Goal: Task Accomplishment & Management: Manage account settings

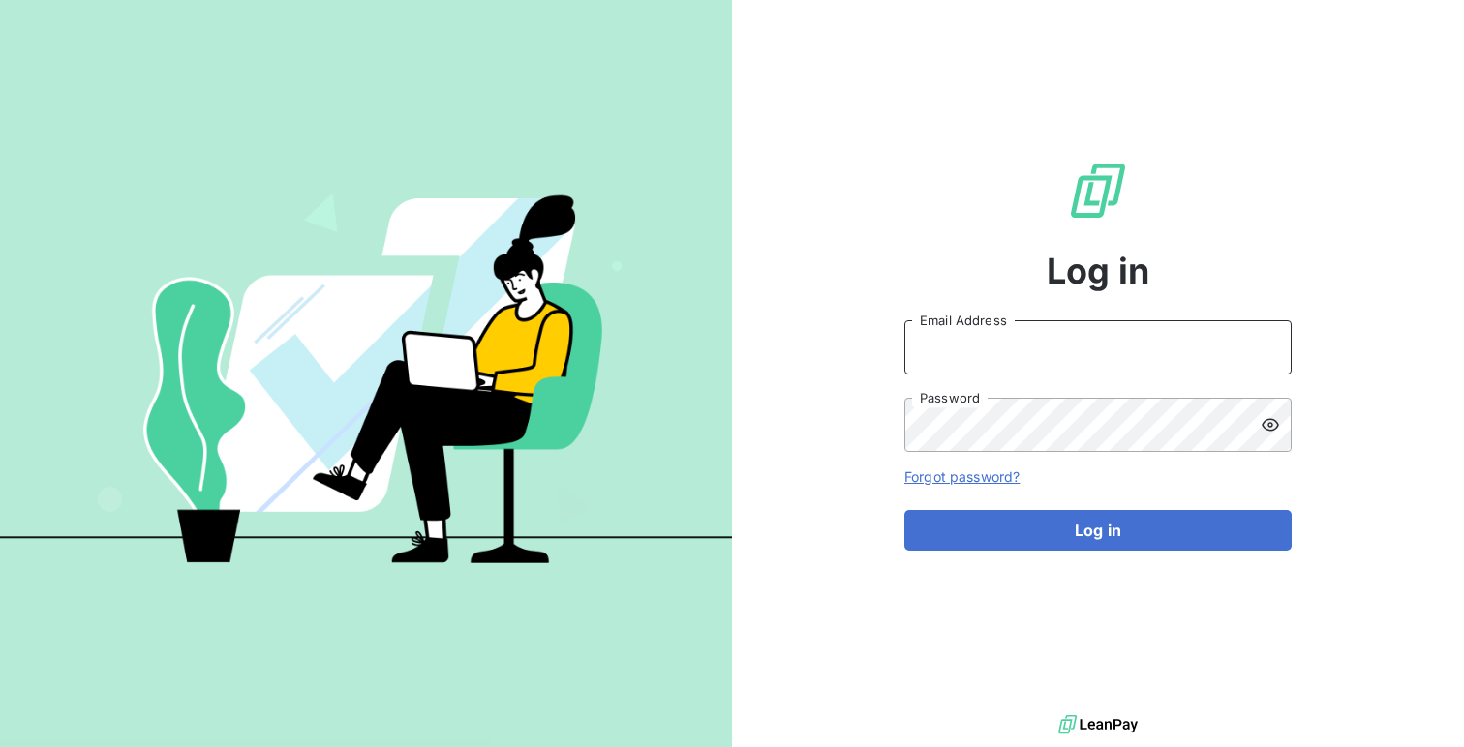
click at [966, 324] on input "Email Address" at bounding box center [1097, 347] width 387 height 54
click at [1015, 349] on input "admin@" at bounding box center [1097, 347] width 387 height 54
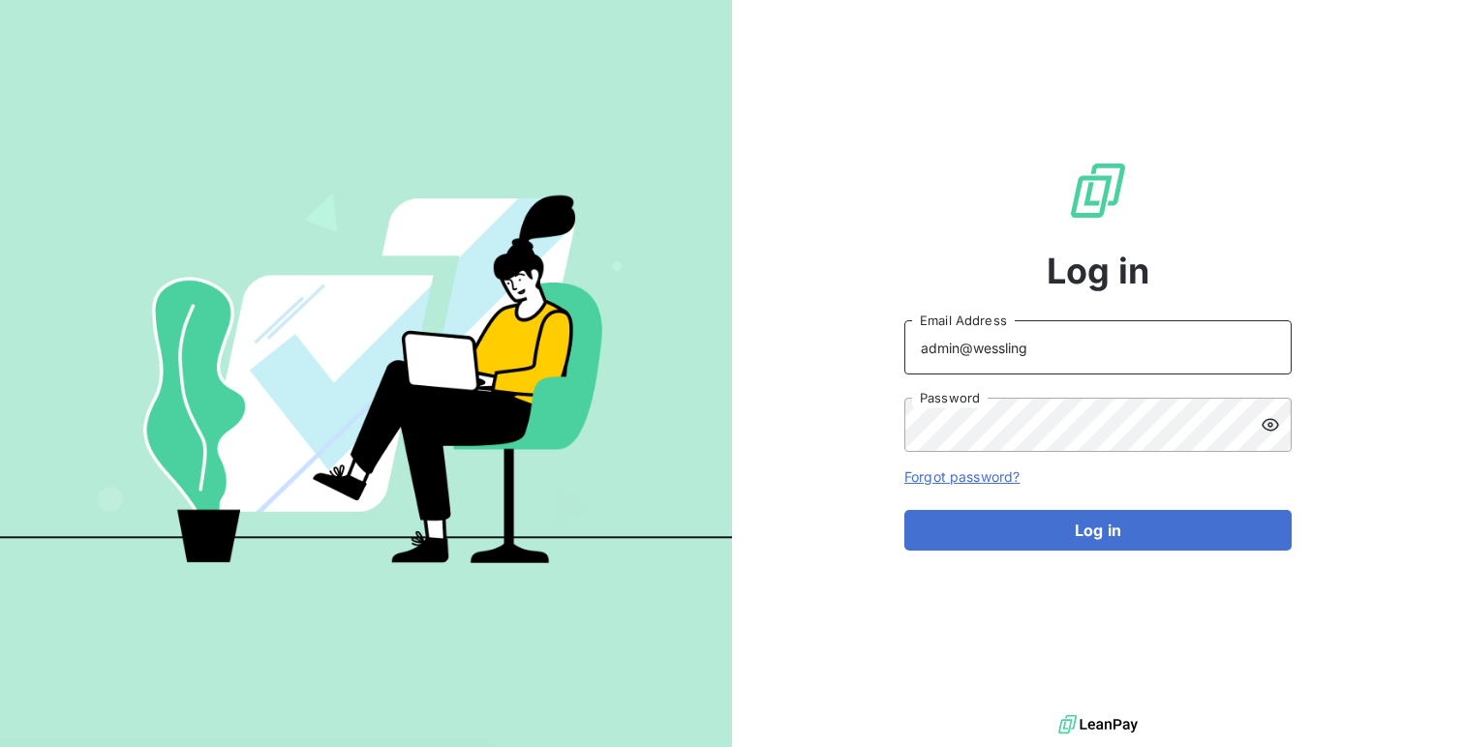
type input "admin@wessling"
click at [904, 510] on button "Log in" at bounding box center [1097, 530] width 387 height 41
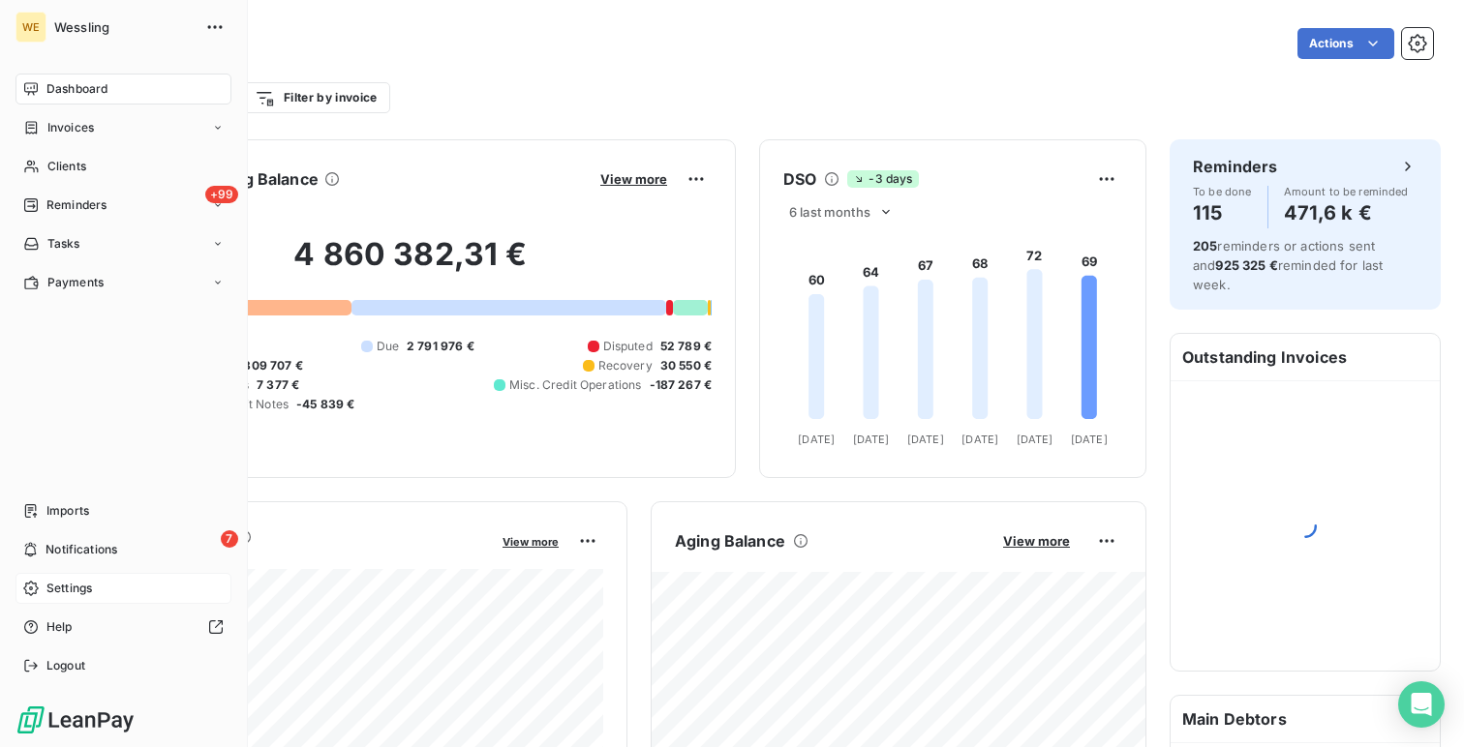
click at [107, 592] on div "Settings" at bounding box center [123, 588] width 216 height 31
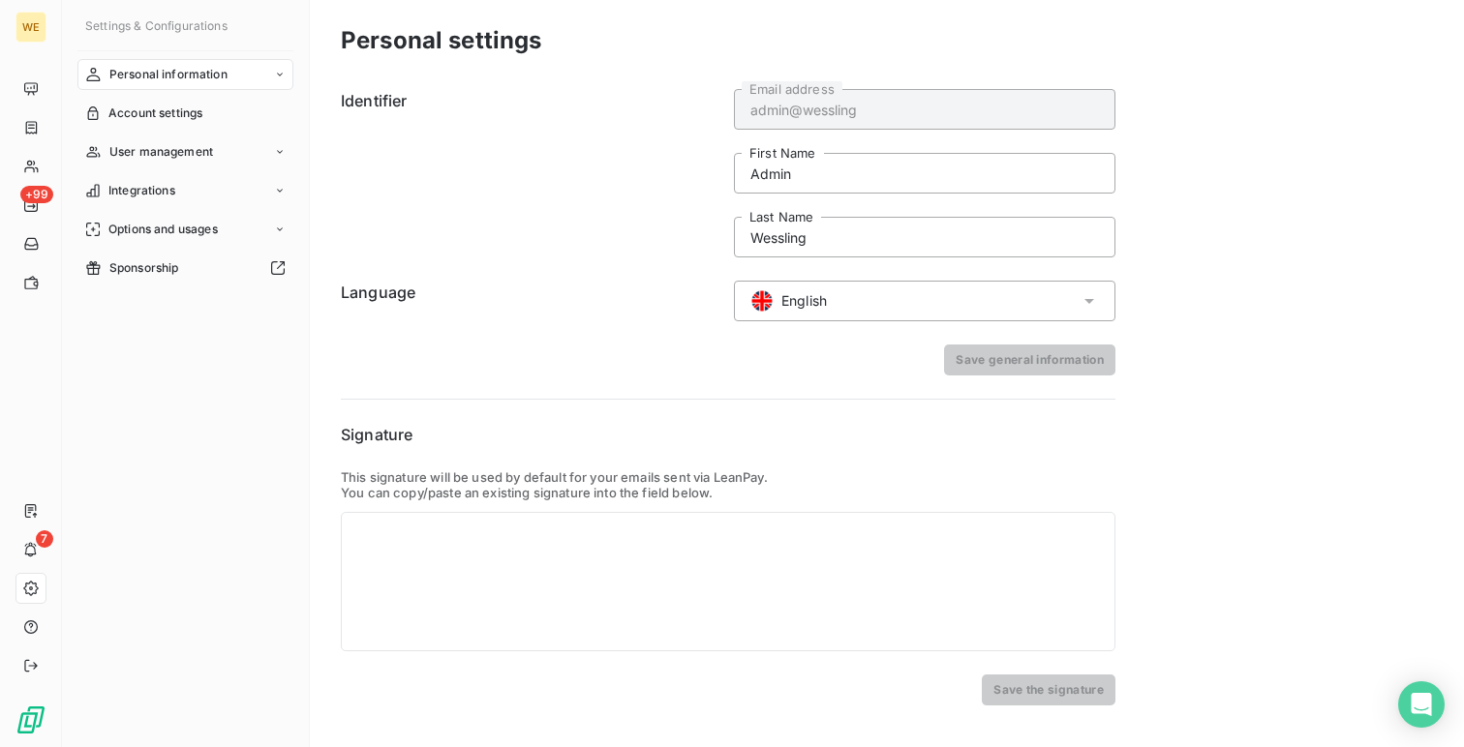
click at [788, 291] on span "English" at bounding box center [804, 300] width 46 height 19
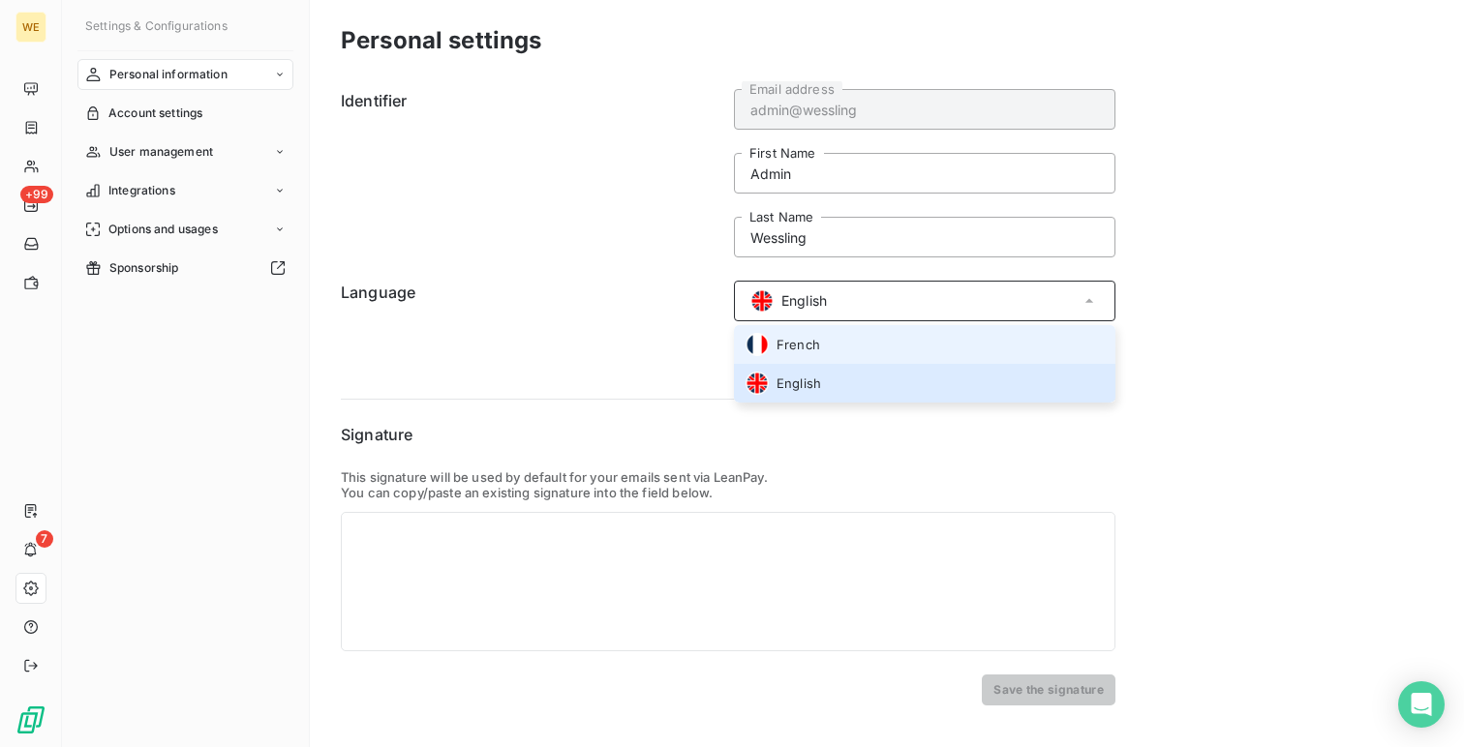
click at [800, 346] on span "French" at bounding box center [798, 345] width 44 height 18
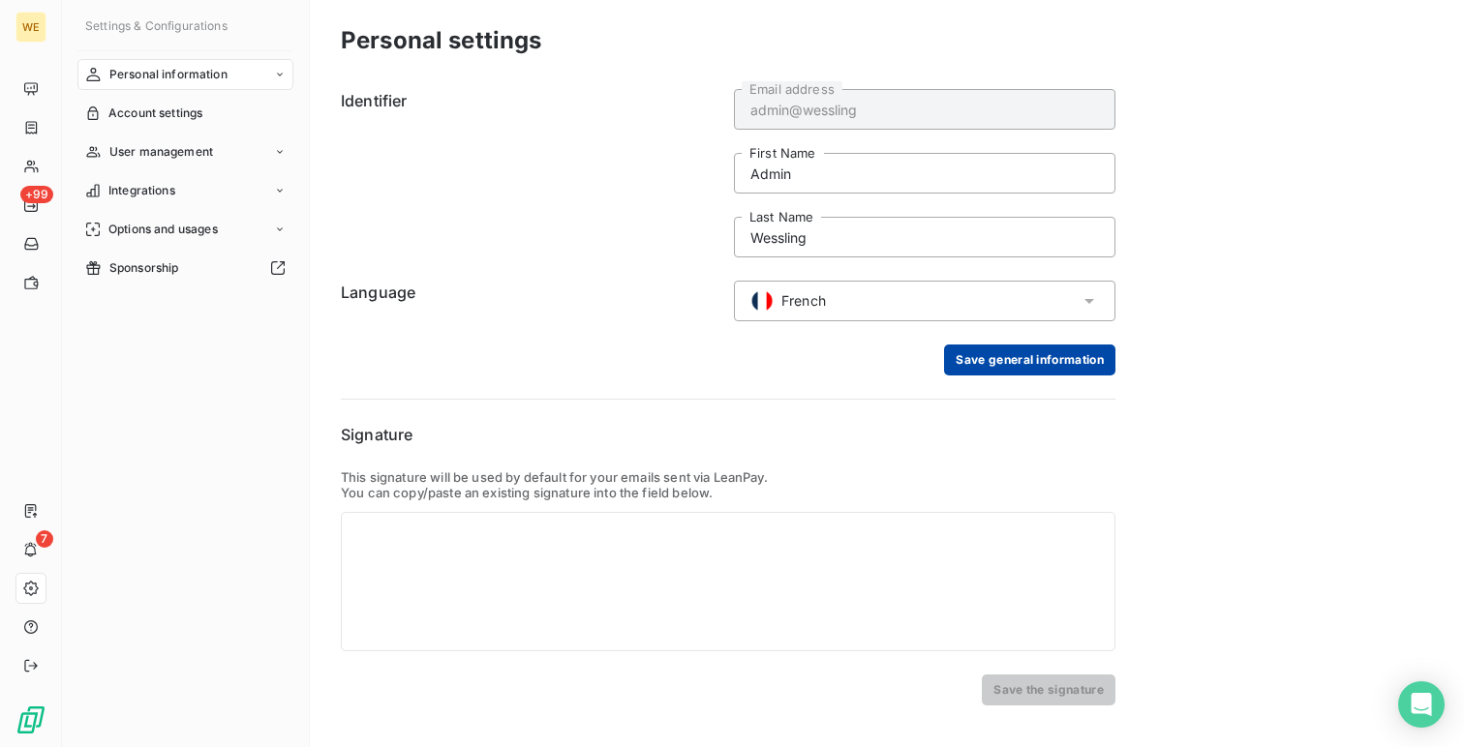
click at [1016, 346] on button "Save general information" at bounding box center [1029, 360] width 171 height 31
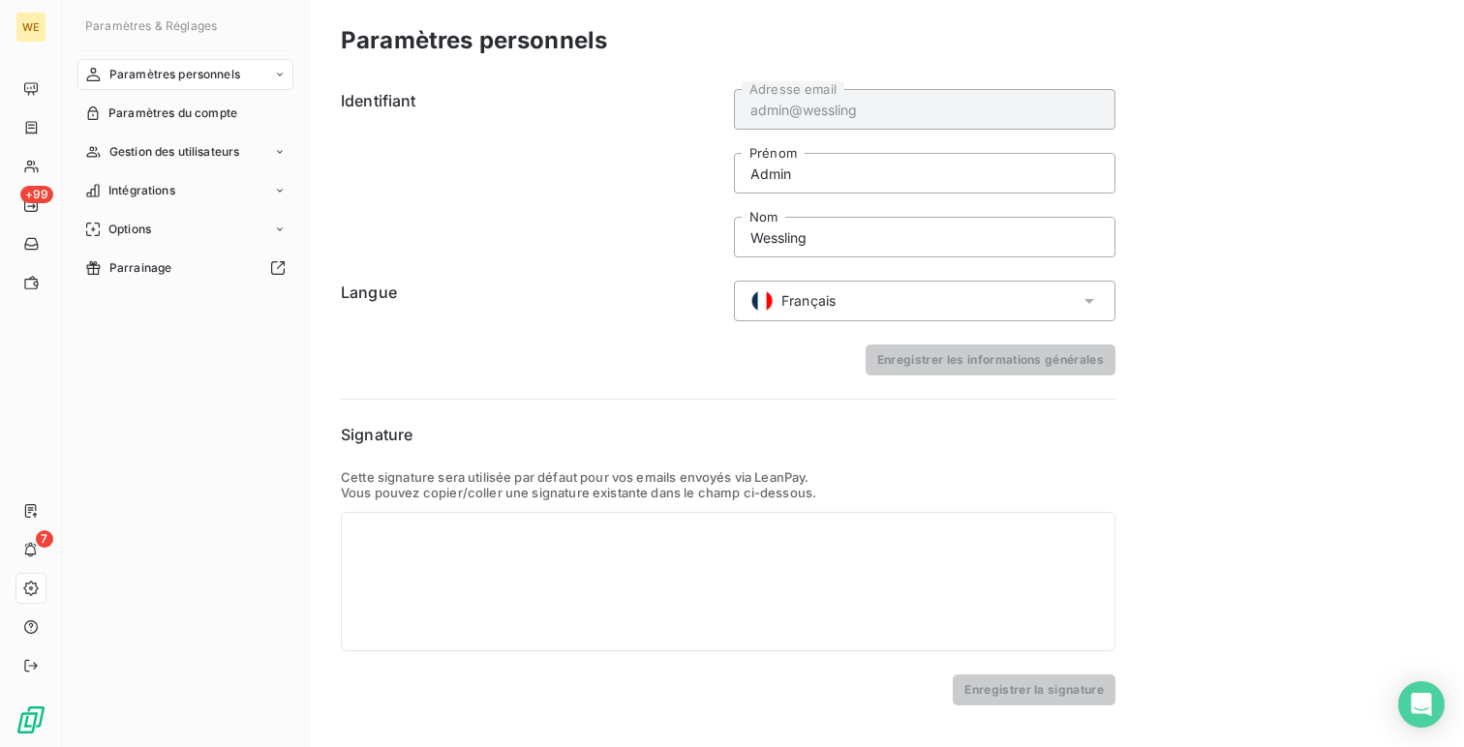
click at [187, 133] on nav "Paramètres personnels Paramètres du compte Gestion des utilisateurs Intégration…" at bounding box center [185, 171] width 216 height 225
click at [179, 148] on span "Gestion des utilisateurs" at bounding box center [174, 151] width 131 height 17
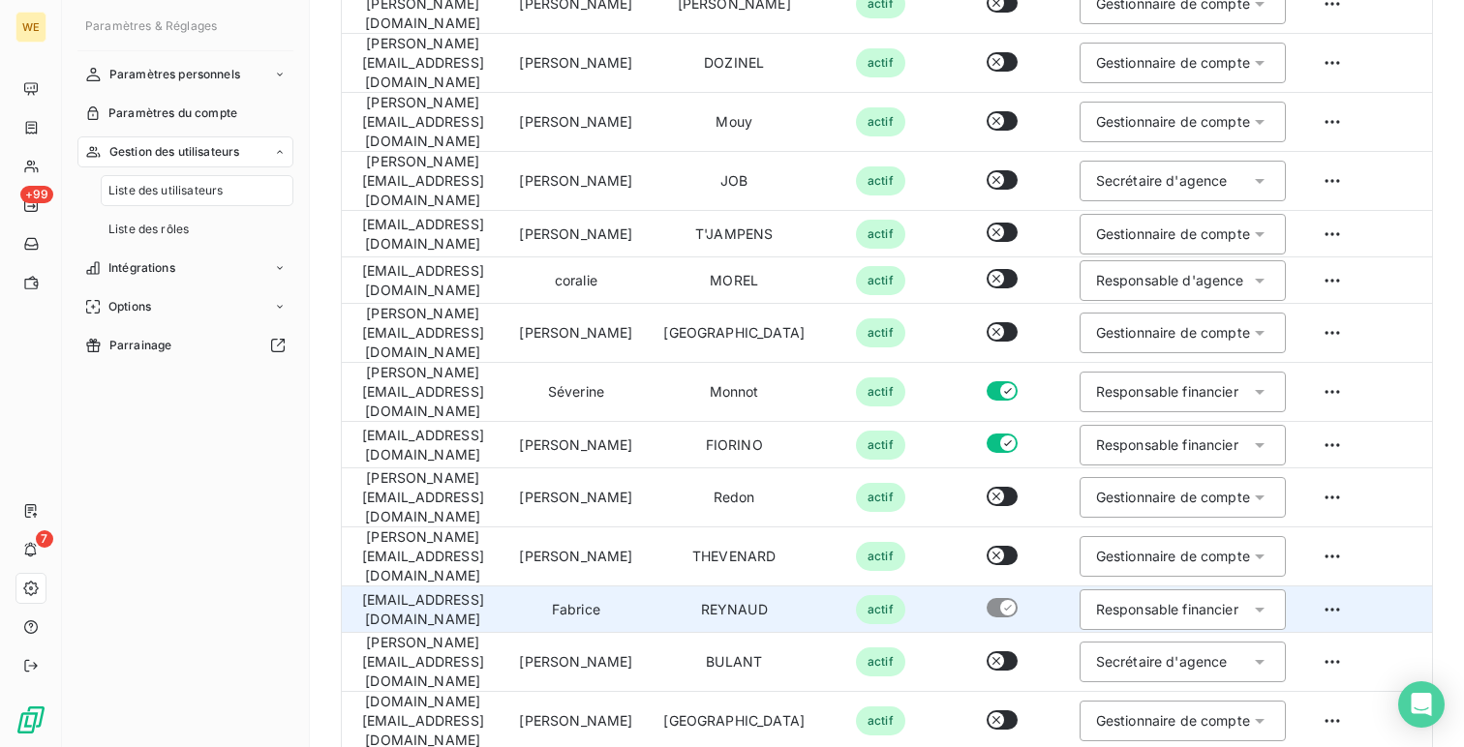
scroll to position [472, 0]
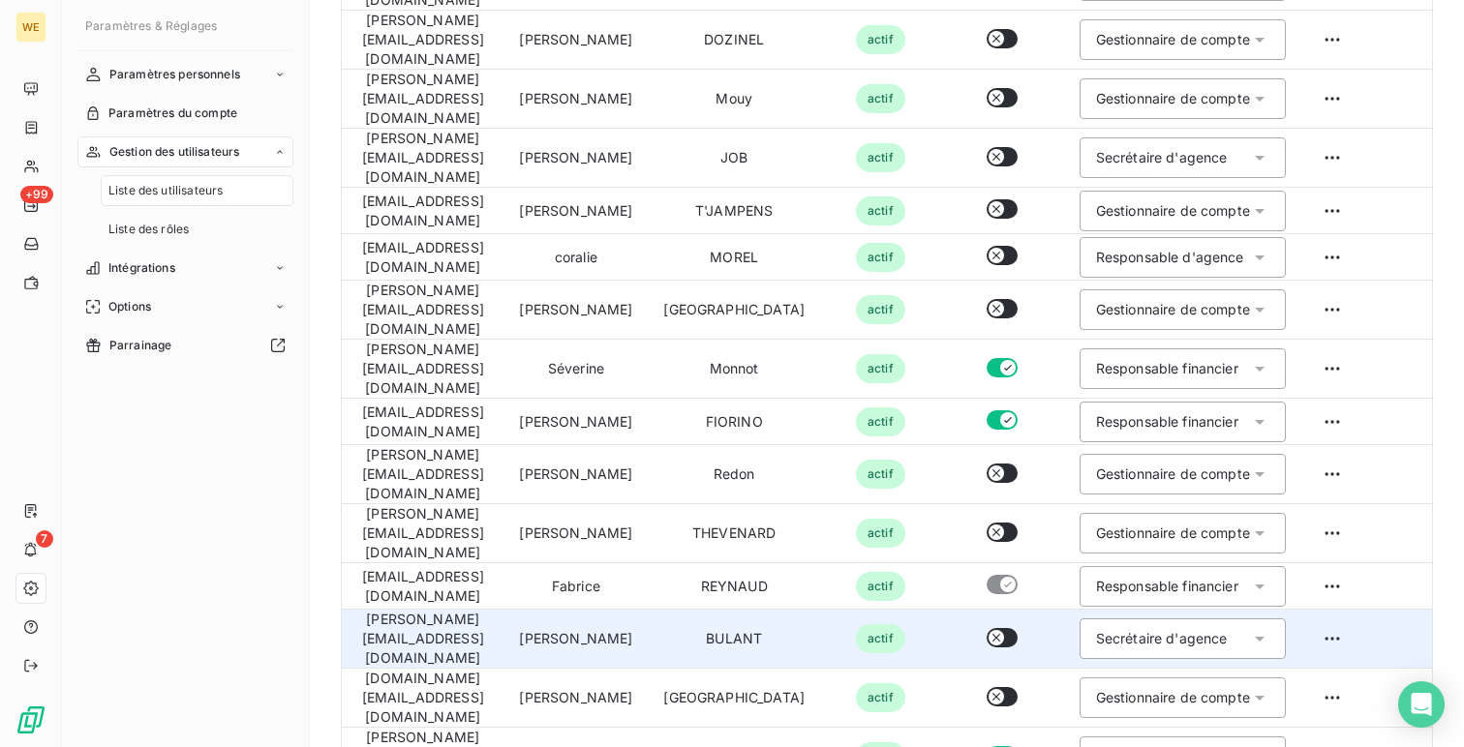
click at [501, 610] on td "ursula.bulant@wessling.fr" at bounding box center [423, 639] width 162 height 59
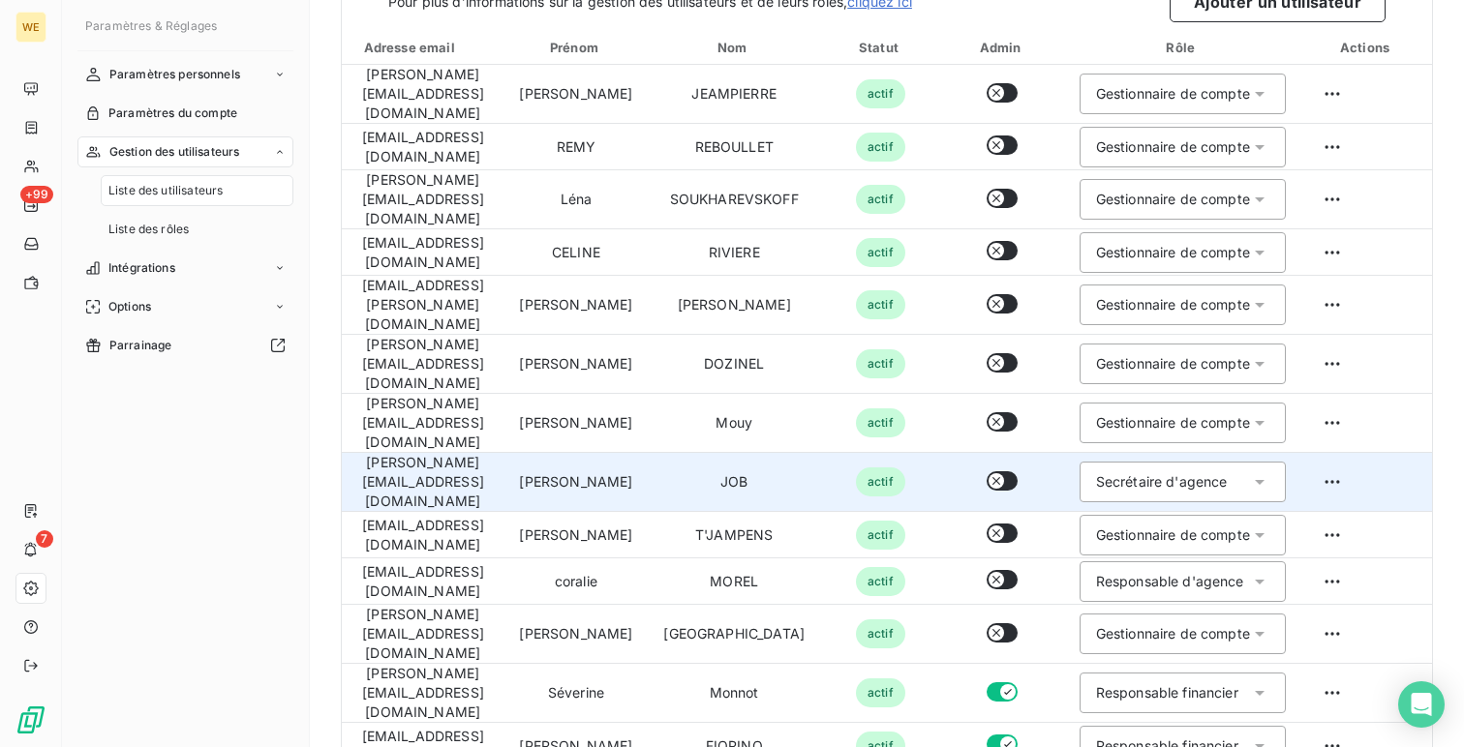
scroll to position [0, 0]
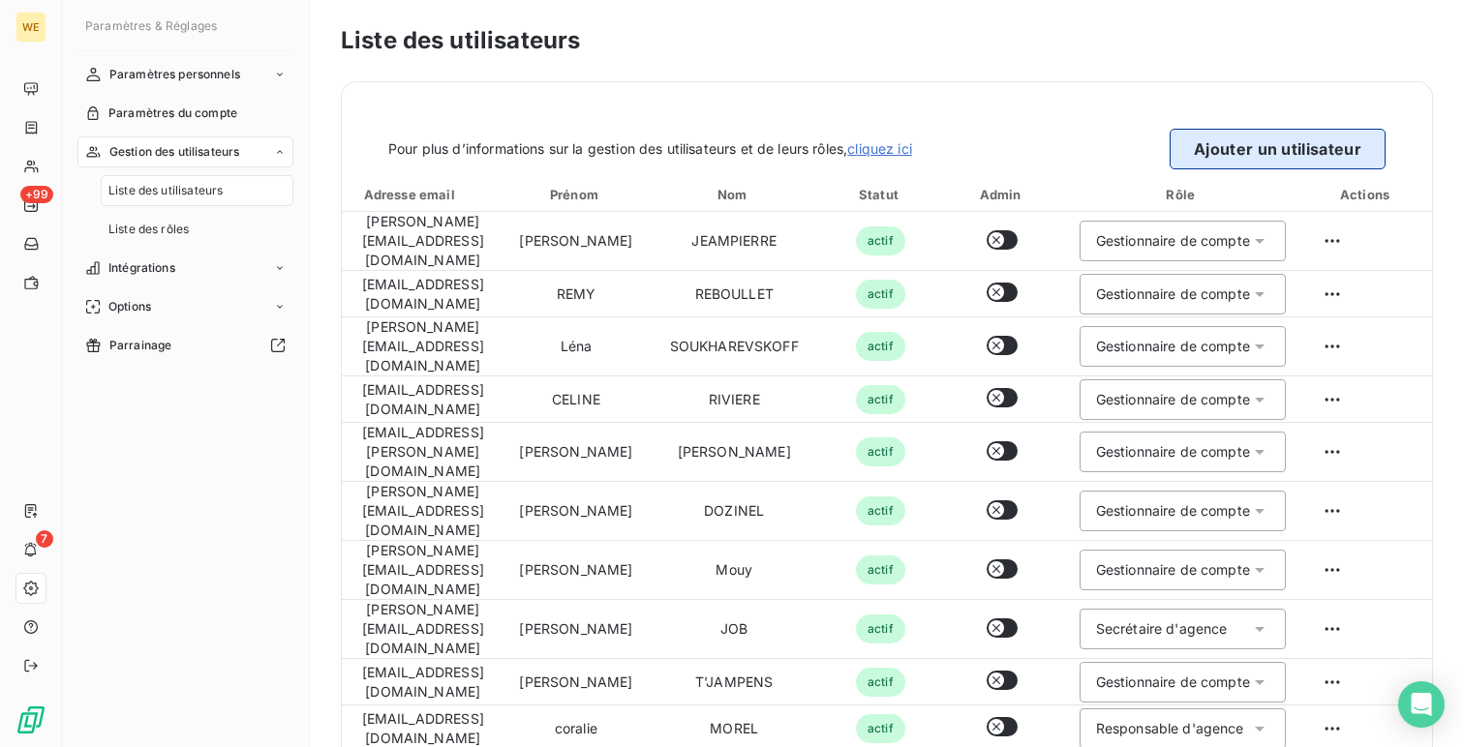
click at [1290, 160] on button "Ajouter un utilisateur" at bounding box center [1278, 149] width 216 height 41
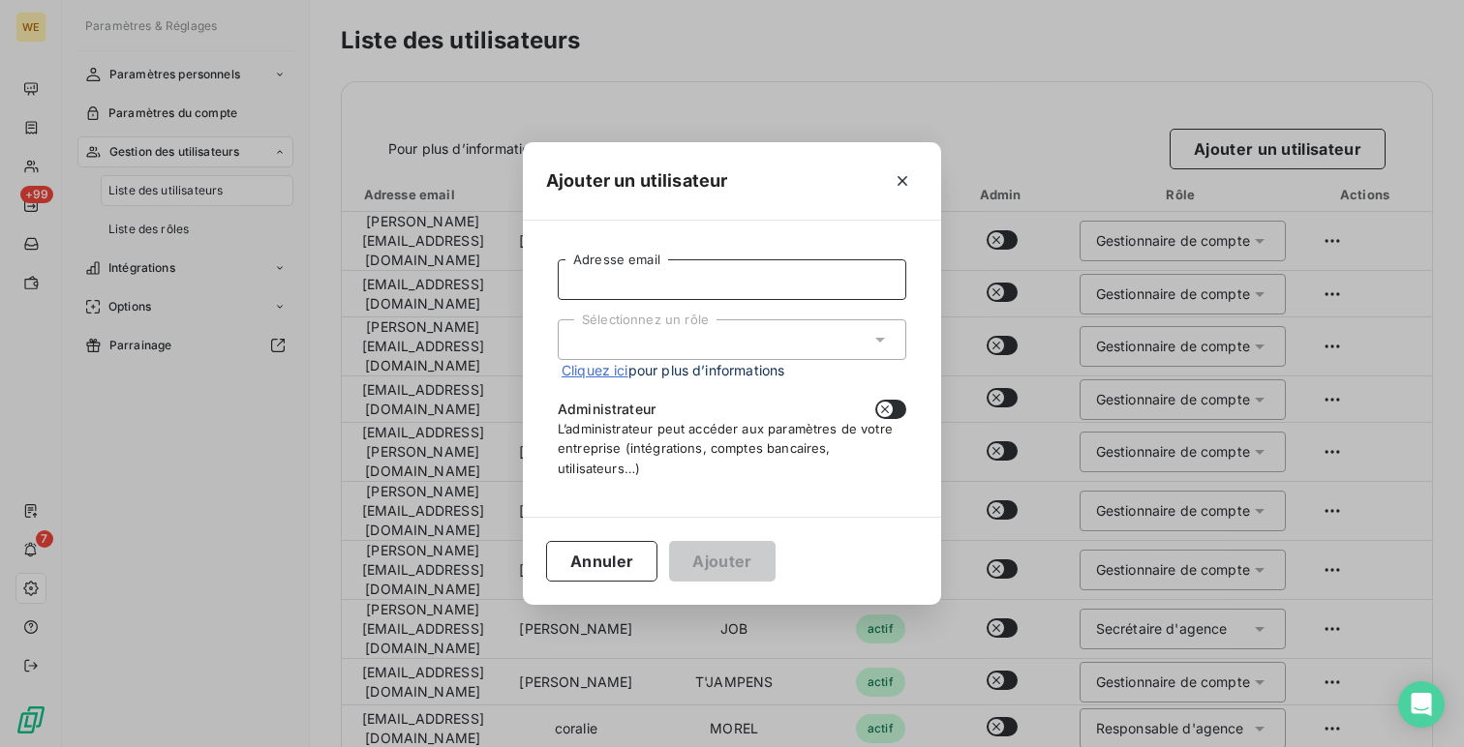
click at [821, 270] on input "Adresse email" at bounding box center [732, 279] width 349 height 41
paste input "ursula.bulant@ALSGlobal.com"
click at [698, 323] on div "Sélectionnez un rôle" at bounding box center [732, 340] width 349 height 41
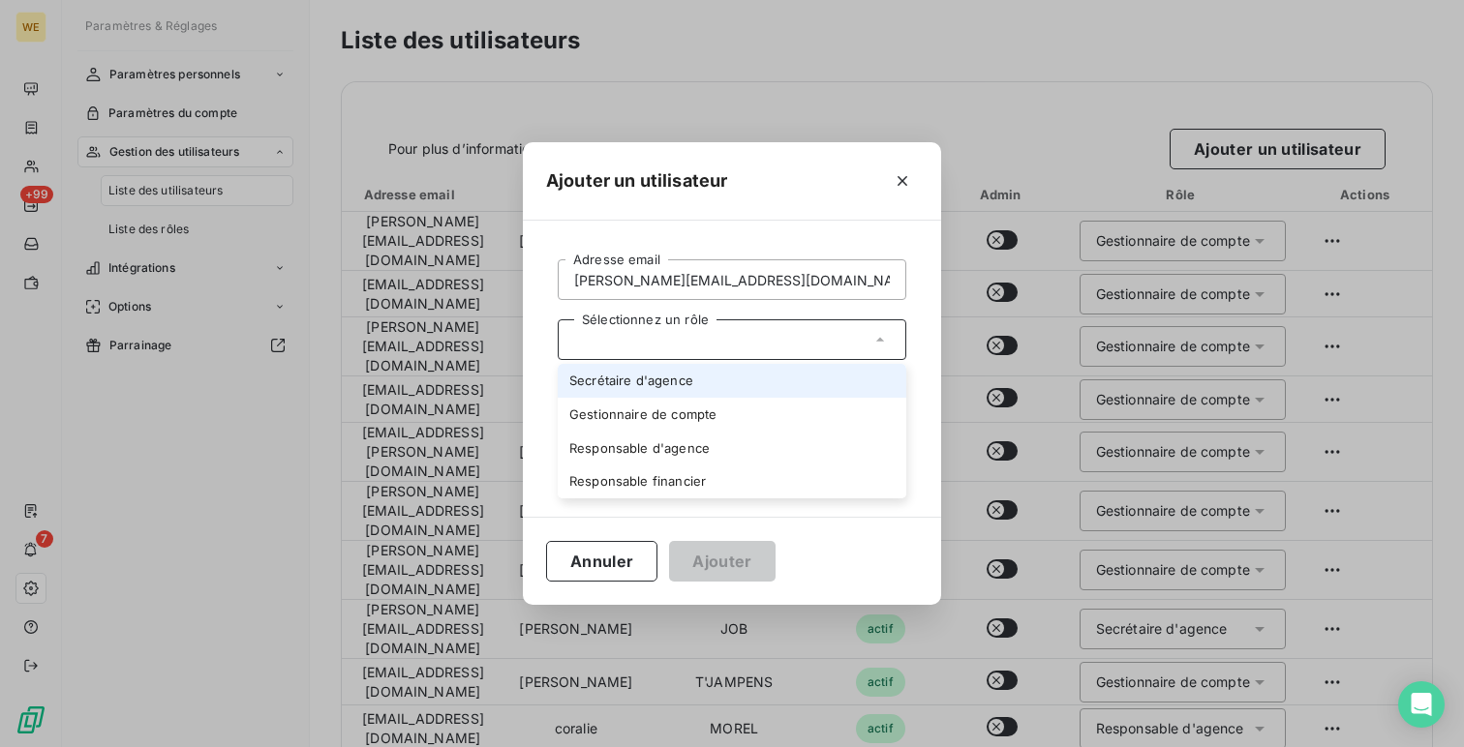
click at [685, 388] on li "Secrétaire d'agence" at bounding box center [732, 381] width 349 height 34
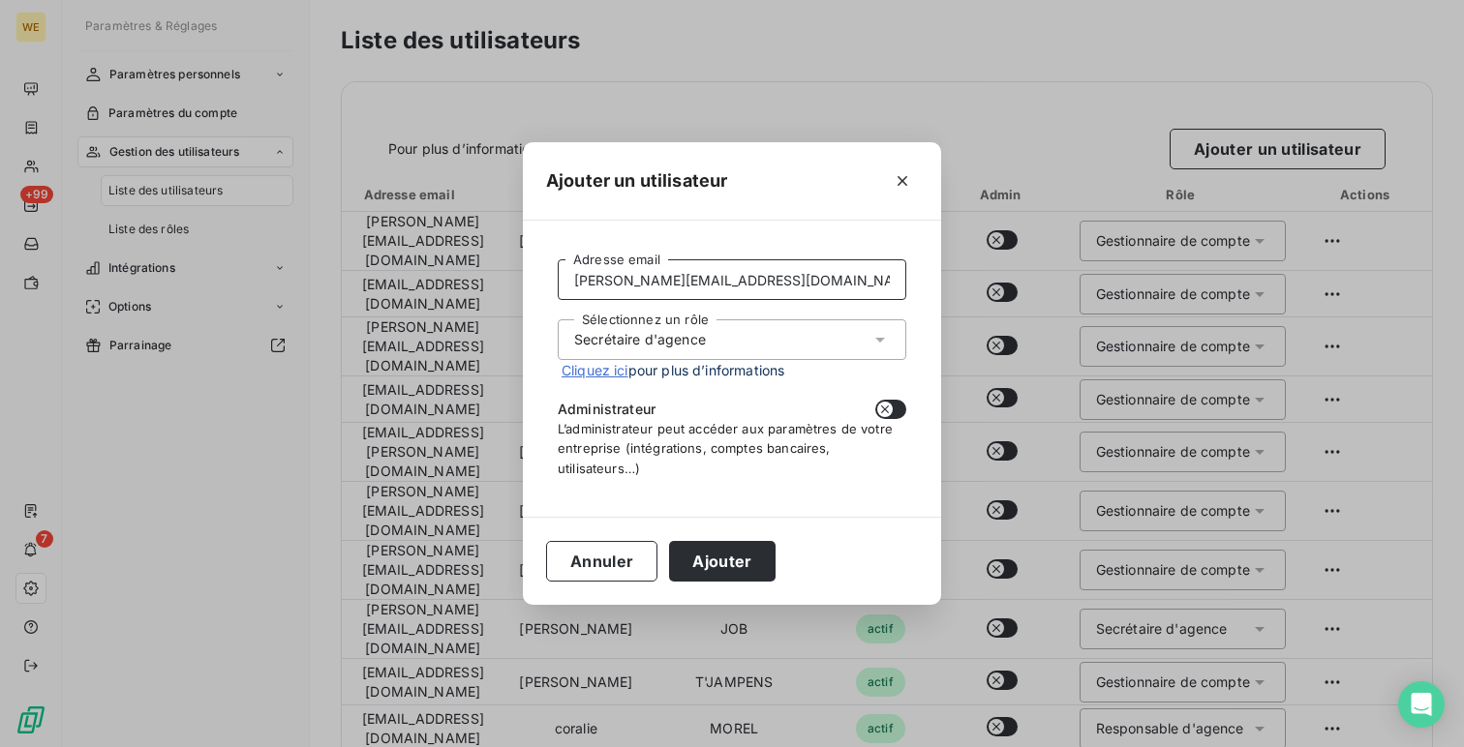
click at [706, 274] on input "ursula.bulant@ALSGlobal.com" at bounding box center [732, 279] width 349 height 41
type input "ursula.bulant@alsglobal.com"
click at [792, 199] on div "Ajouter un utilisateur" at bounding box center [732, 181] width 418 height 78
click at [743, 565] on button "Ajouter" at bounding box center [722, 561] width 106 height 41
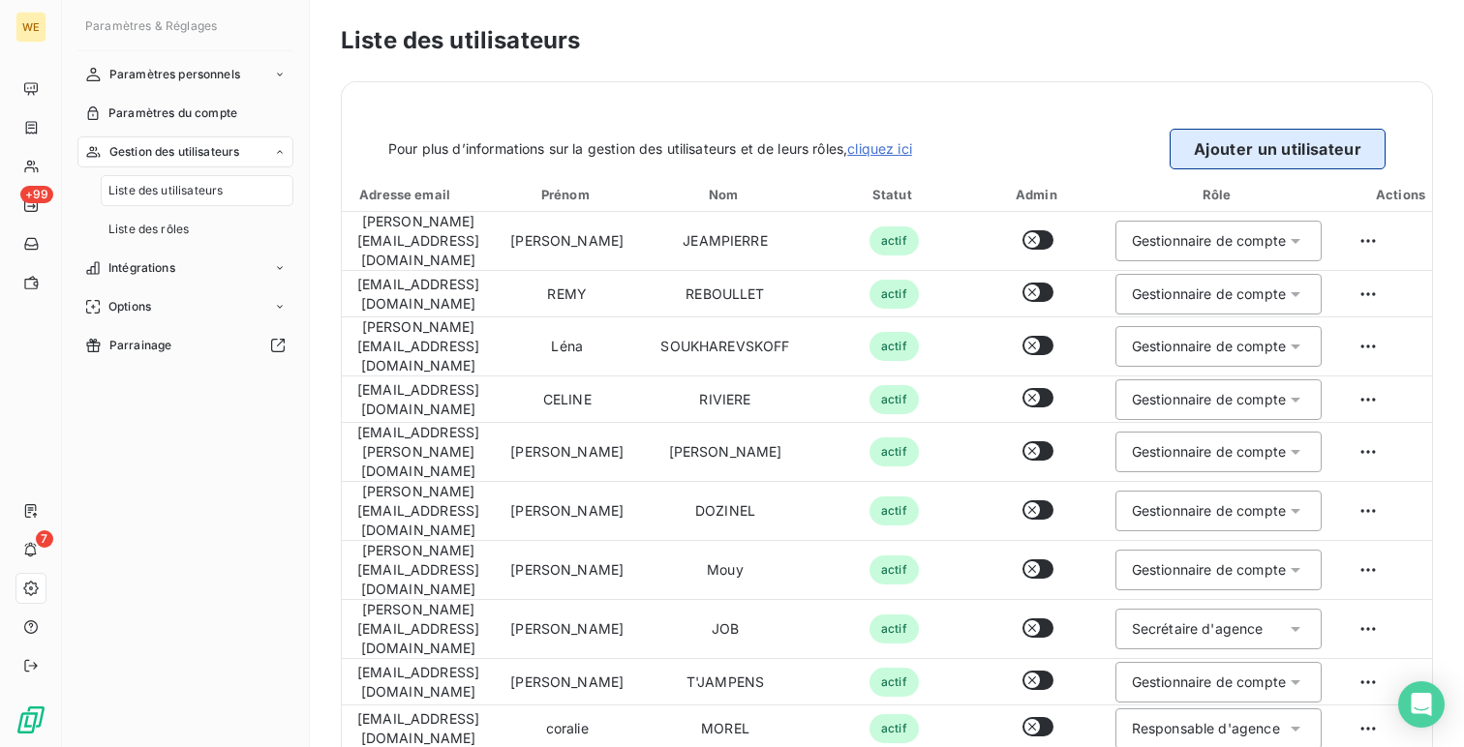
click at [1194, 152] on button "Ajouter un utilisateur" at bounding box center [1278, 149] width 216 height 41
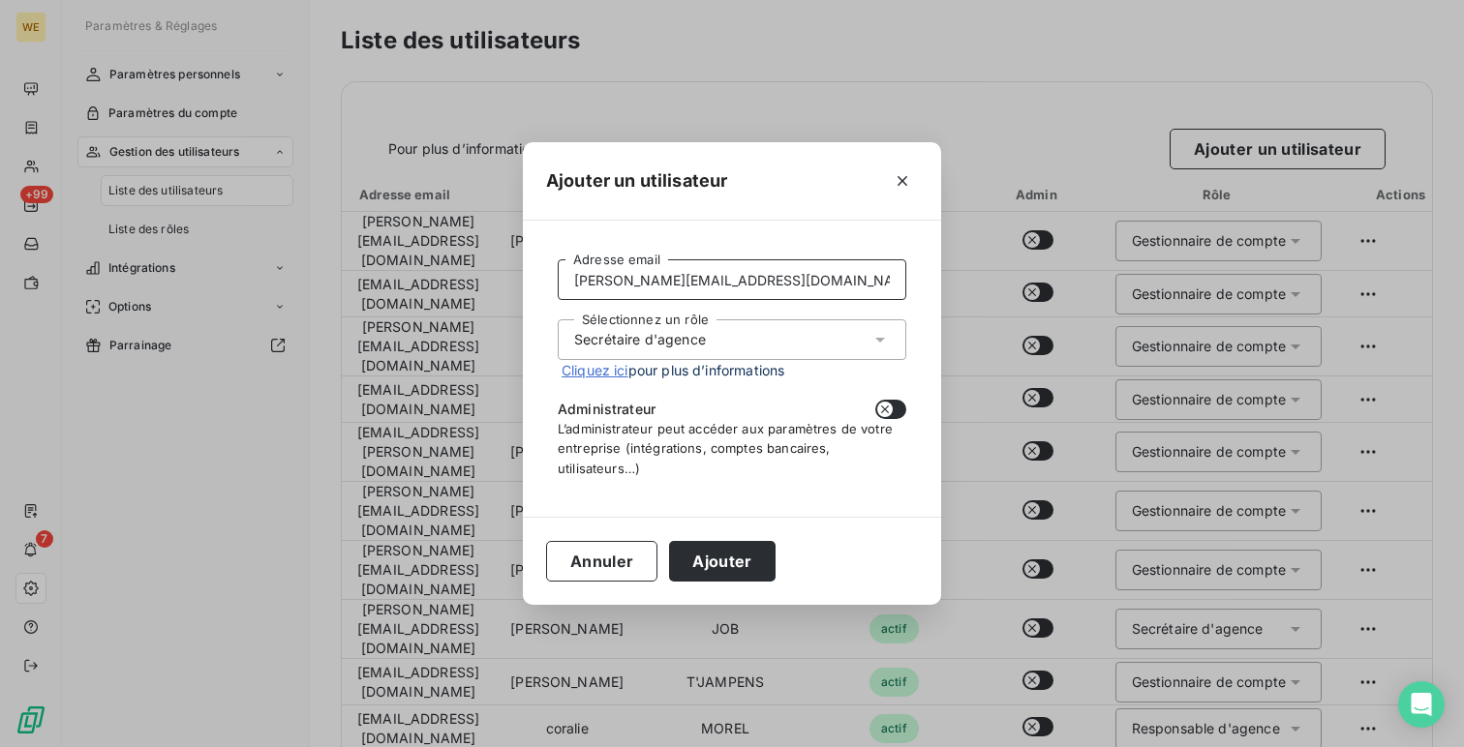
click at [650, 291] on input "ursula.bulant@alsglobal.com" at bounding box center [732, 279] width 349 height 41
paste input "p.castillazuelo"
type input "p.castillazuelo@alsglobal.com"
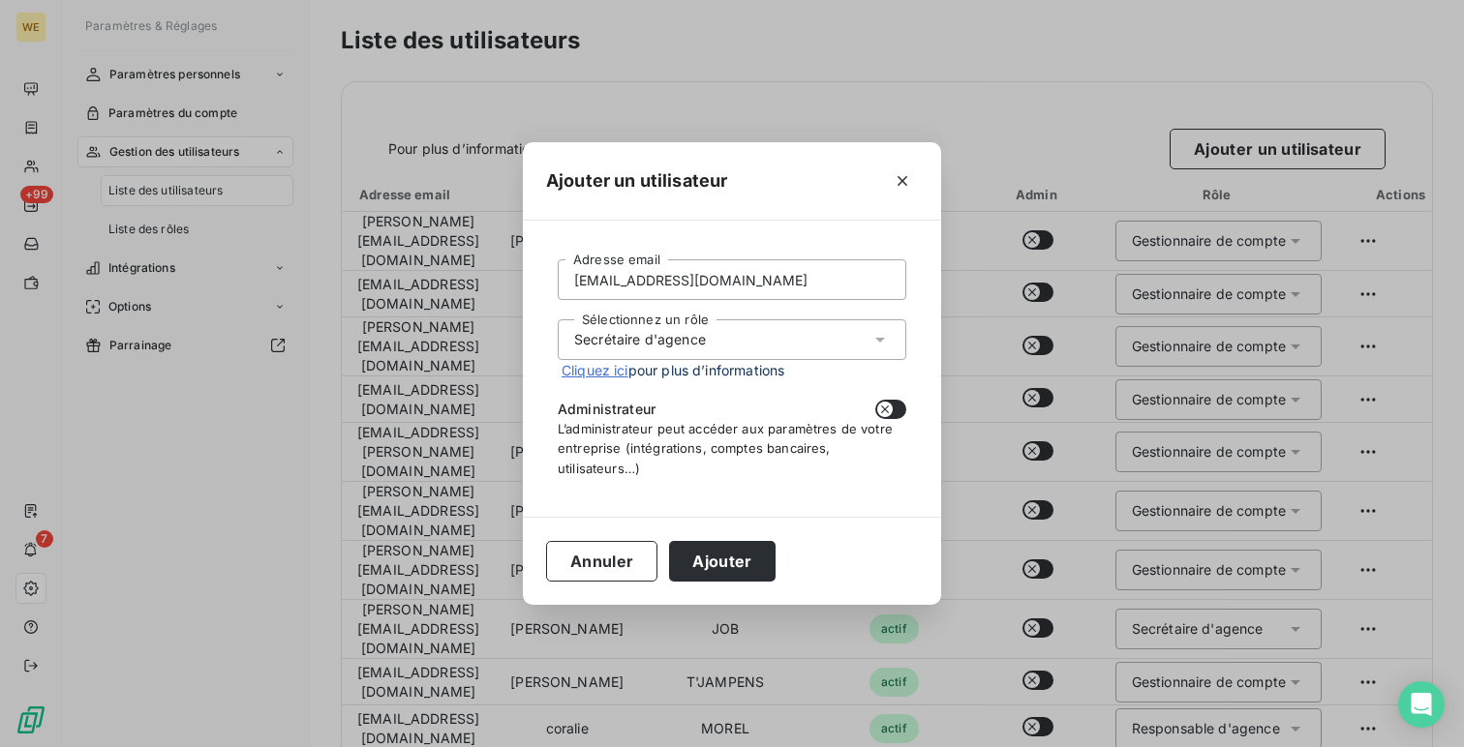
click at [645, 328] on div "Sélectionnez un rôle Secrétaire d'agence" at bounding box center [732, 340] width 349 height 41
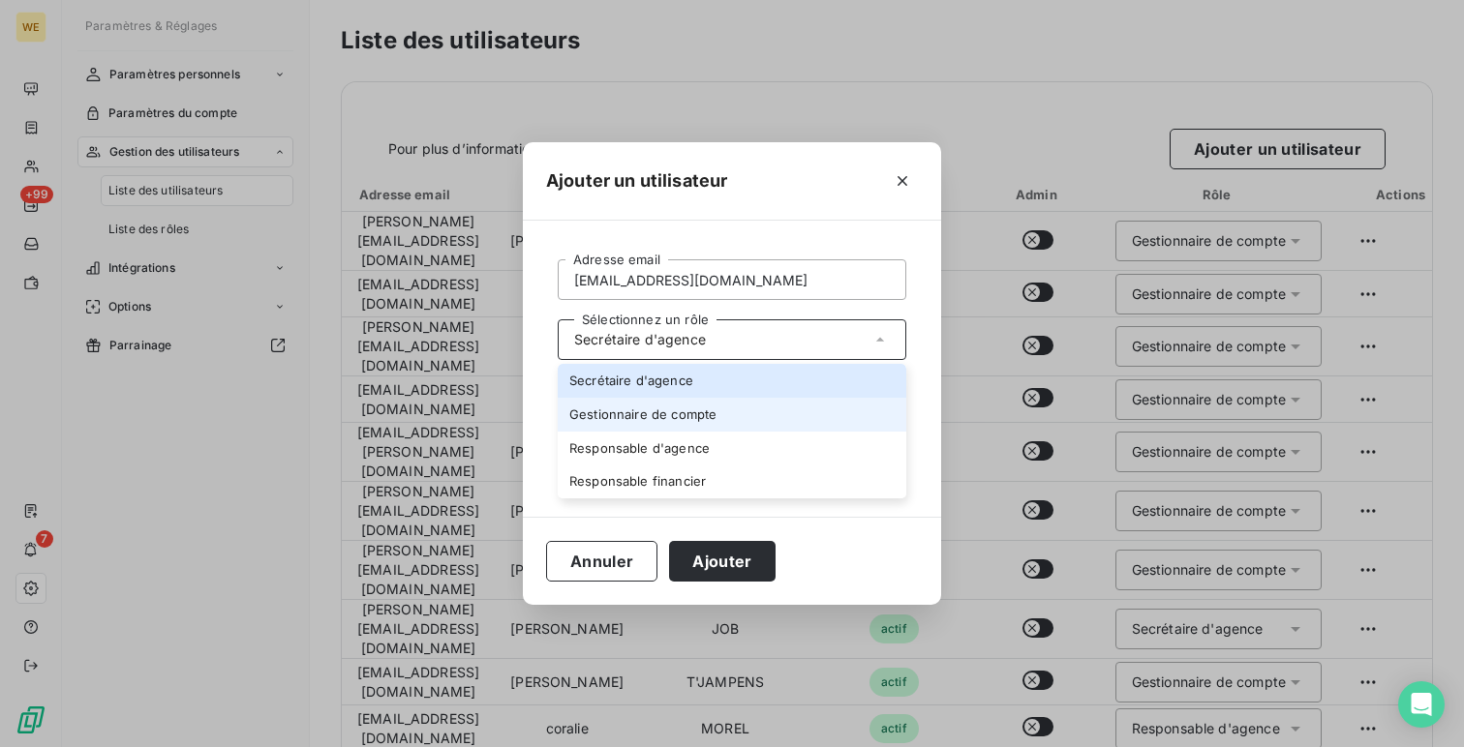
click at [645, 412] on li "Gestionnaire de compte" at bounding box center [732, 415] width 349 height 34
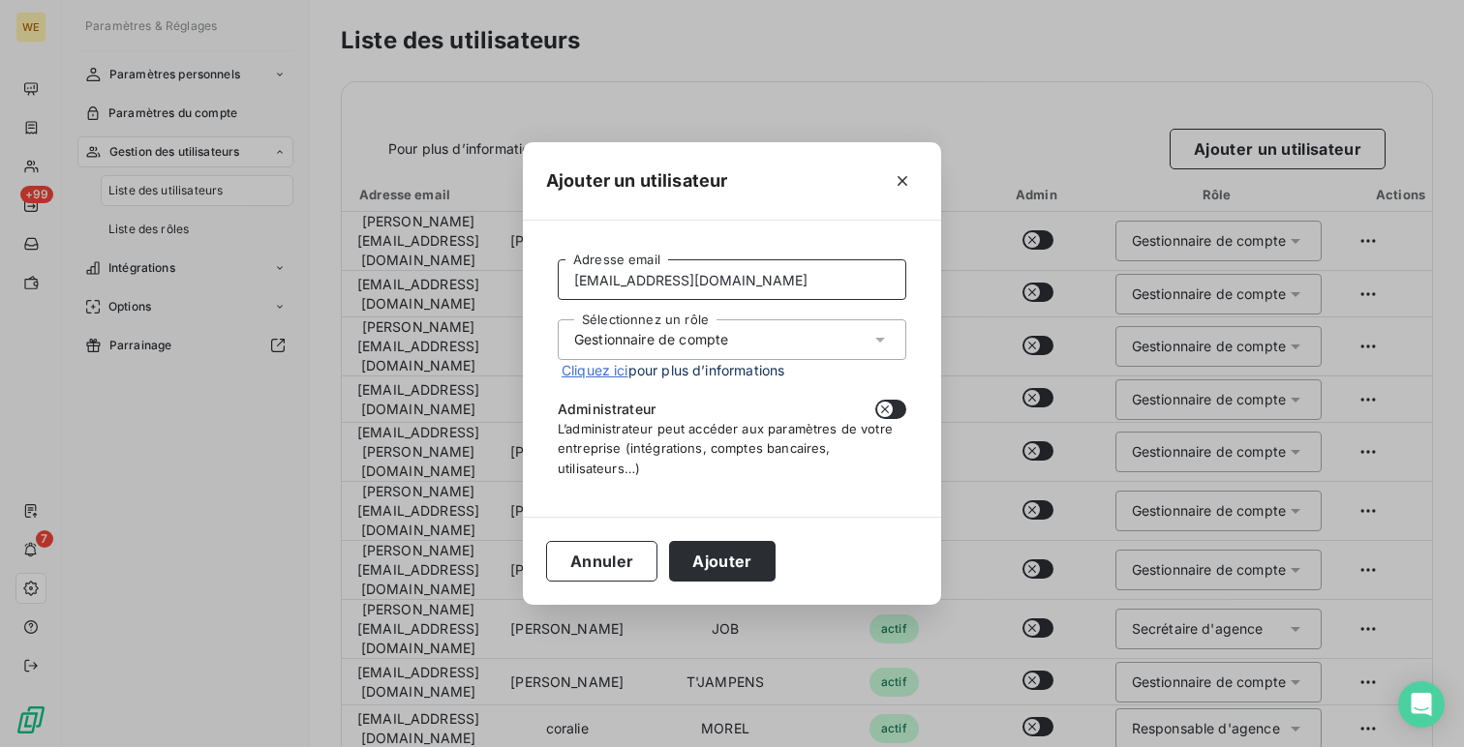
click at [569, 282] on input "p.castillazuelo@alsglobal.com" at bounding box center [732, 279] width 349 height 41
click at [735, 286] on input "p.castillazuelo@alsglobal.com" at bounding box center [732, 279] width 349 height 41
click at [723, 567] on button "Ajouter" at bounding box center [722, 561] width 106 height 41
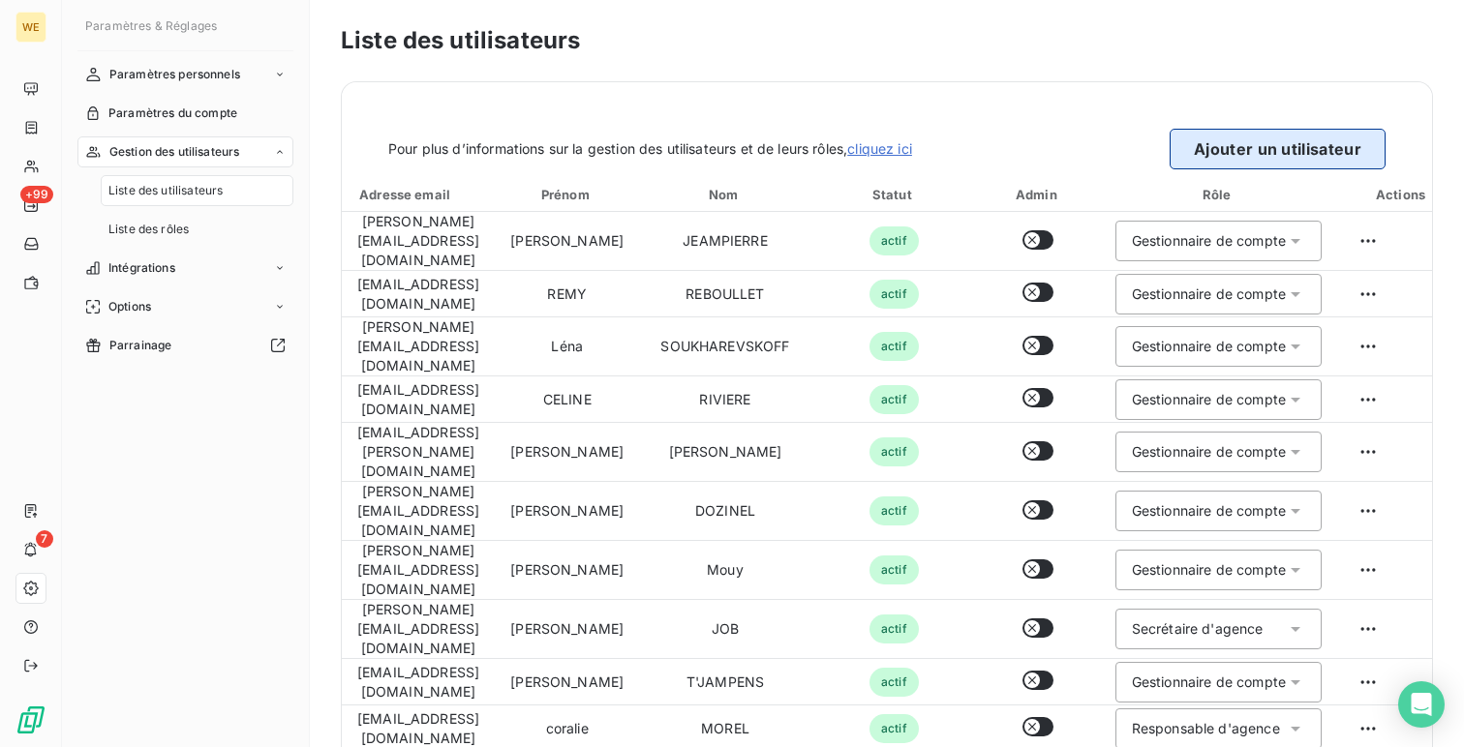
click at [1263, 145] on button "Ajouter un utilisateur" at bounding box center [1278, 149] width 216 height 41
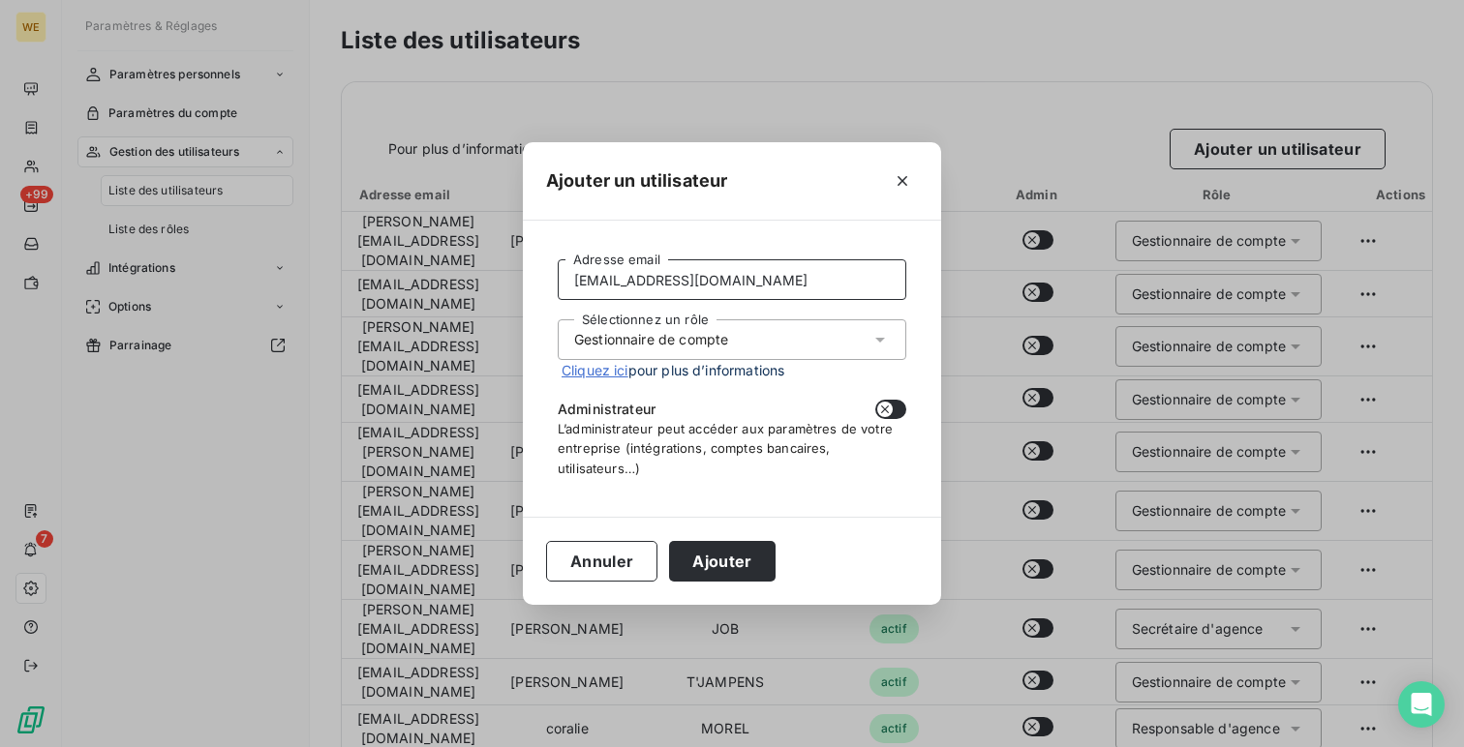
click at [757, 280] on input "p.castillazuelo@alsglobal.com" at bounding box center [732, 279] width 349 height 41
paste input "nathalie.dozinel"
type input "nathalie.dozinel@alsglobal.com"
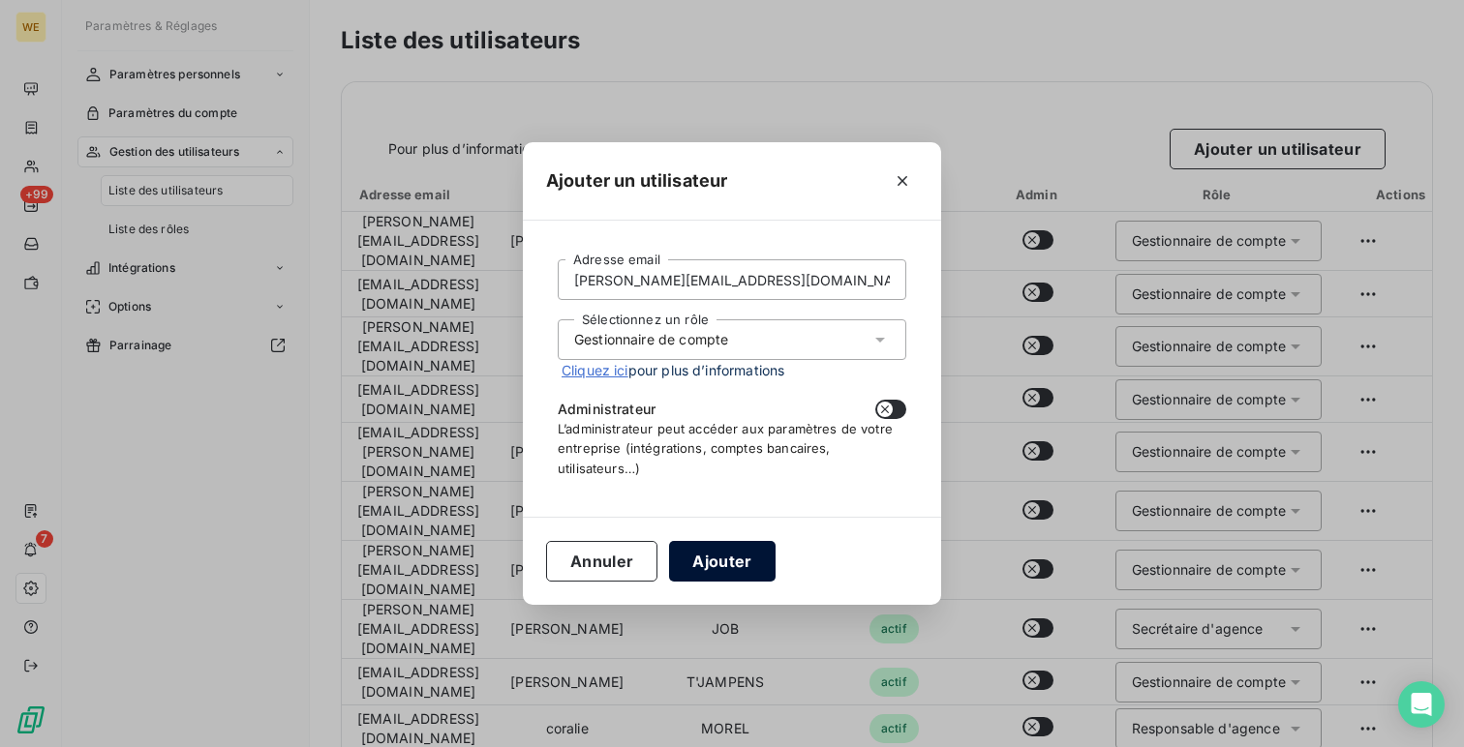
click at [744, 543] on button "Ajouter" at bounding box center [722, 561] width 106 height 41
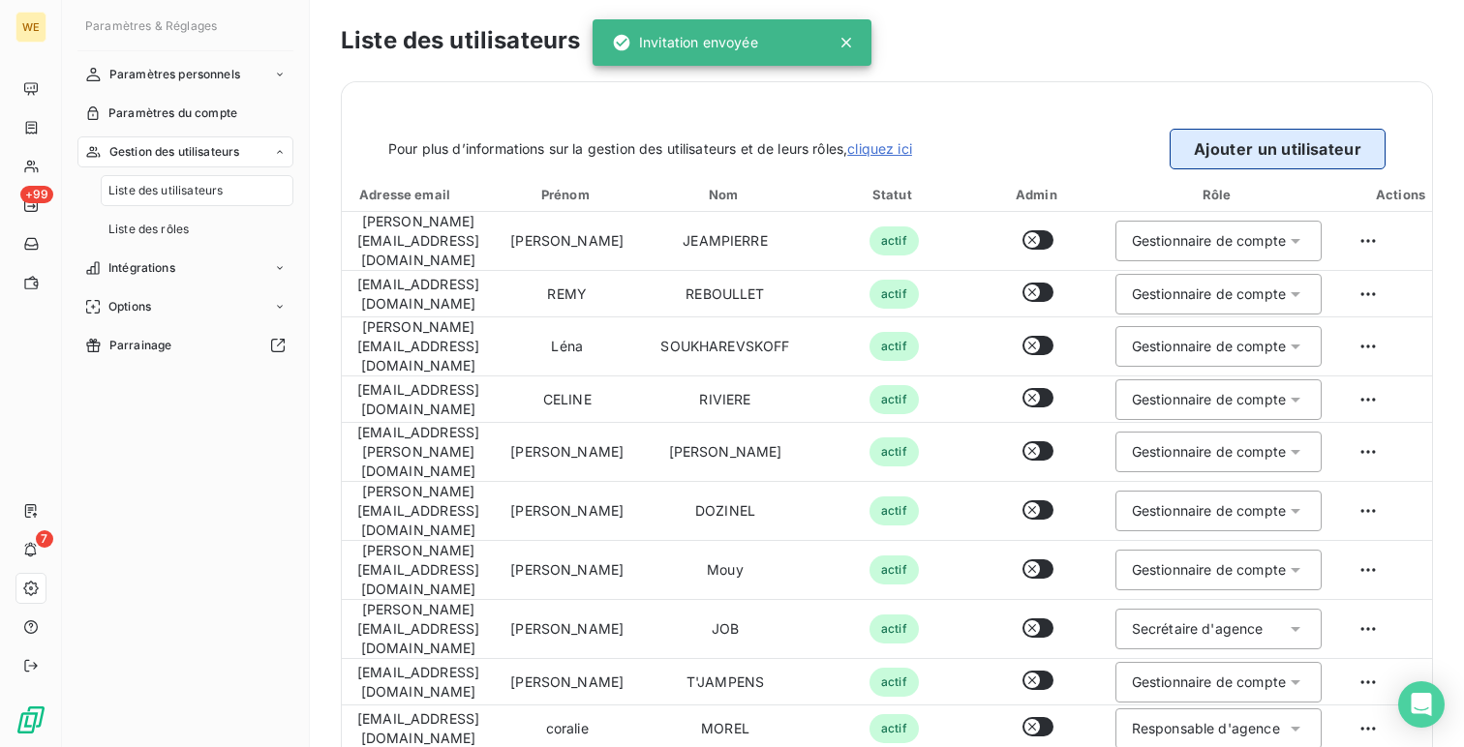
click at [1312, 129] on button "Ajouter un utilisateur" at bounding box center [1278, 149] width 216 height 41
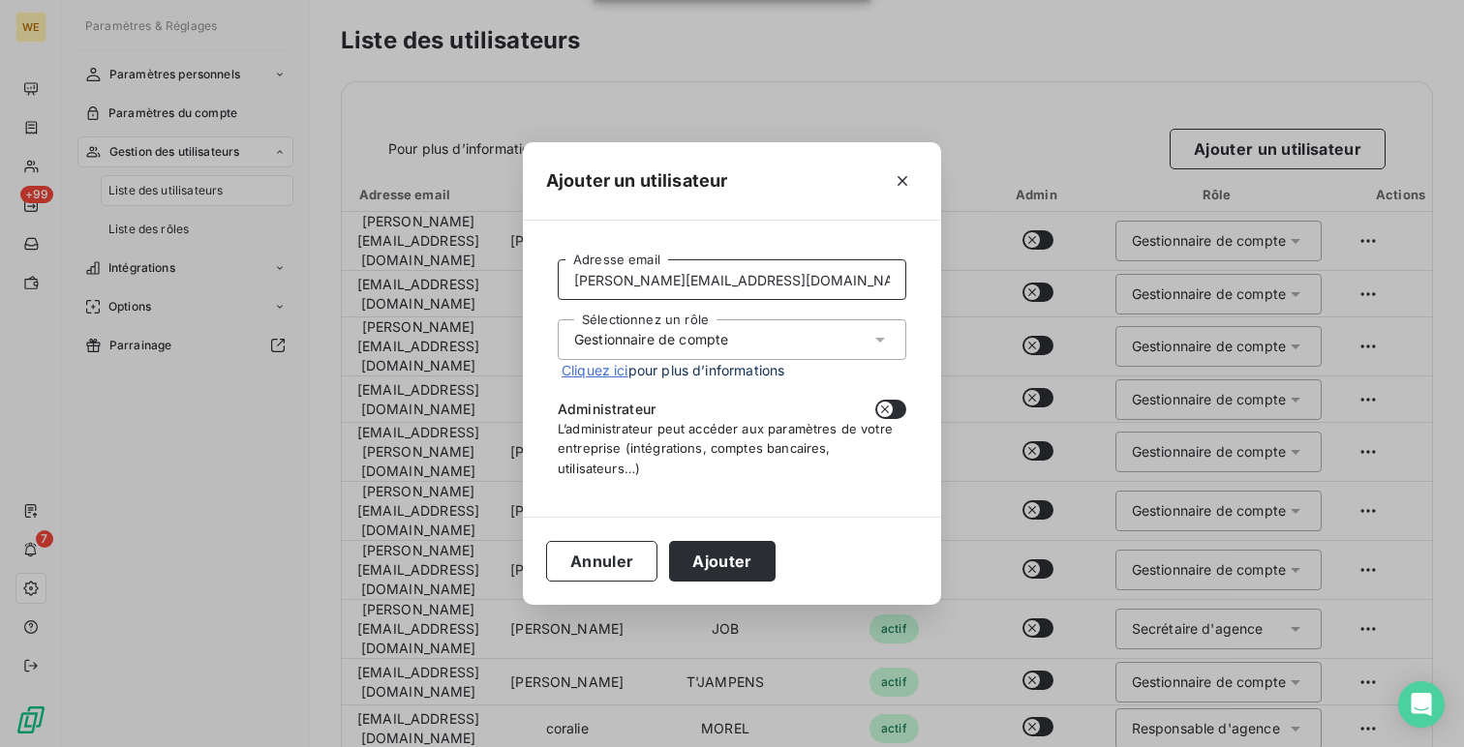
click at [651, 276] on input "nathalie.dozinel@alsglobal.com" at bounding box center [732, 279] width 349 height 41
paste input "Elodie.Finet"
click at [575, 272] on input "Elodie.Finet@alsglobal.com" at bounding box center [732, 279] width 349 height 41
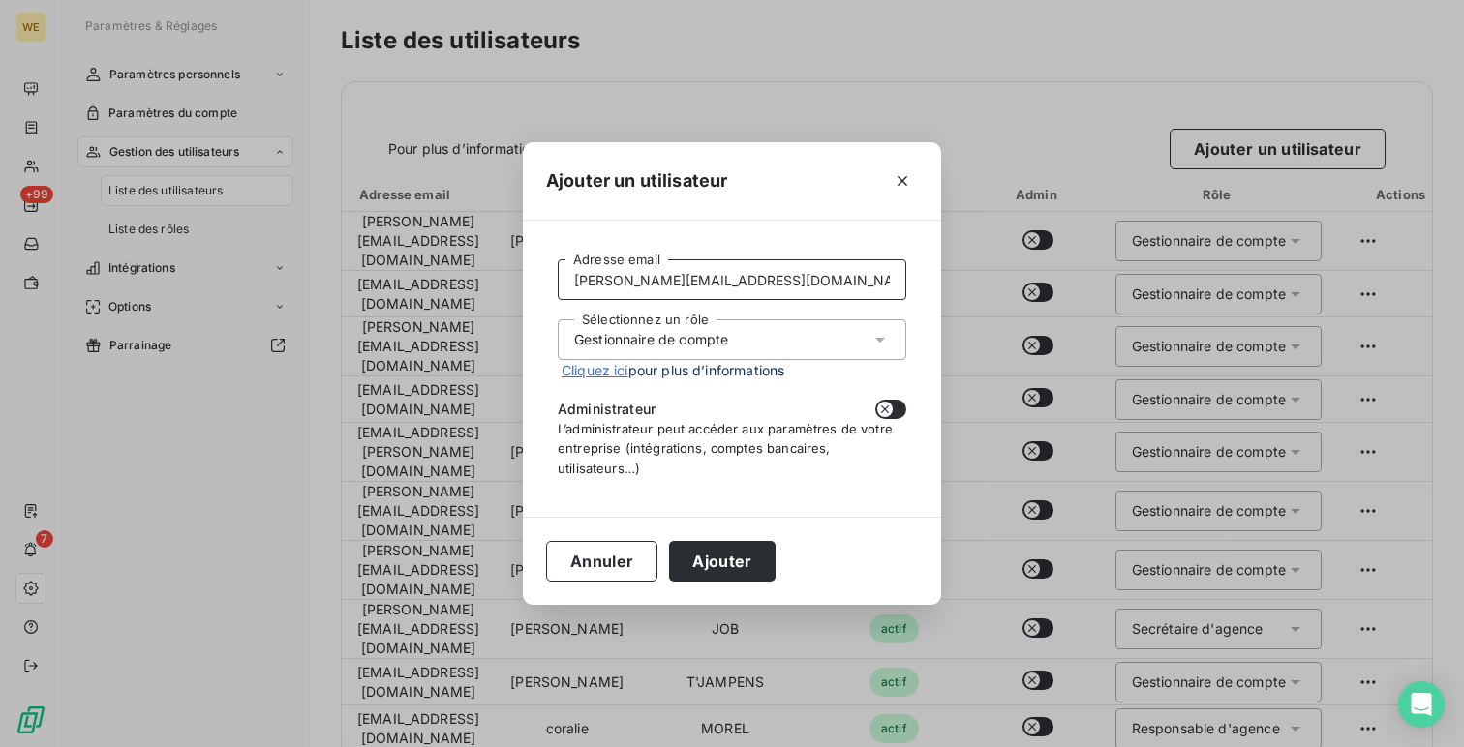
type input "elodie.finet@alsglobal.com"
click at [595, 319] on form "elodie.finet@alsglobal.com Adresse email Sélectionnez un rôle Gestionnaire de c…" at bounding box center [732, 368] width 349 height 218
click at [600, 328] on div "Sélectionnez un rôle Gestionnaire de compte" at bounding box center [732, 340] width 349 height 41
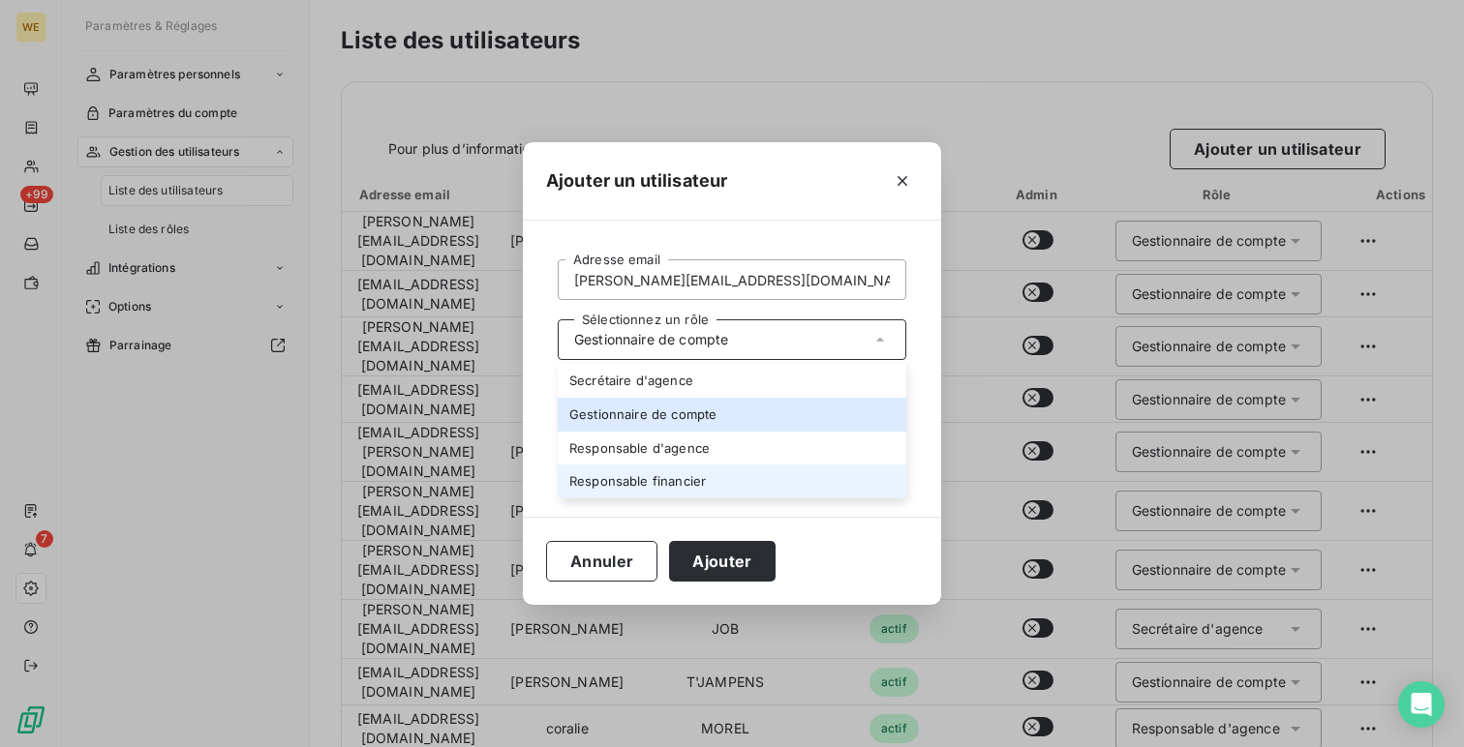
click at [621, 483] on li "Responsable financier" at bounding box center [732, 482] width 349 height 34
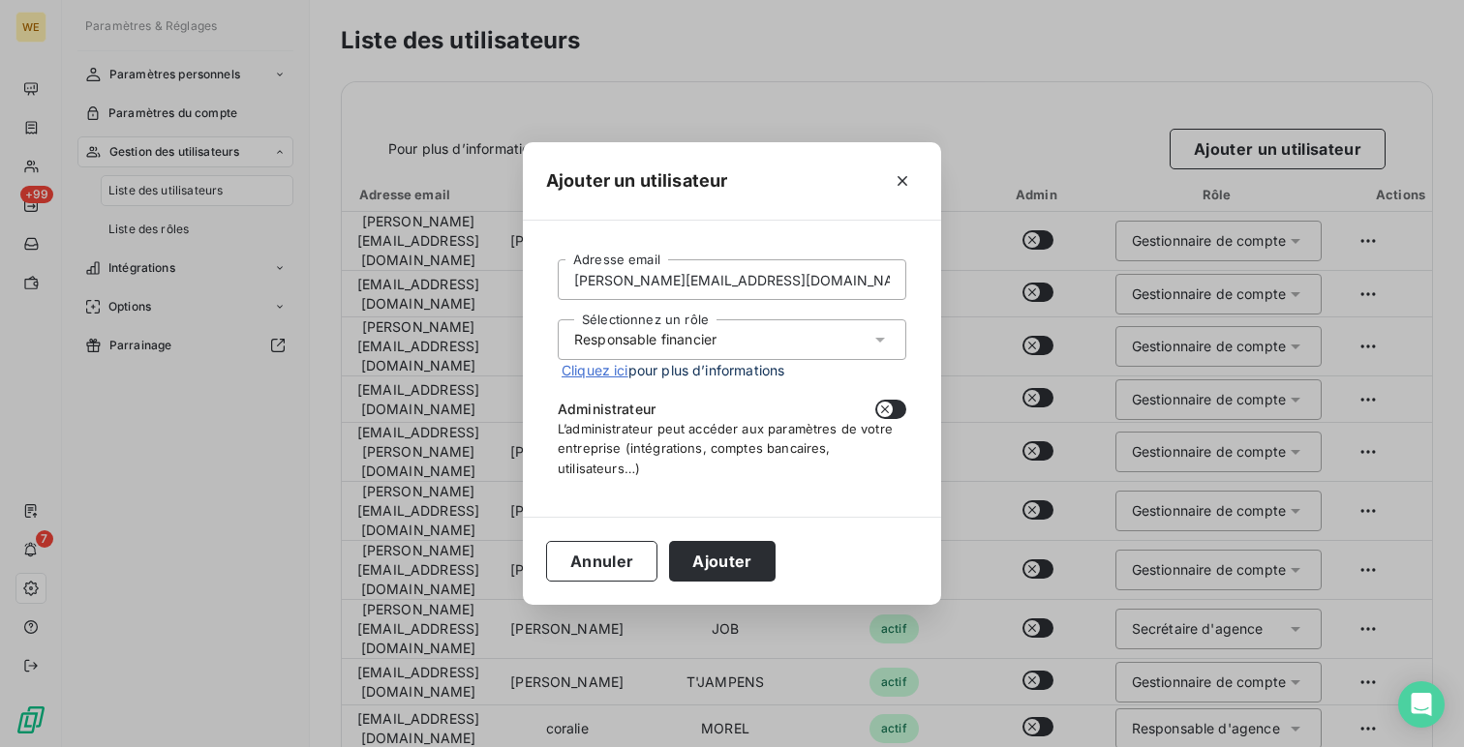
click at [895, 405] on button "button" at bounding box center [890, 409] width 31 height 19
checkbox input "true"
click at [729, 564] on button "Ajouter" at bounding box center [722, 561] width 106 height 41
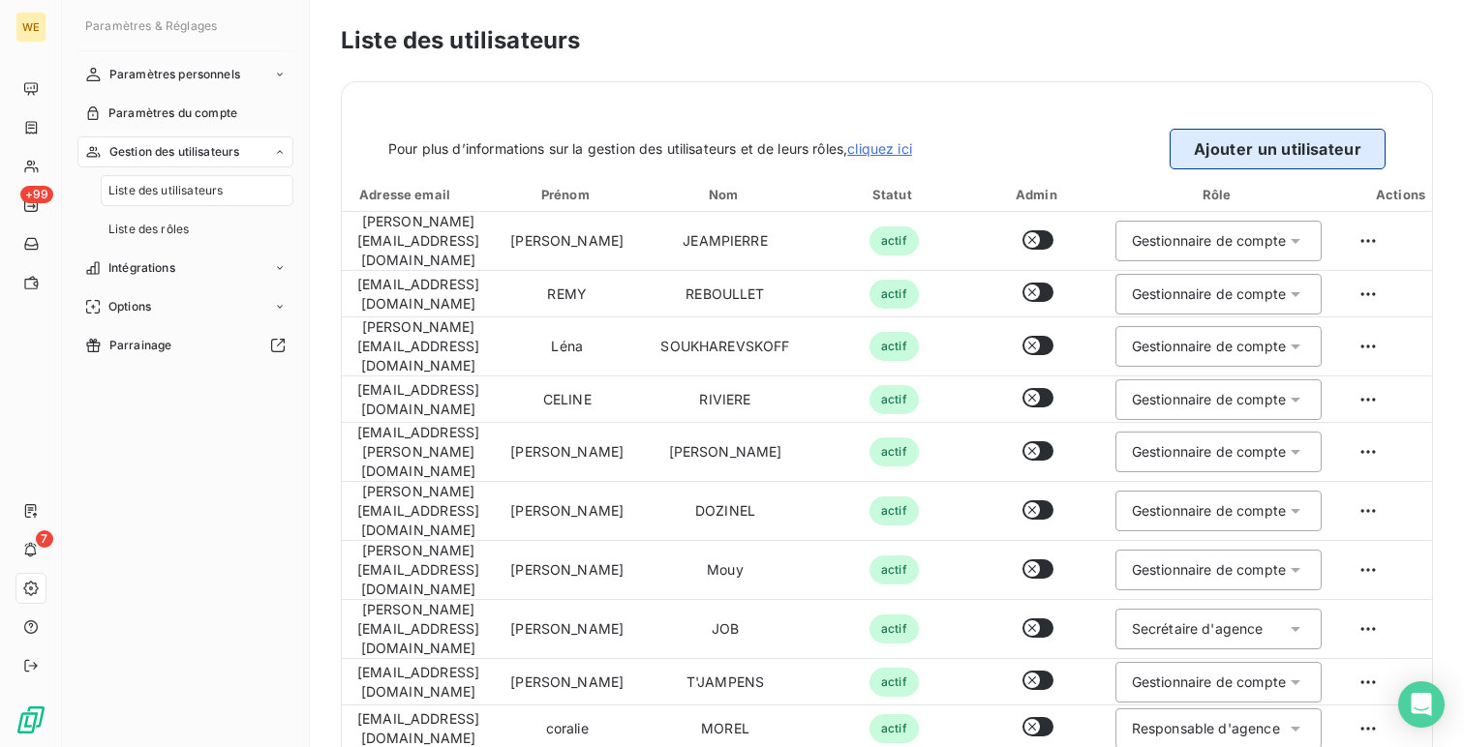
click at [1324, 147] on button "Ajouter un utilisateur" at bounding box center [1278, 149] width 216 height 41
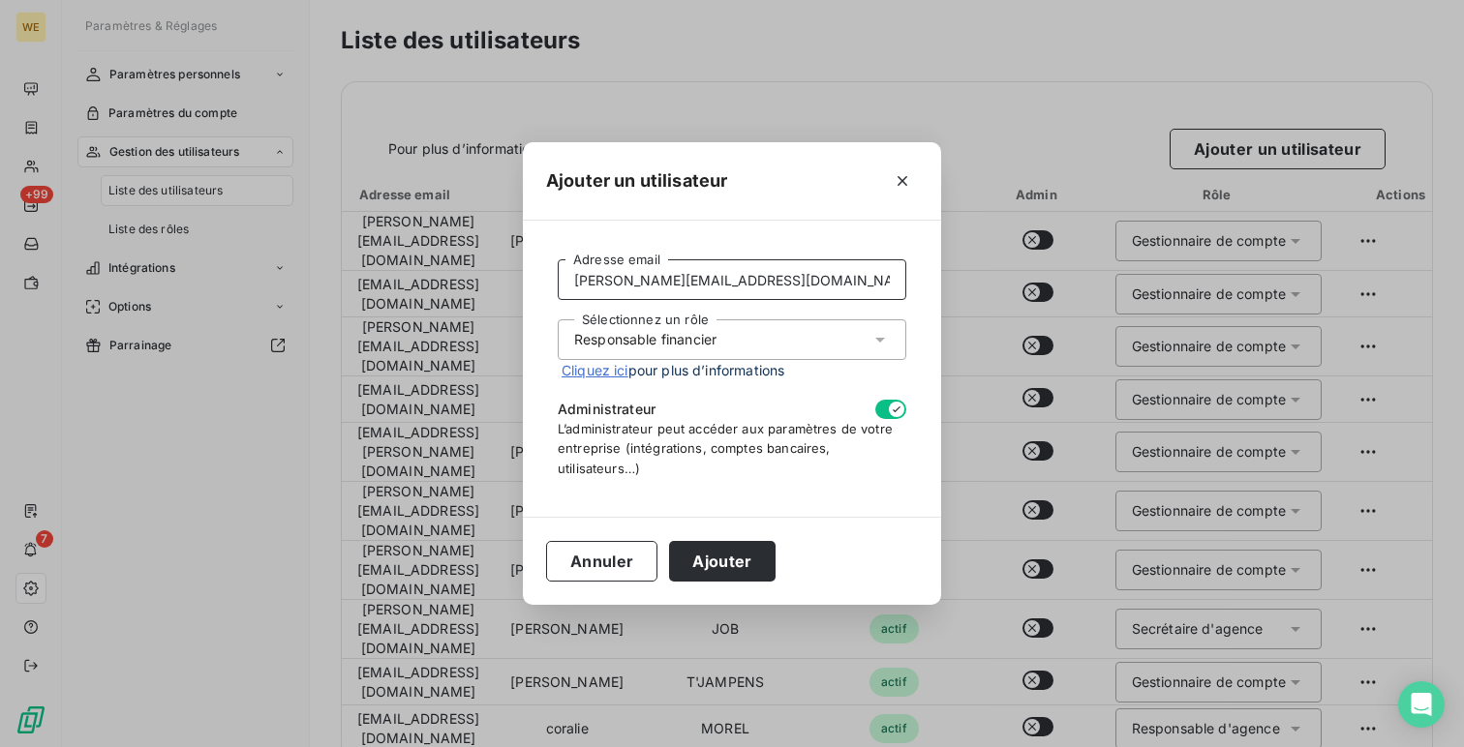
click at [685, 283] on input "elodie.finet@alsglobal.com" at bounding box center [732, 279] width 349 height 41
paste input "compta-cl-france"
type input "compta-cl-france@alsglobal.com"
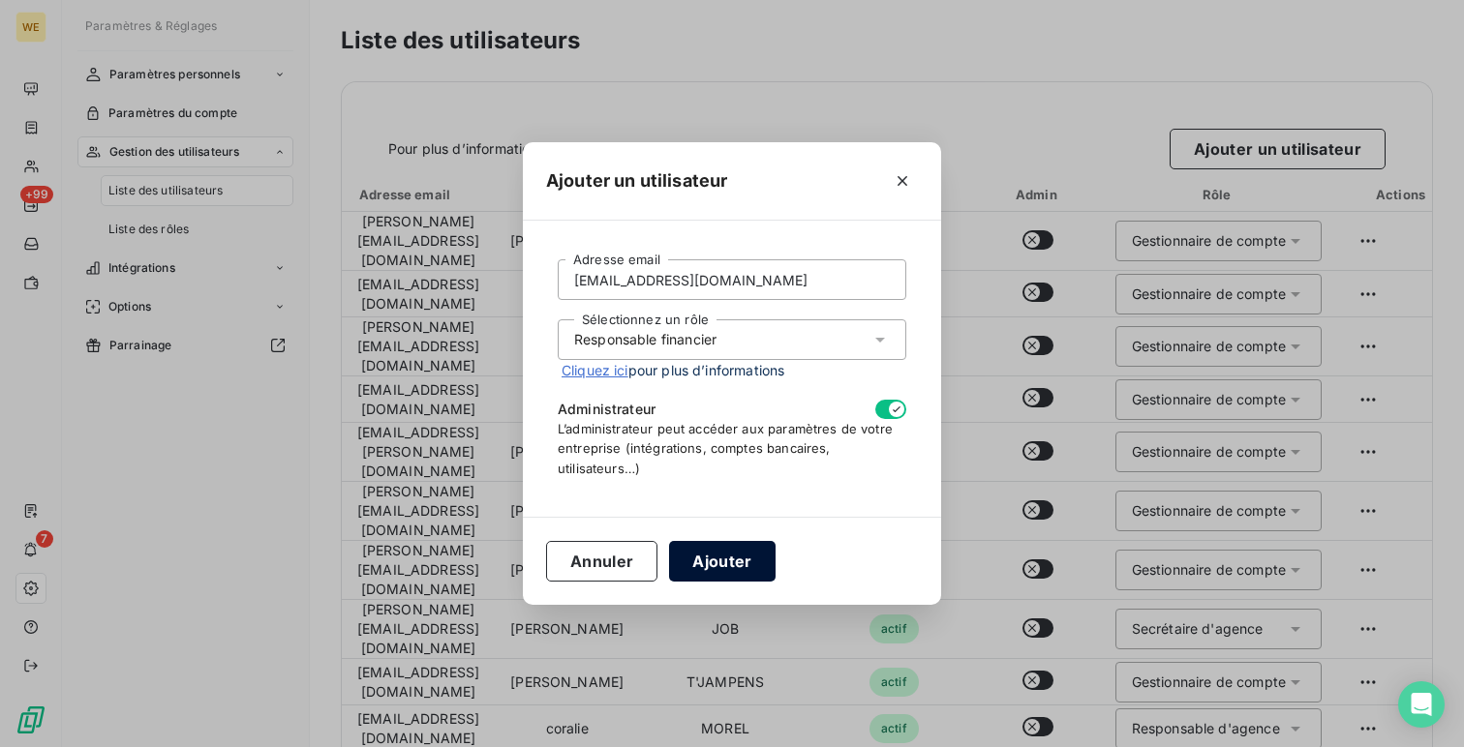
click at [711, 559] on button "Ajouter" at bounding box center [722, 561] width 106 height 41
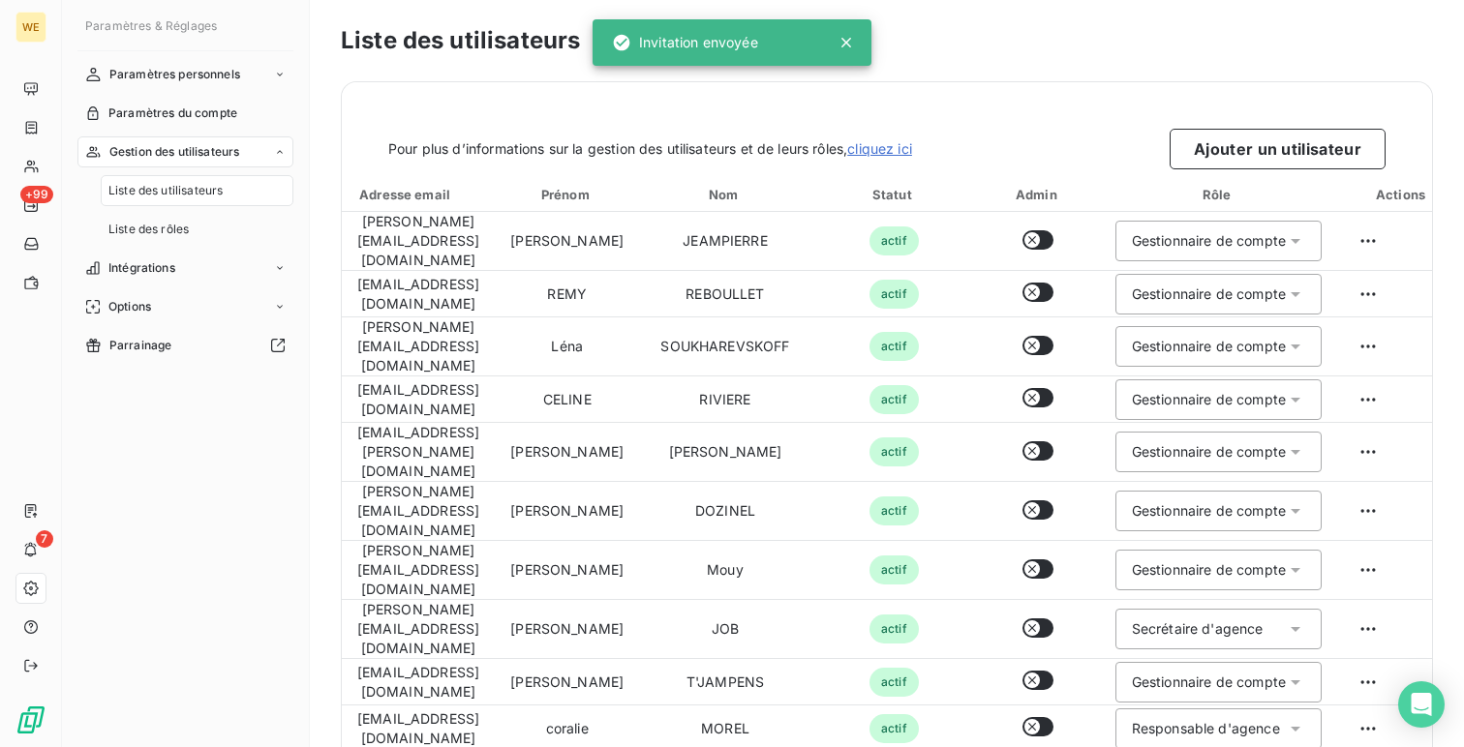
click at [1166, 134] on div "Pour plus d’informations sur la gestion des utilisateurs et de leurs rôles, cli…" at bounding box center [886, 149] width 997 height 41
click at [1200, 151] on button "Ajouter un utilisateur" at bounding box center [1278, 149] width 216 height 41
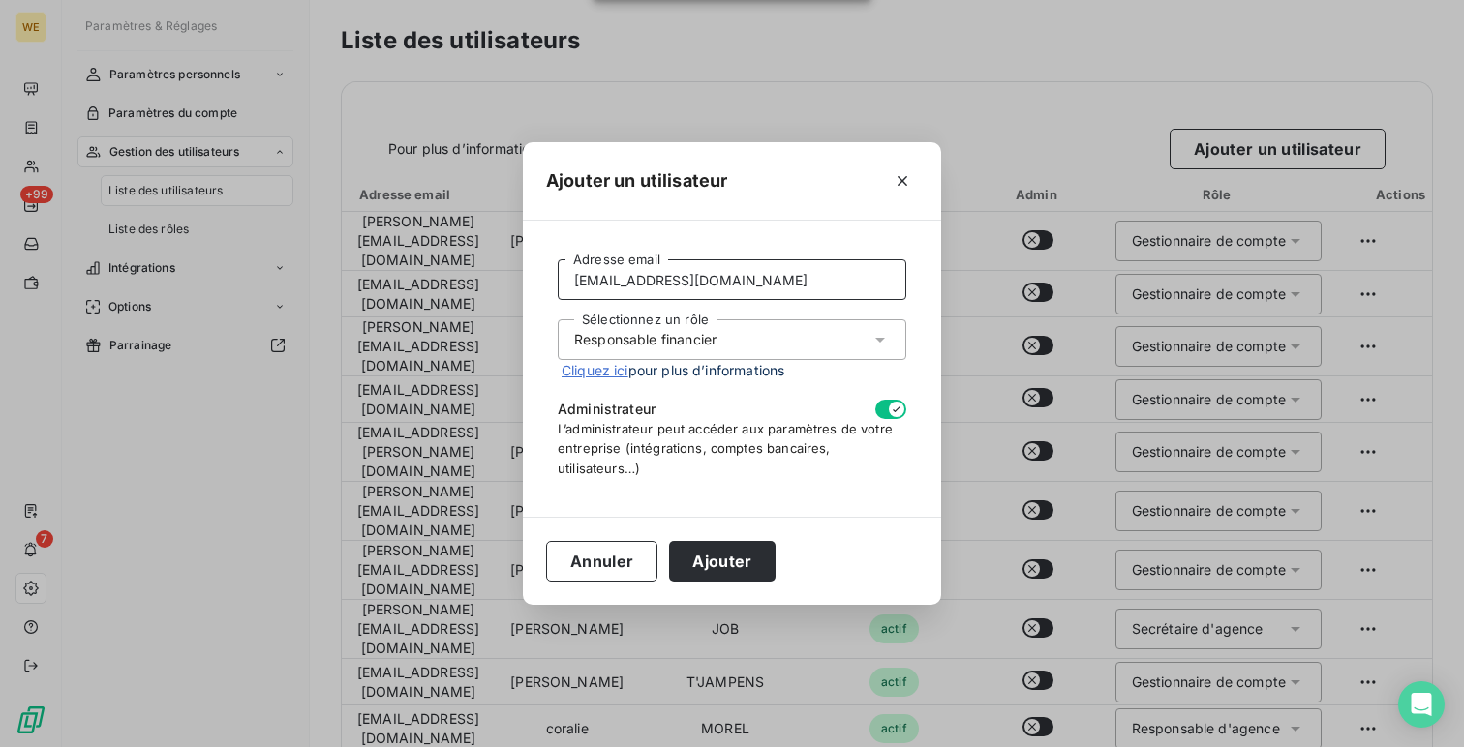
click at [642, 278] on input "compta-cl-france@alsglobal.com" at bounding box center [732, 279] width 349 height 41
paste input "frederic.jeampierr"
type input "frederic.jeampierre@alsglobal.com"
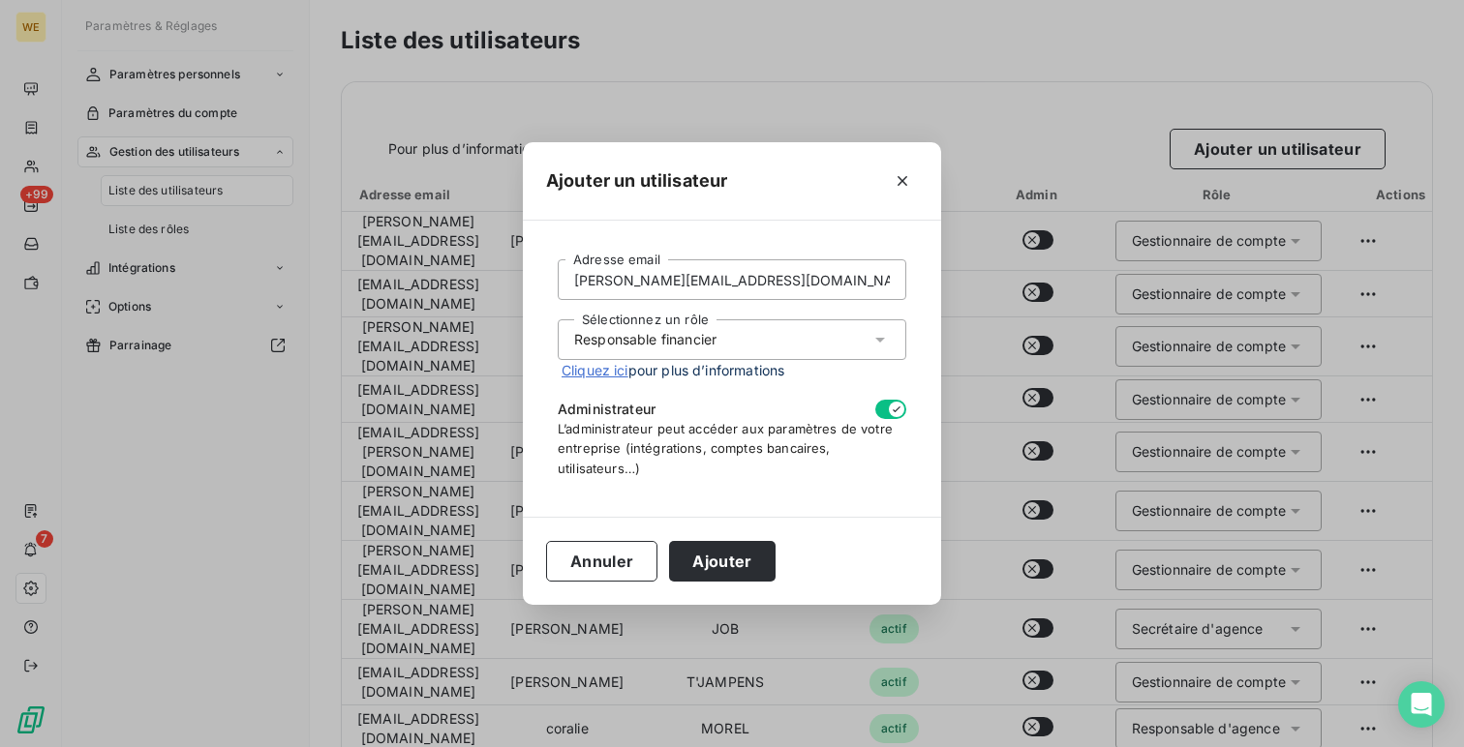
click at [640, 318] on form "frederic.jeampierre@alsglobal.com Adresse email Sélectionnez un rôle Responsabl…" at bounding box center [732, 368] width 349 height 218
click at [639, 329] on div "Sélectionnez un rôle Responsable financier" at bounding box center [732, 340] width 349 height 41
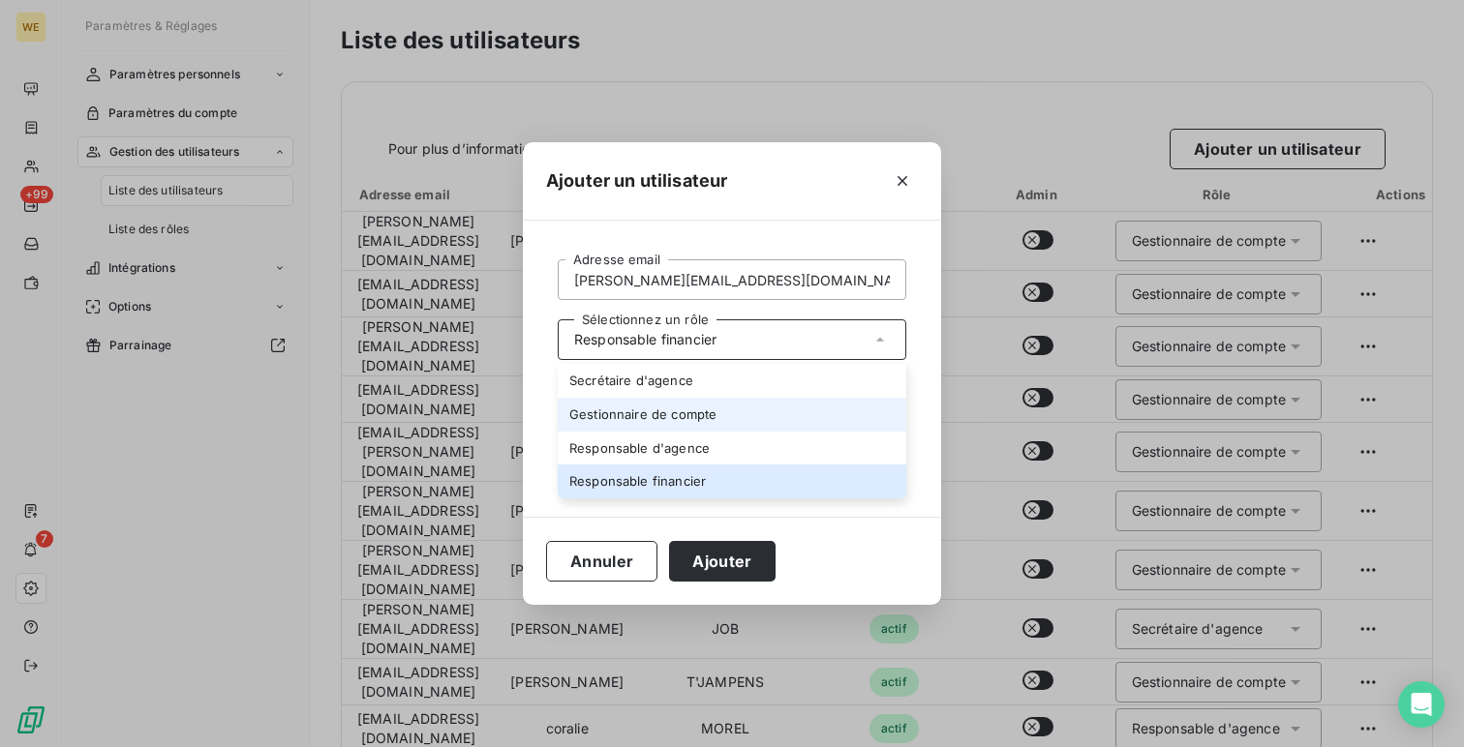
click at [638, 418] on li "Gestionnaire de compte" at bounding box center [732, 415] width 349 height 34
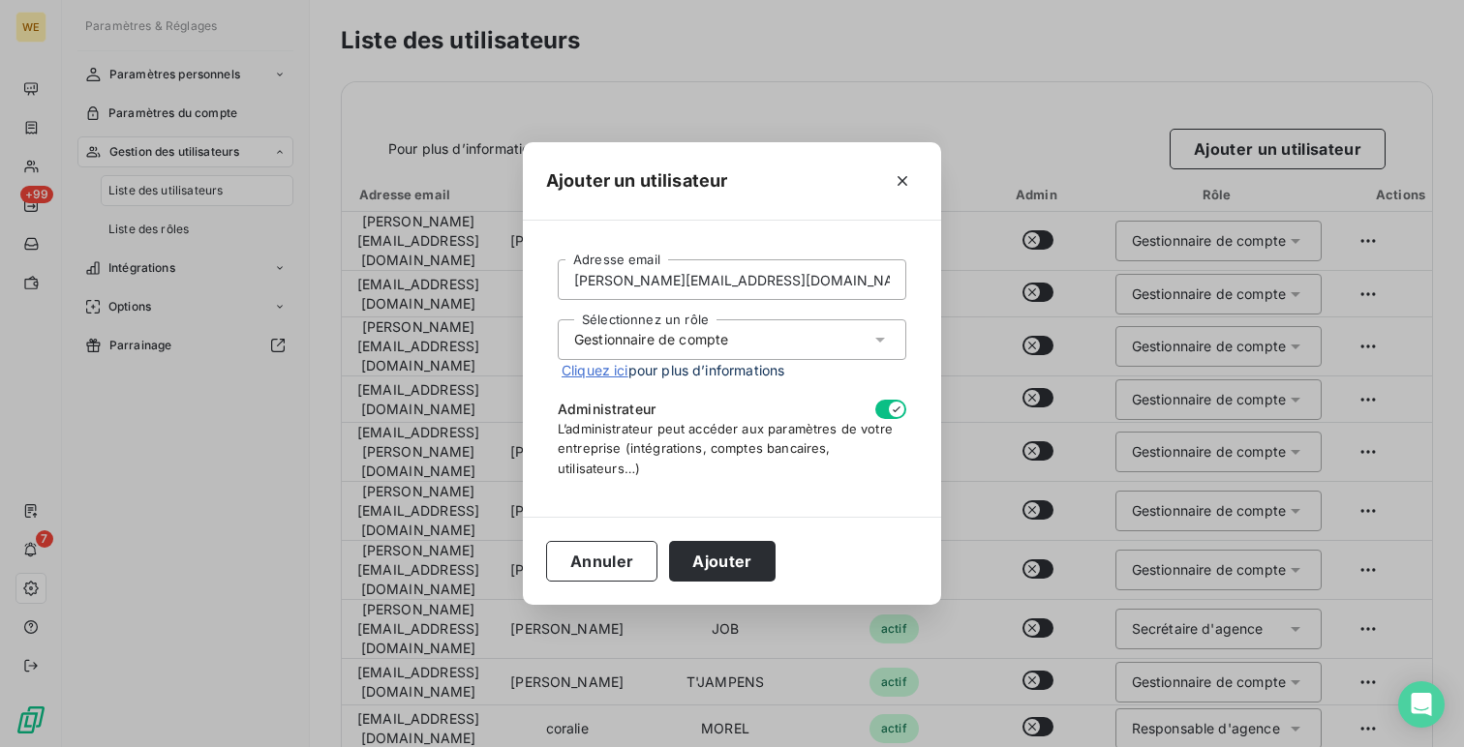
click at [897, 413] on icon "button" at bounding box center [896, 409] width 15 height 15
checkbox input "false"
click at [728, 560] on button "Ajouter" at bounding box center [722, 561] width 106 height 41
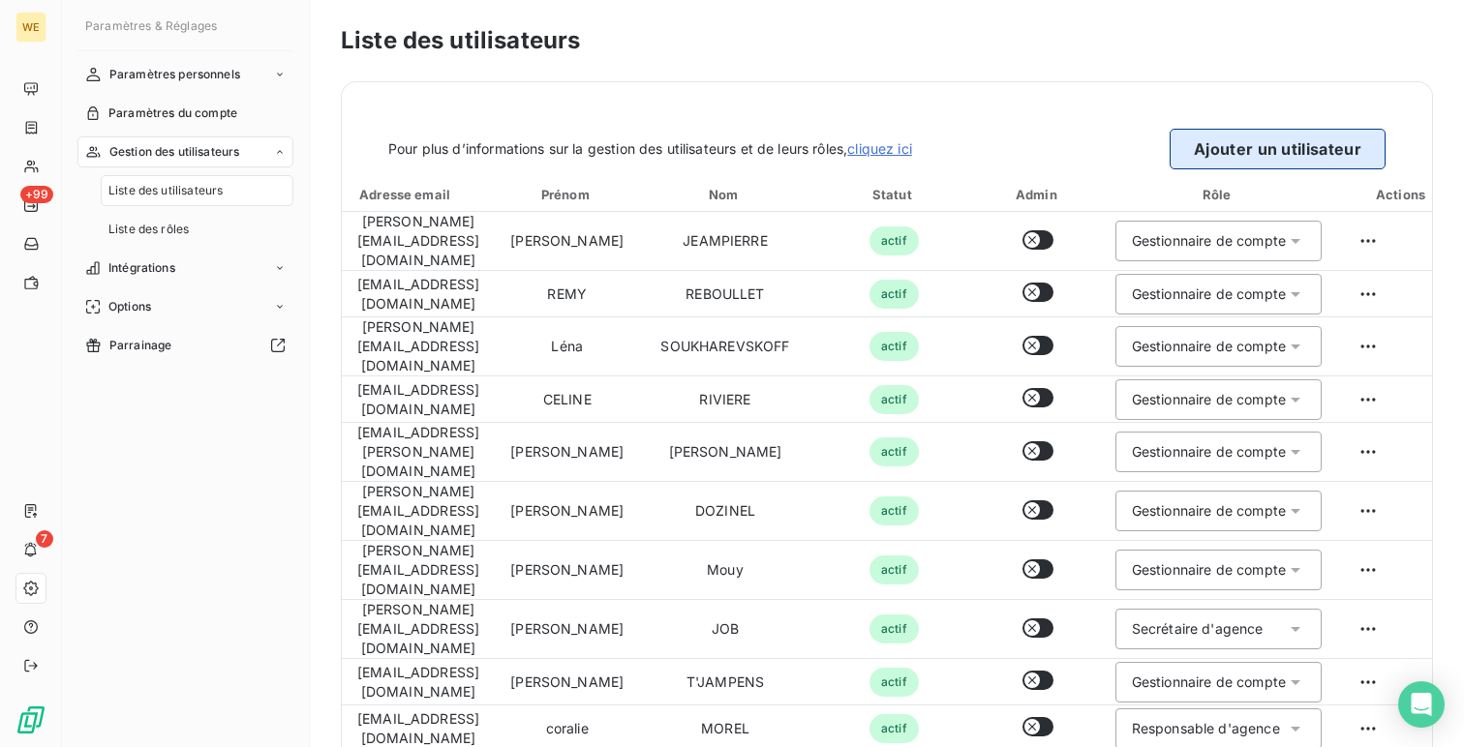
click at [1313, 146] on button "Ajouter un utilisateur" at bounding box center [1278, 149] width 216 height 41
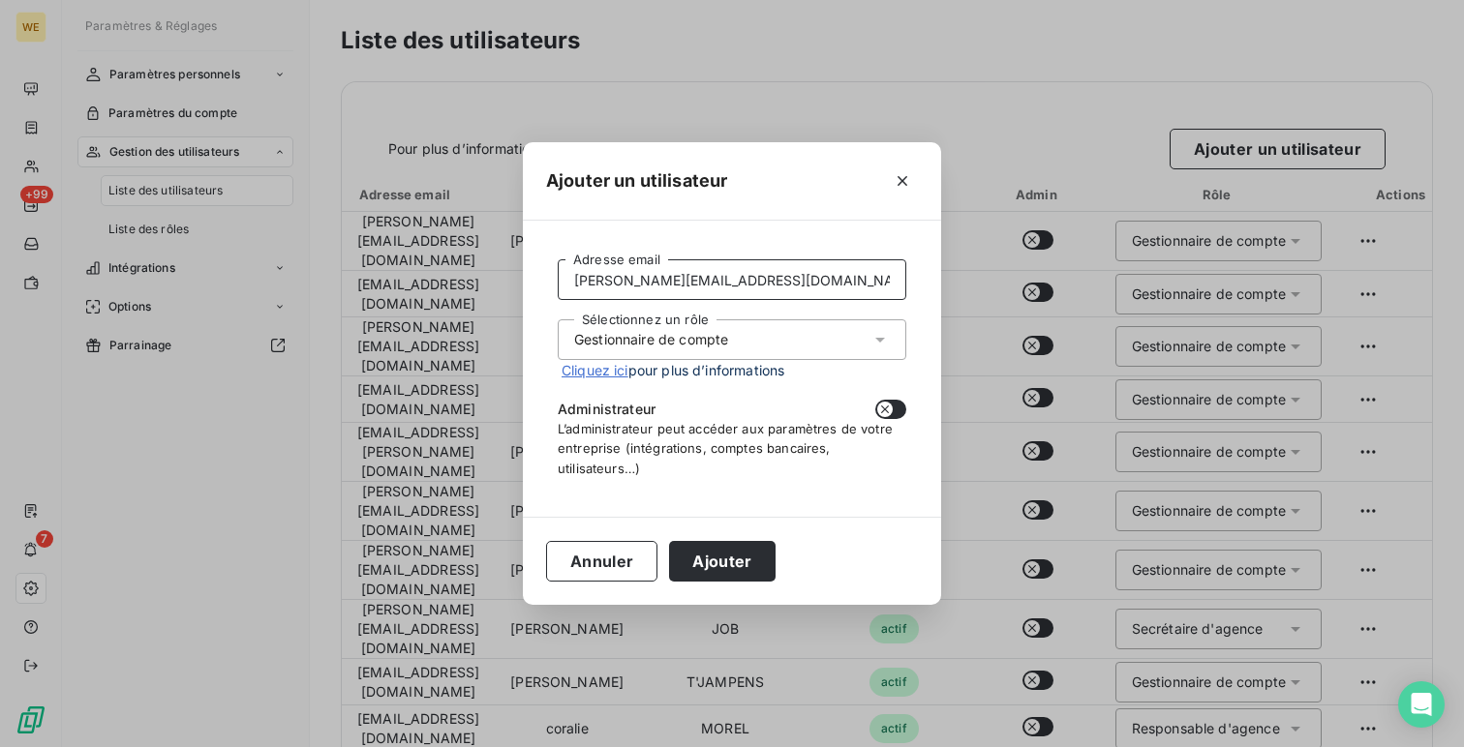
click at [643, 270] on input "frederic.jeampierre@alsglobal.com" at bounding box center [732, 279] width 349 height 41
paste input "stephanie.job"
type input "stephanie.job@alsglobal.com"
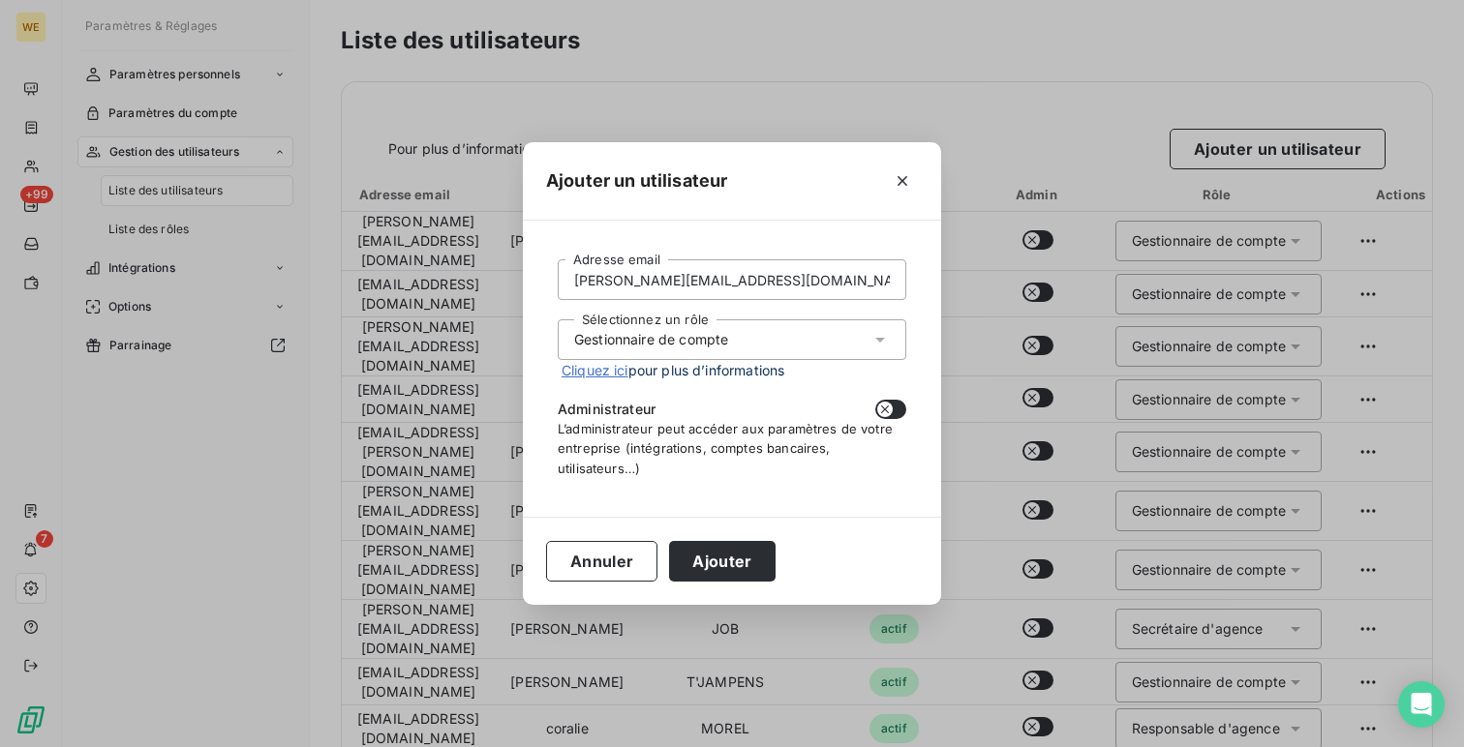
click at [642, 336] on div "Gestionnaire de compte" at bounding box center [651, 339] width 154 height 19
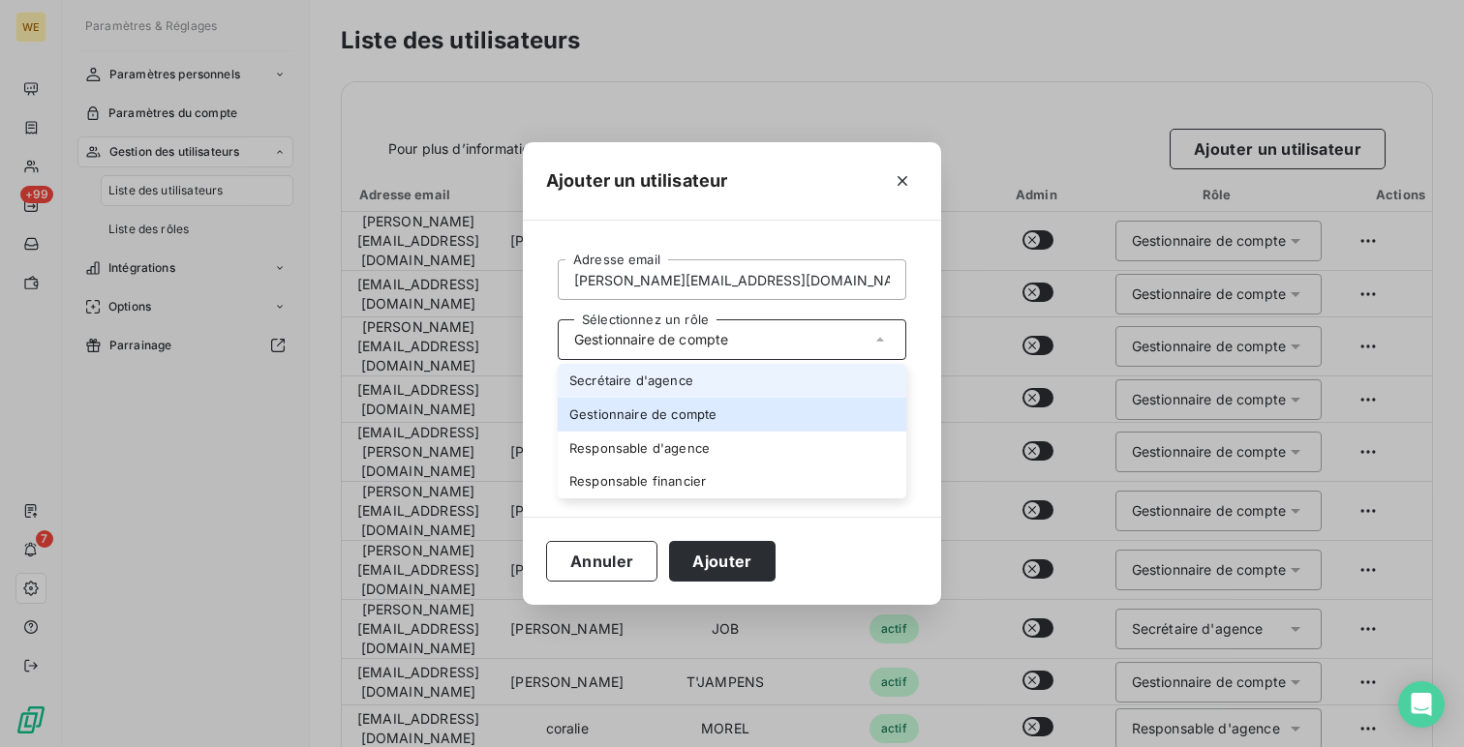
click at [646, 374] on li "Secrétaire d'agence" at bounding box center [732, 381] width 349 height 34
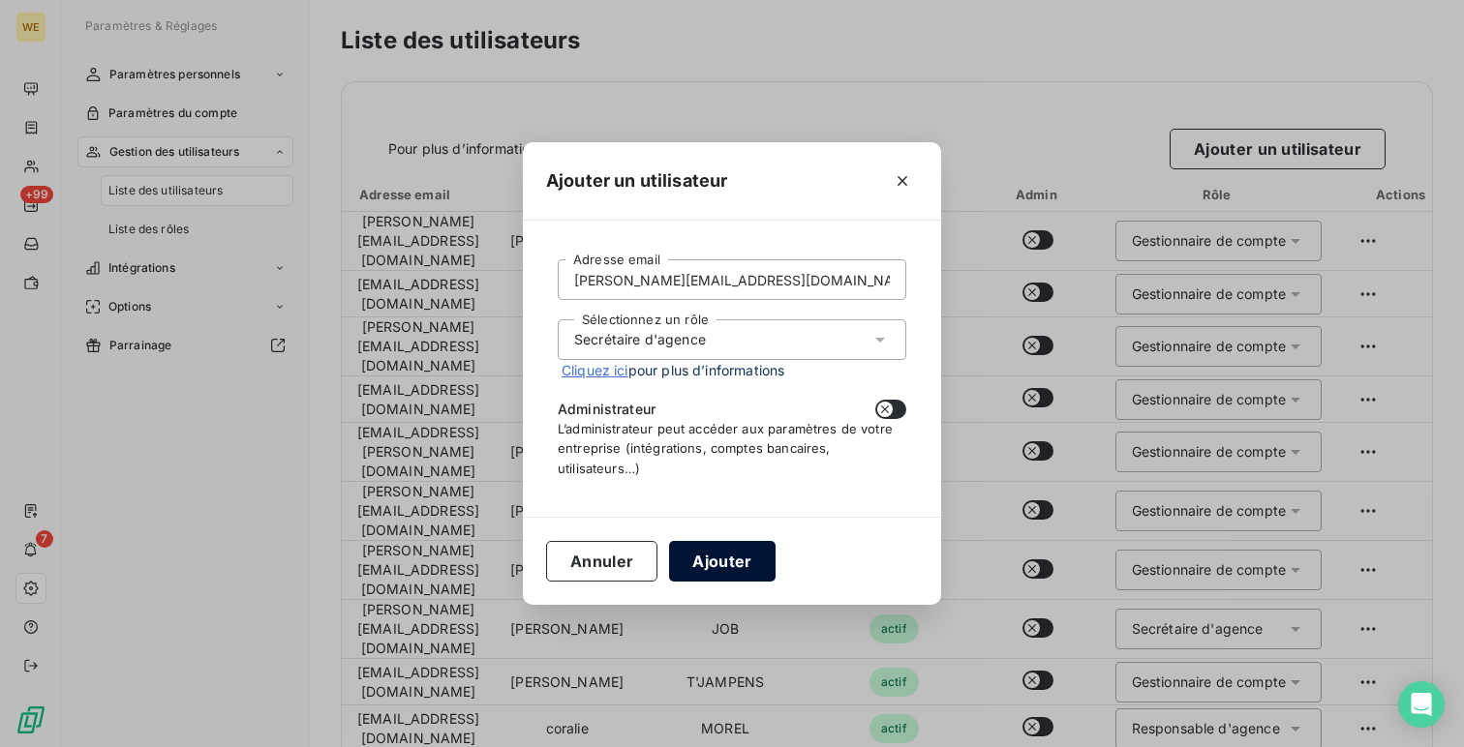
click at [704, 553] on button "Ajouter" at bounding box center [722, 561] width 106 height 41
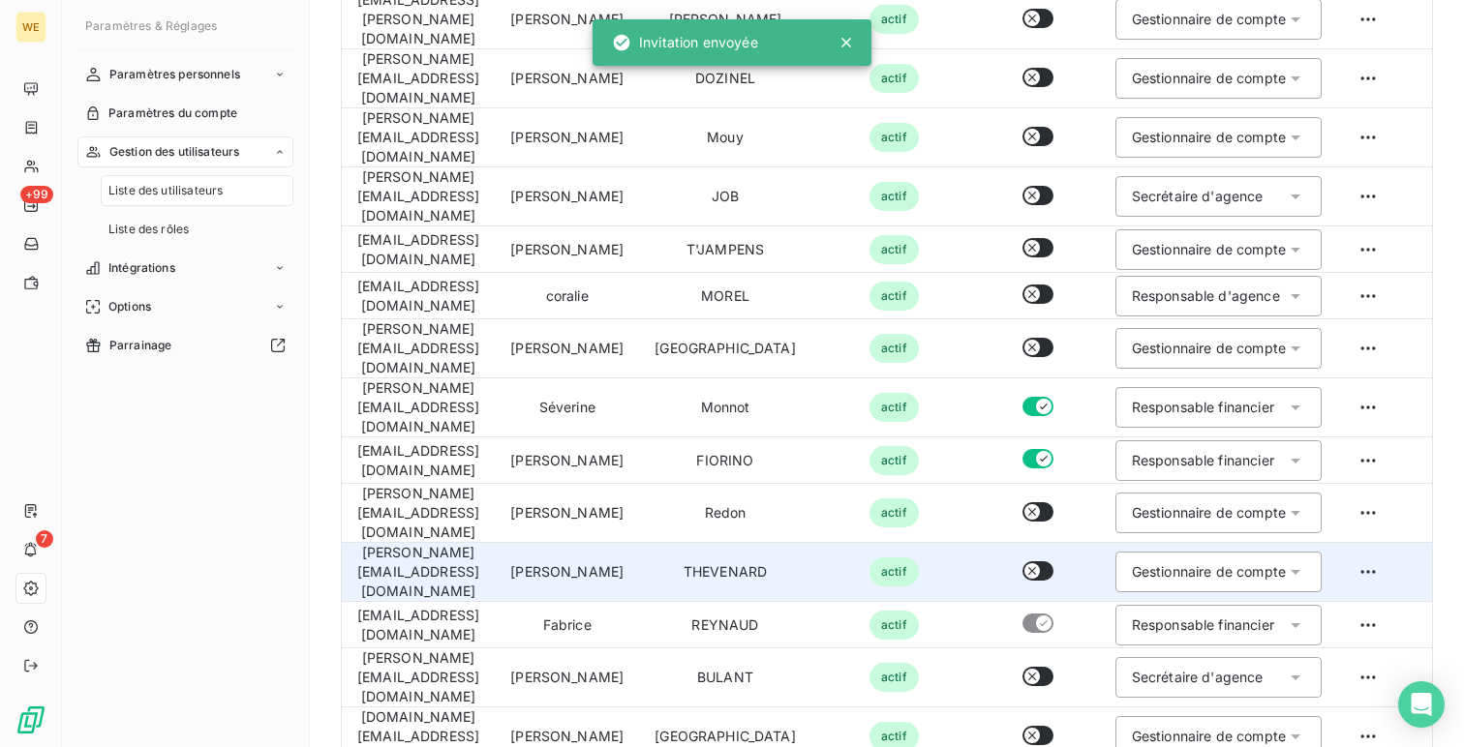
scroll to position [103, 0]
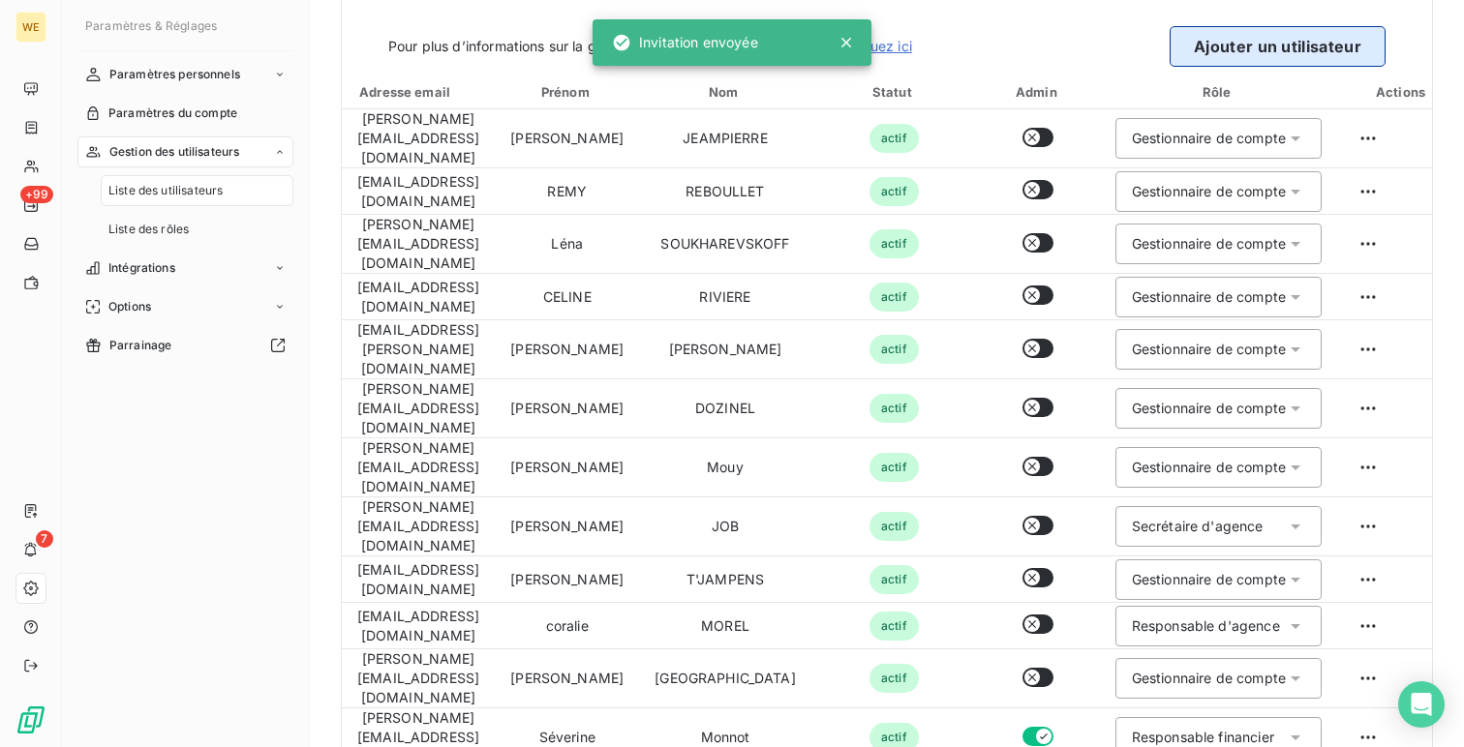
click at [1338, 61] on button "Ajouter un utilisateur" at bounding box center [1278, 46] width 216 height 41
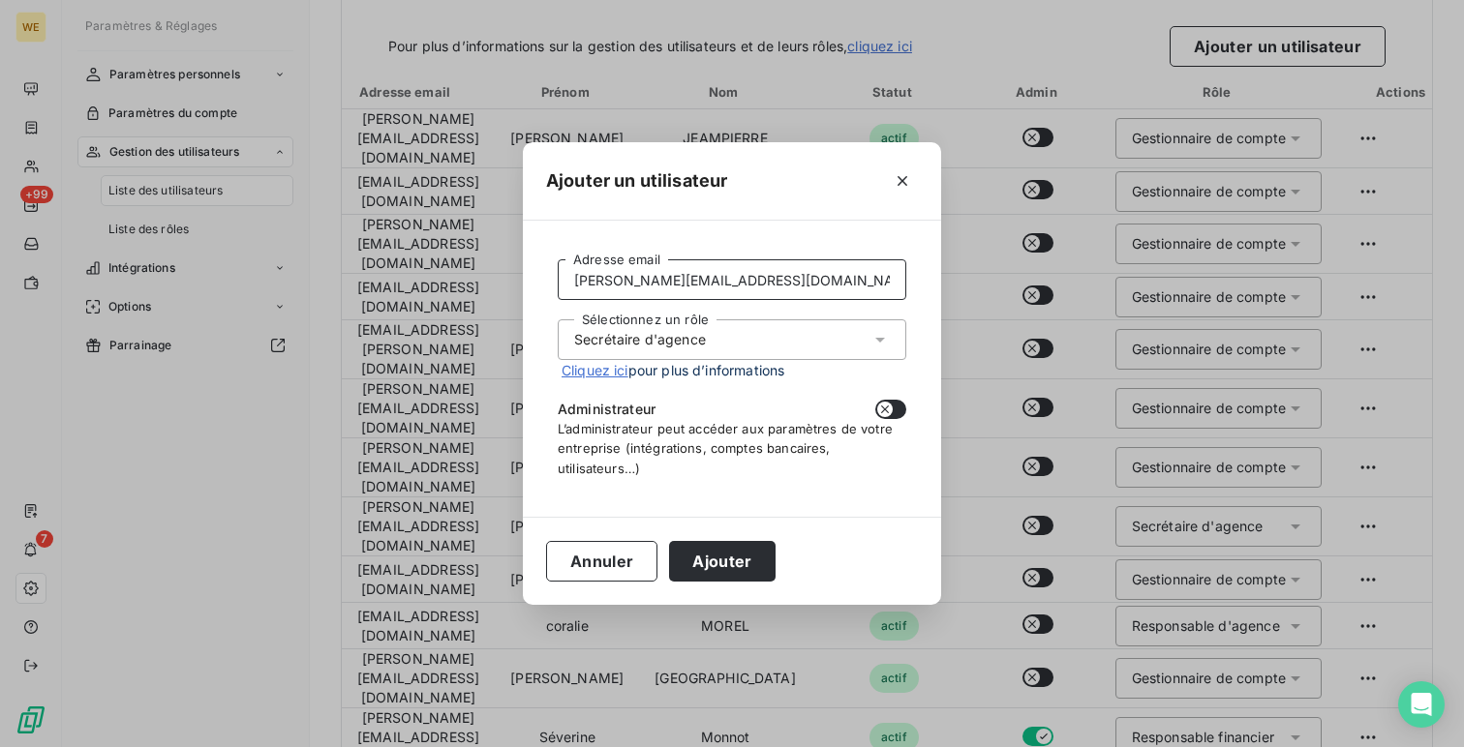
click at [731, 265] on input "stephanie.job@alsglobal.com" at bounding box center [732, 279] width 349 height 41
paste input "everine.monnot"
type input "severine.monnot@alsglobal.com"
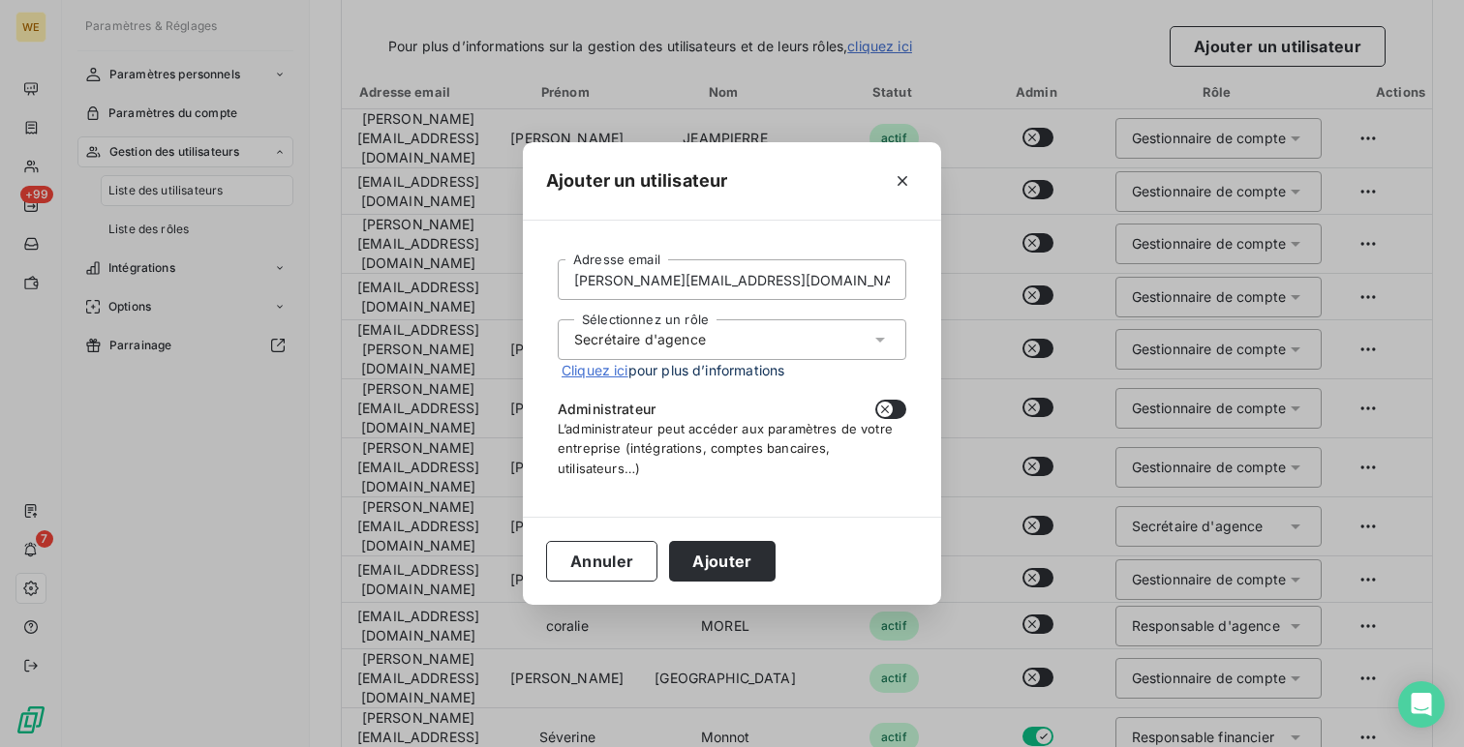
click at [665, 353] on div "Sélectionnez un rôle Secrétaire d'agence" at bounding box center [732, 340] width 349 height 41
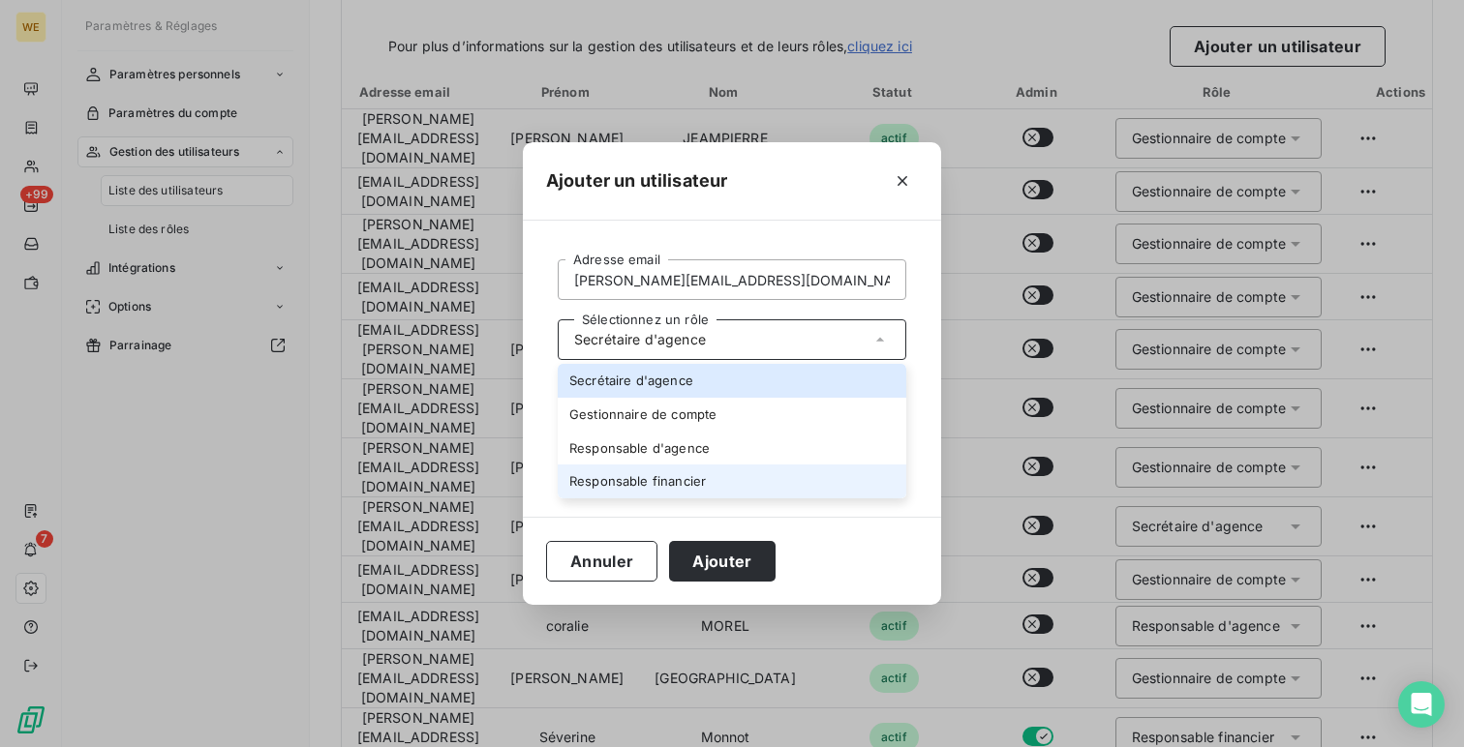
click at [647, 486] on li "Responsable financier" at bounding box center [732, 482] width 349 height 34
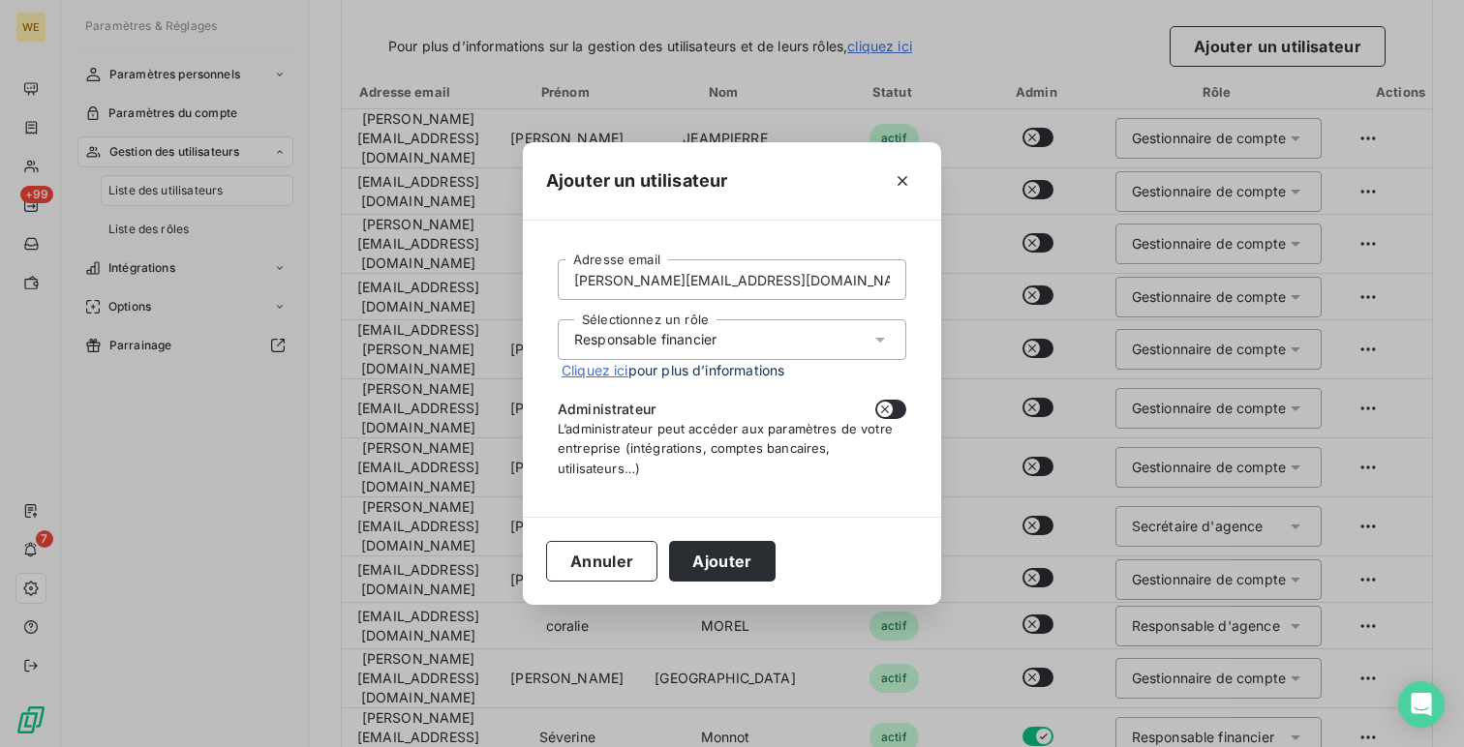
click at [894, 402] on button "button" at bounding box center [890, 409] width 31 height 19
checkbox input "true"
click at [728, 555] on button "Ajouter" at bounding box center [722, 561] width 106 height 41
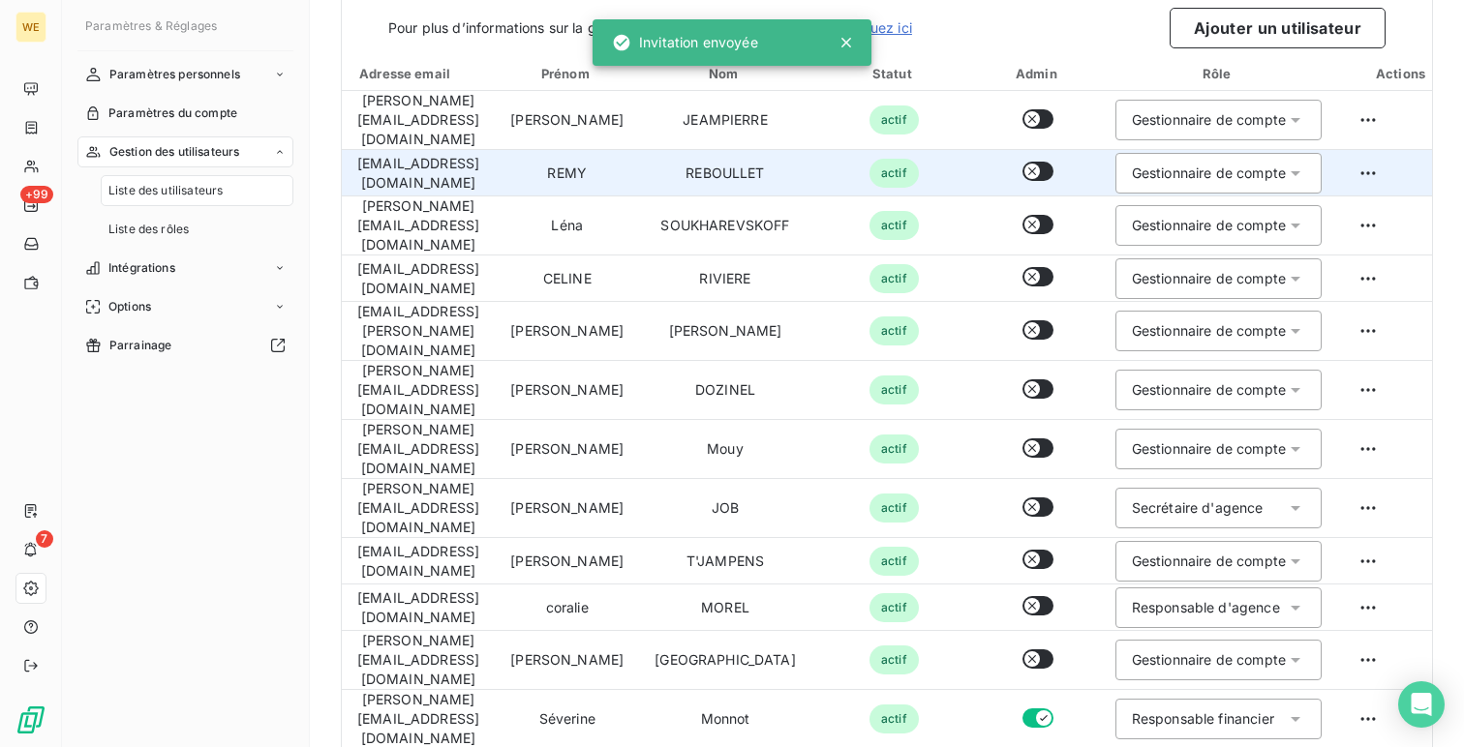
scroll to position [76, 0]
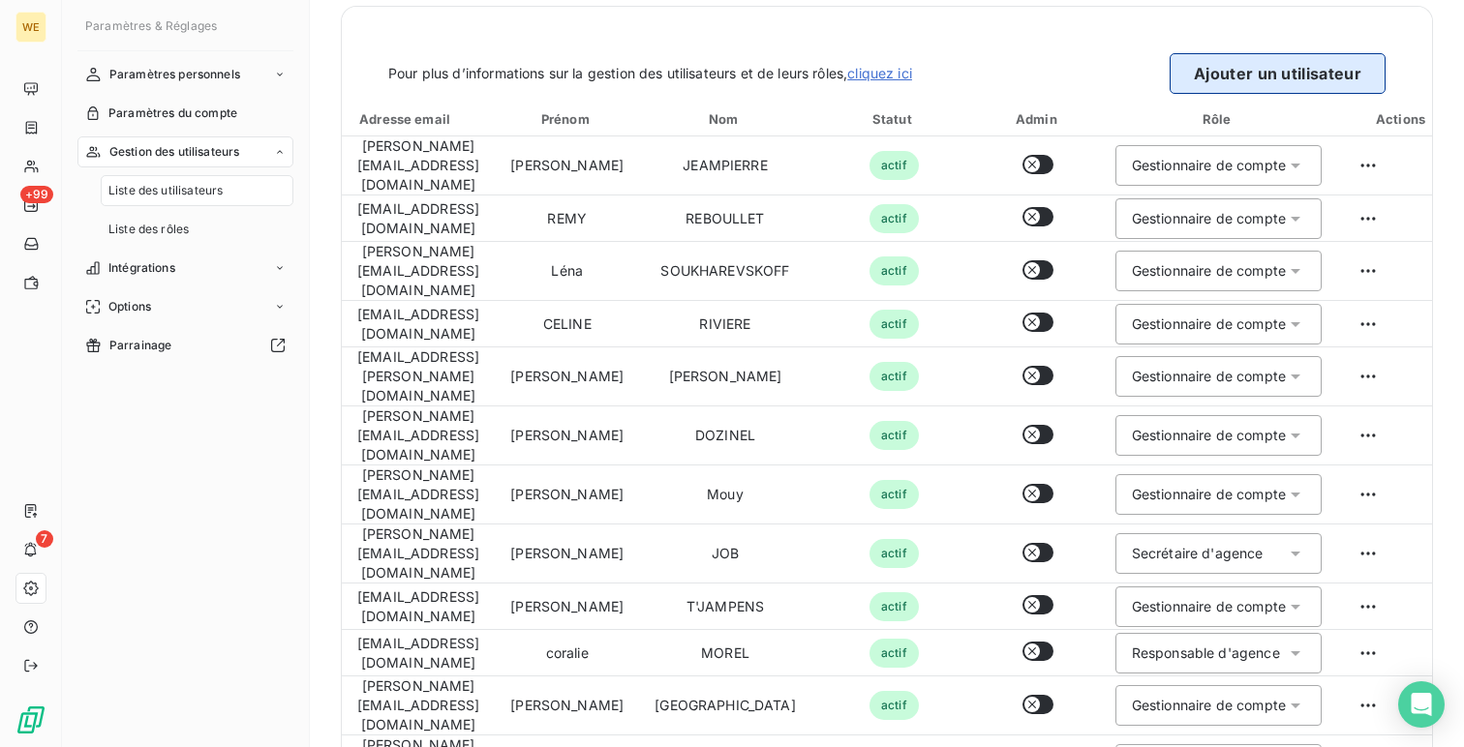
click at [1327, 66] on button "Ajouter un utilisateur" at bounding box center [1278, 73] width 216 height 41
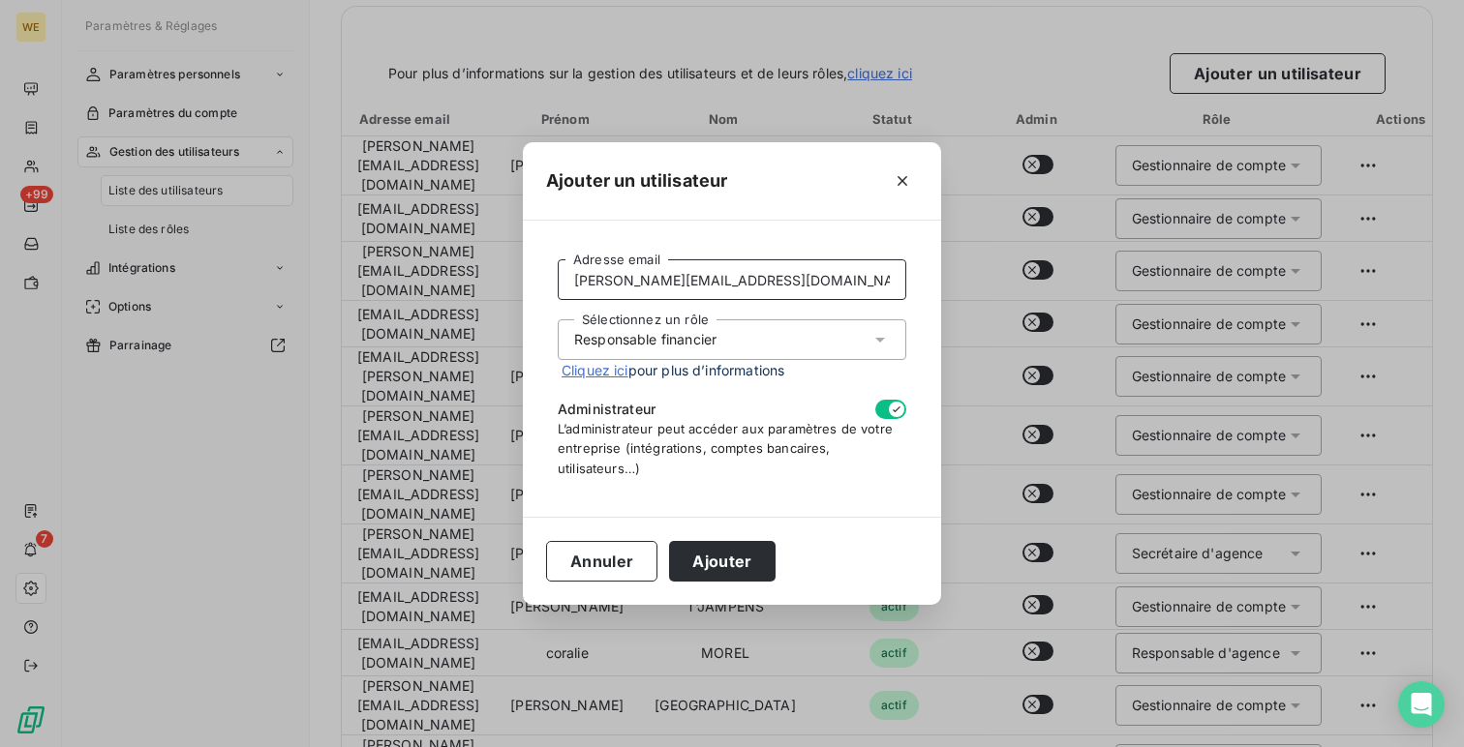
click at [762, 282] on input "severine.monnot@alsglobal.com" at bounding box center [732, 279] width 349 height 41
paste input "coralie.morel"
type input "coralie.morel@alsglobal.com"
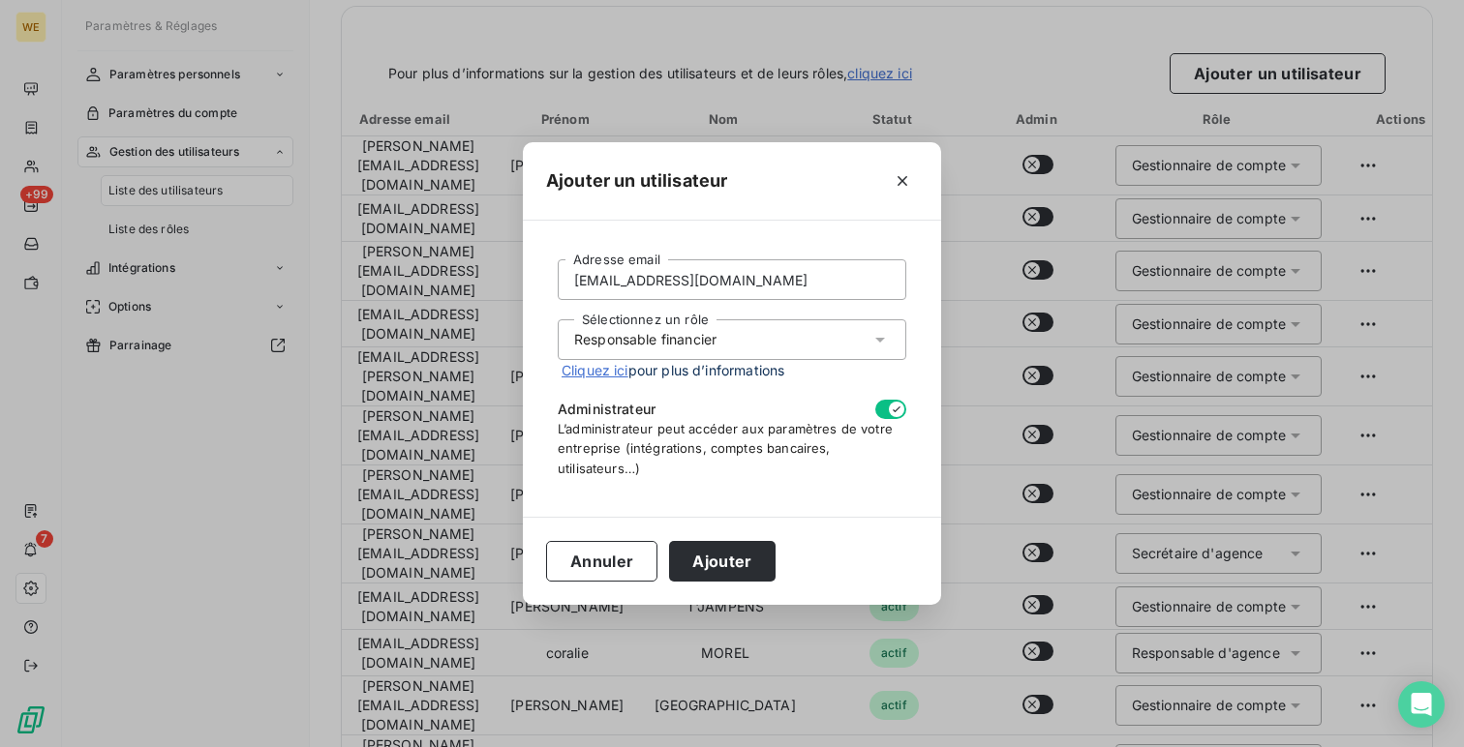
click at [684, 343] on div "Responsable financier" at bounding box center [645, 339] width 142 height 19
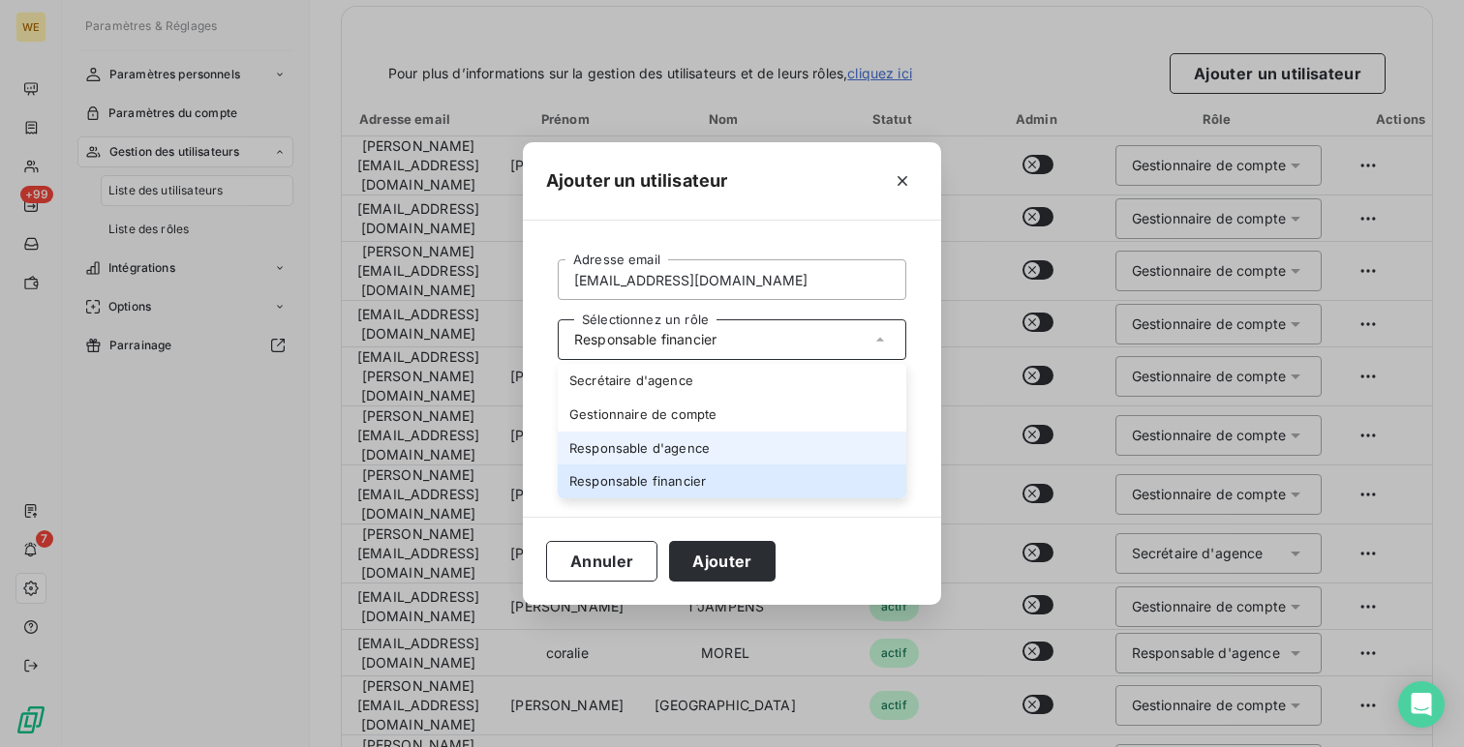
click at [661, 452] on li "Responsable d'agence" at bounding box center [732, 449] width 349 height 34
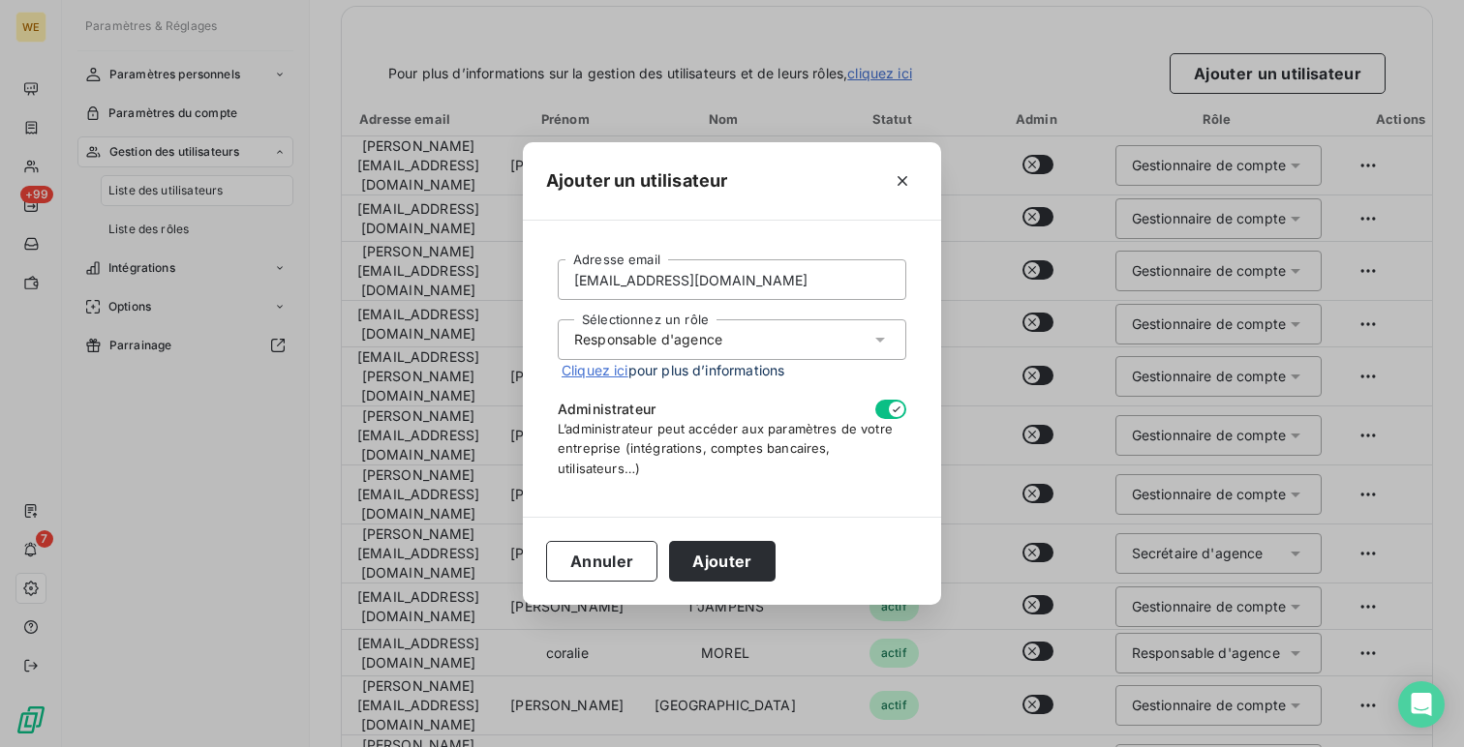
click at [894, 411] on icon "button" at bounding box center [897, 410] width 8 height 6
checkbox input "false"
click at [713, 569] on button "Ajouter" at bounding box center [722, 561] width 106 height 41
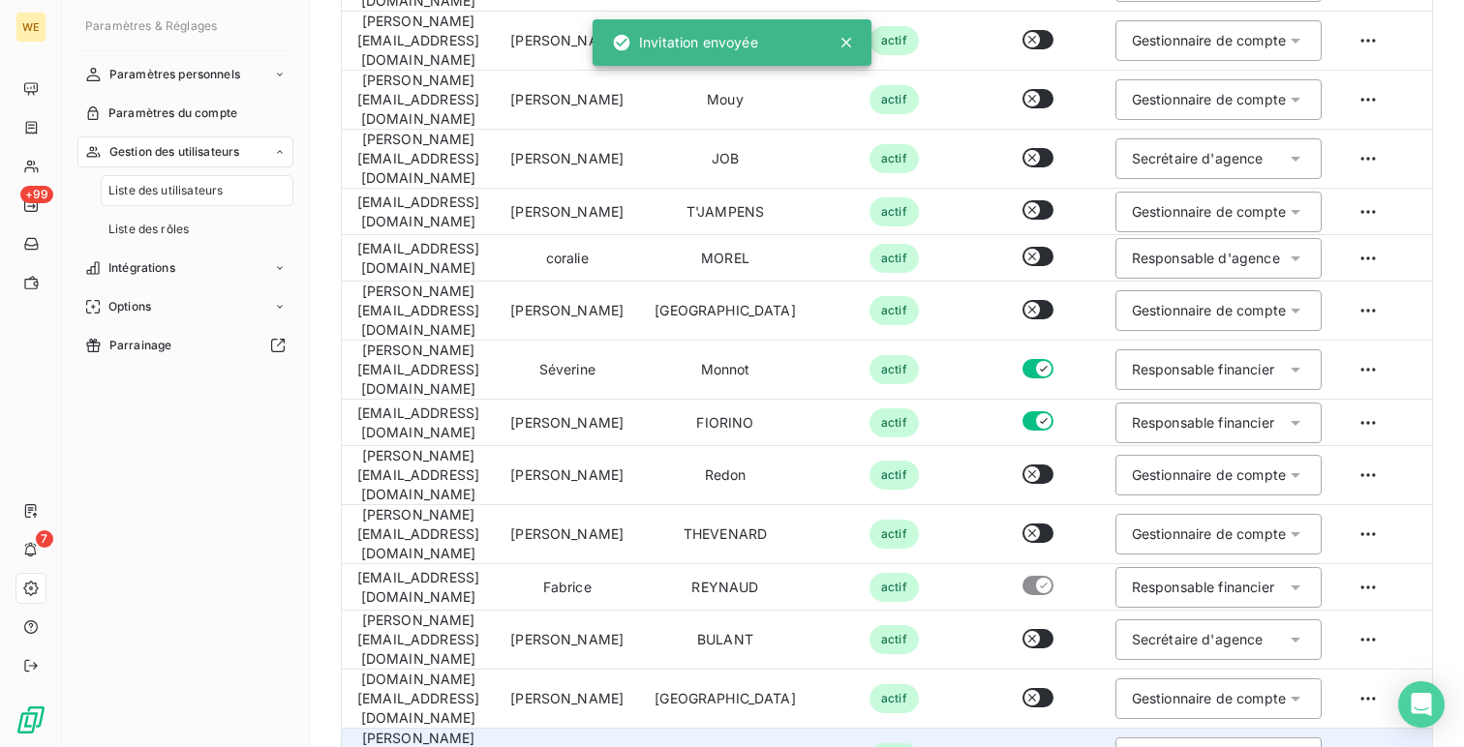
scroll to position [0, 0]
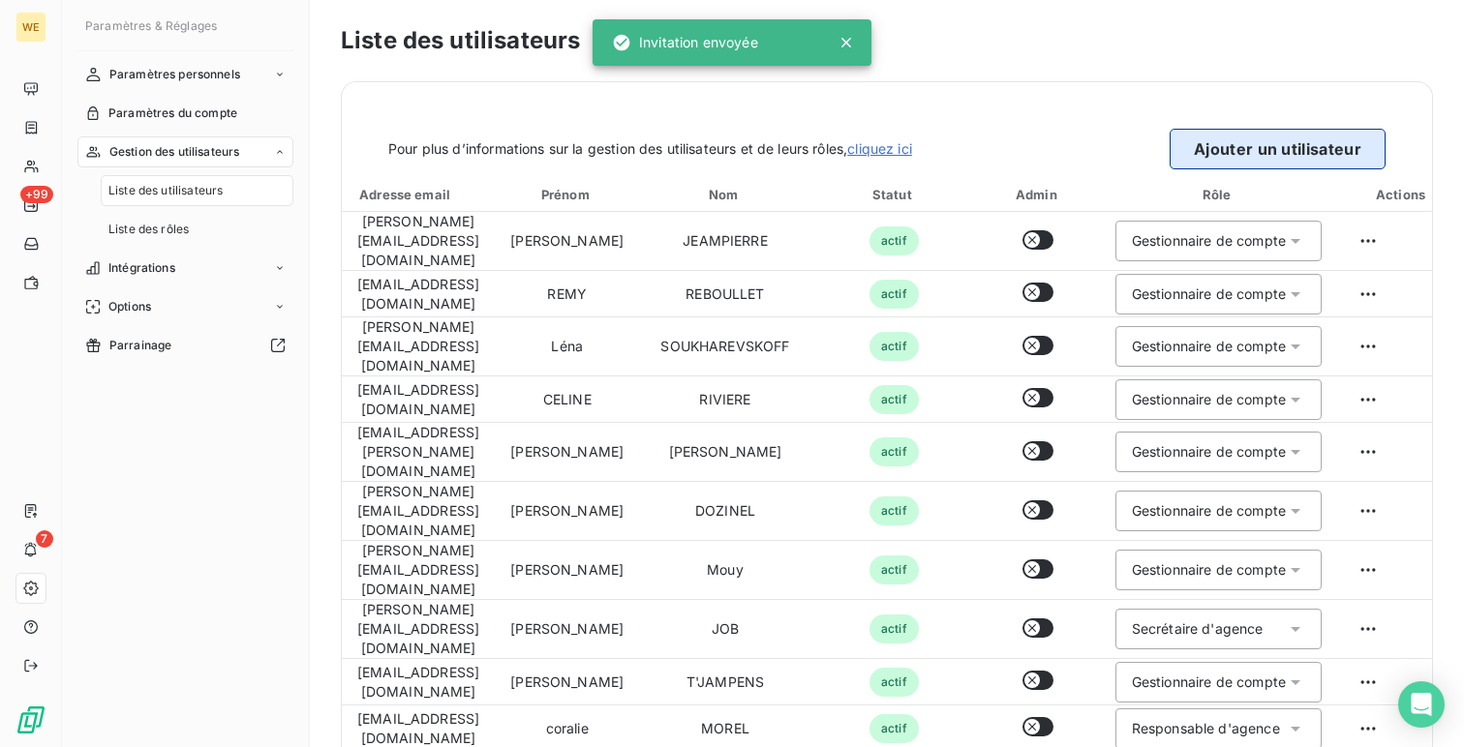
click at [1249, 144] on button "Ajouter un utilisateur" at bounding box center [1278, 149] width 216 height 41
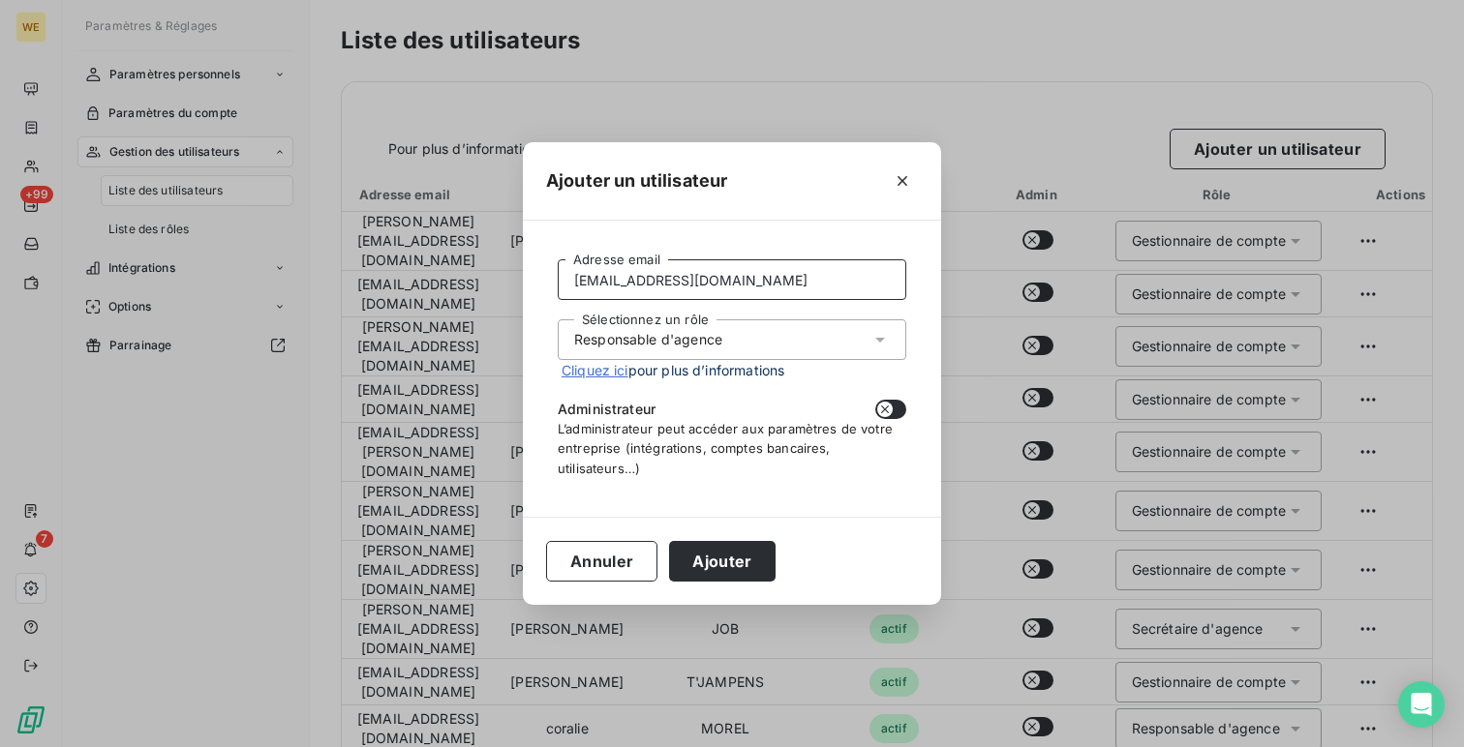
click at [672, 278] on input "coralie.morel@alsglobal.com" at bounding box center [732, 279] width 349 height 41
paste input "yann.mouy"
type input "yann.mouy@alsglobal.com"
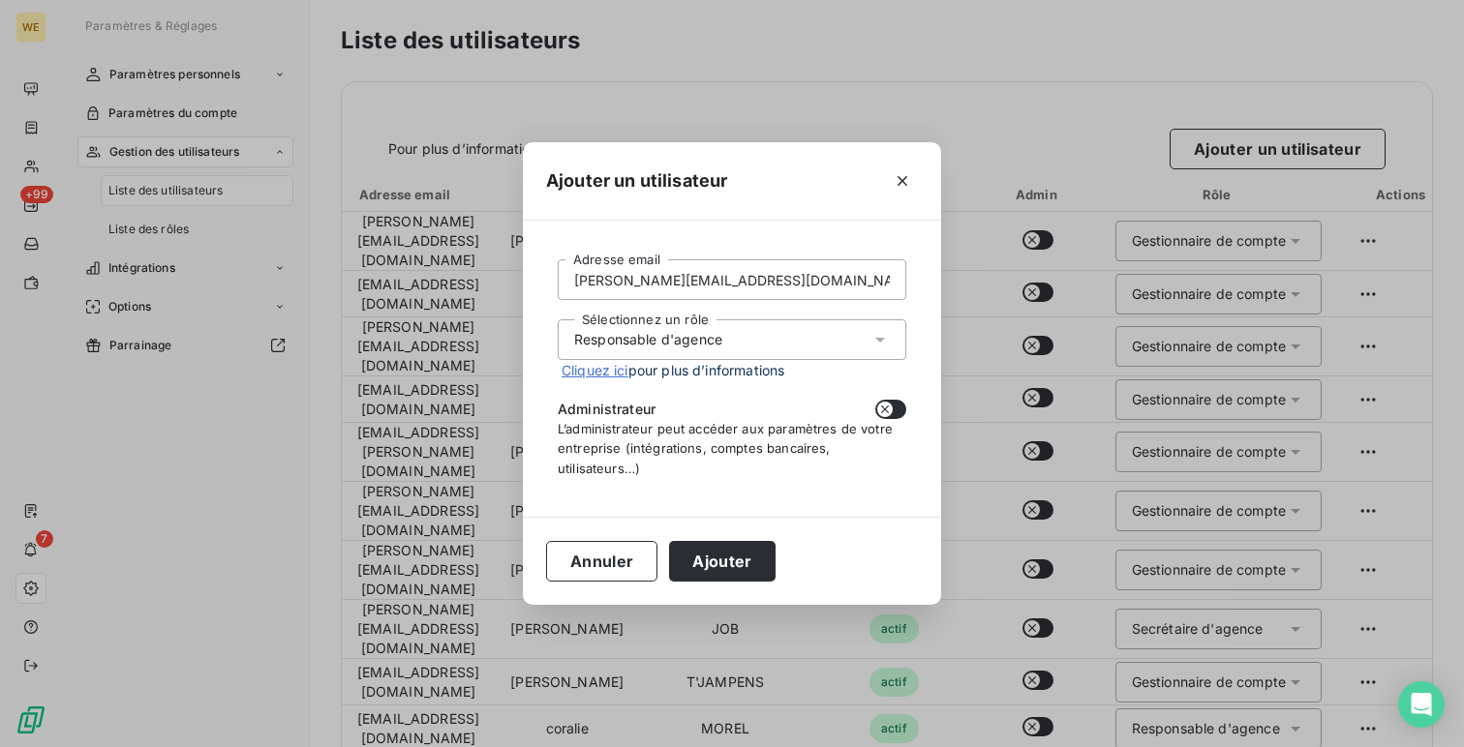
click at [650, 336] on div "Responsable d'agence" at bounding box center [648, 339] width 148 height 19
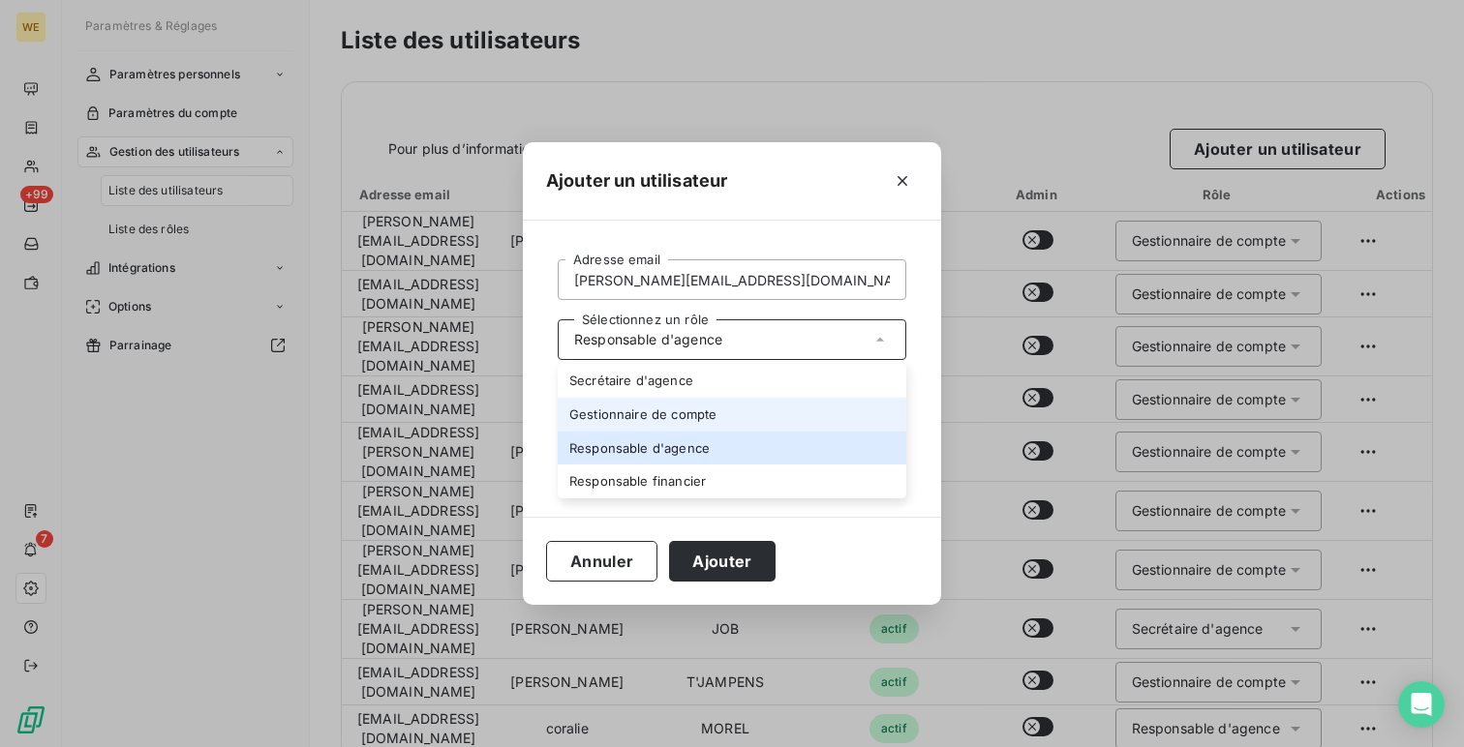
click at [655, 410] on li "Gestionnaire de compte" at bounding box center [732, 415] width 349 height 34
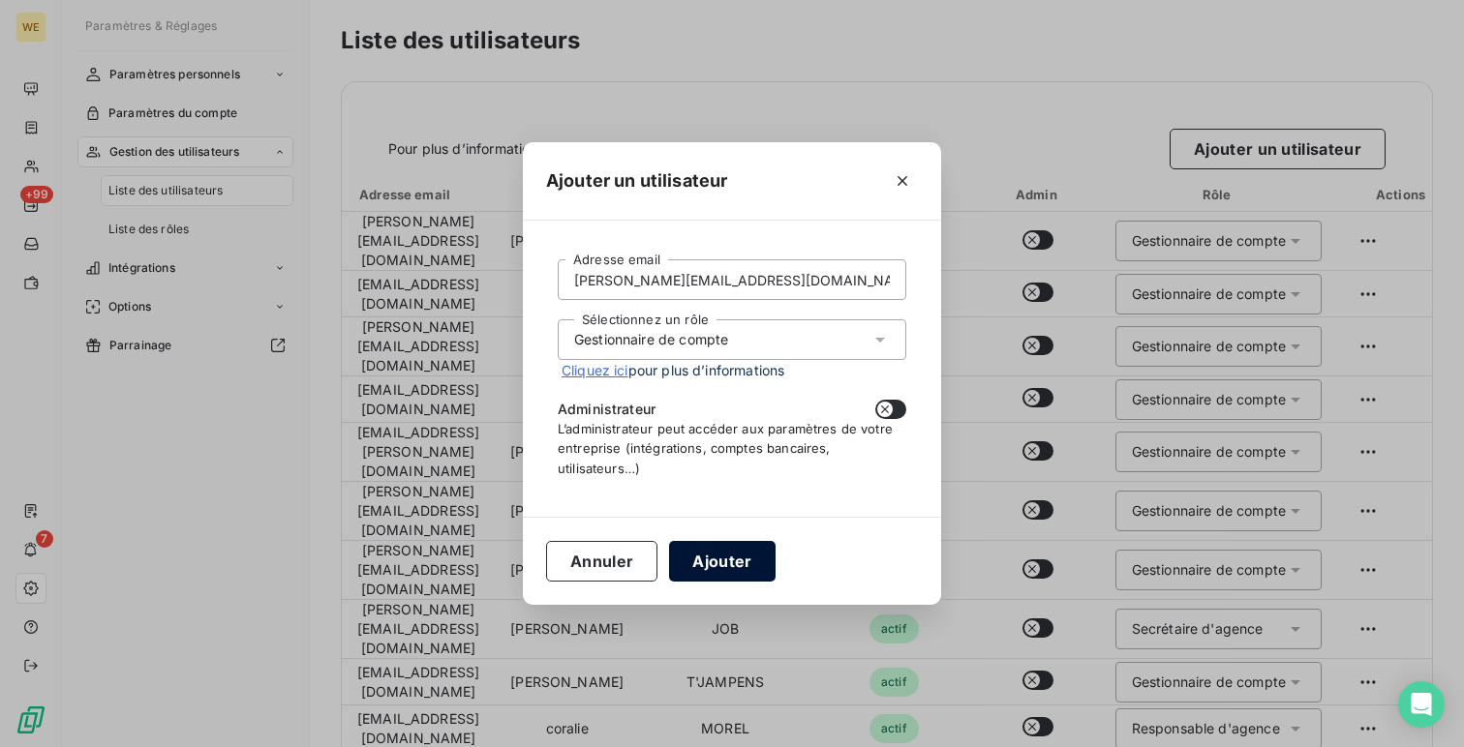
click at [732, 563] on button "Ajouter" at bounding box center [722, 561] width 106 height 41
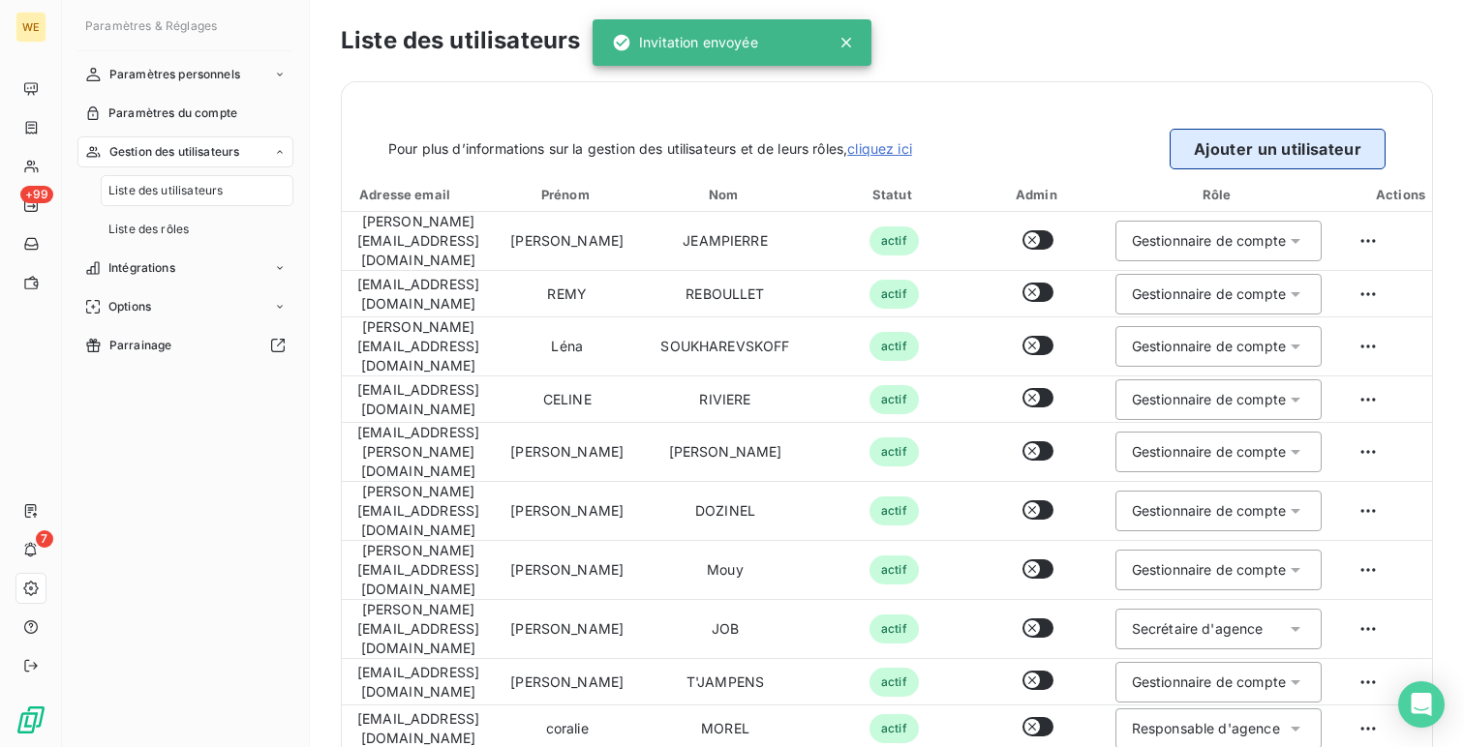
click at [1233, 141] on button "Ajouter un utilisateur" at bounding box center [1278, 149] width 216 height 41
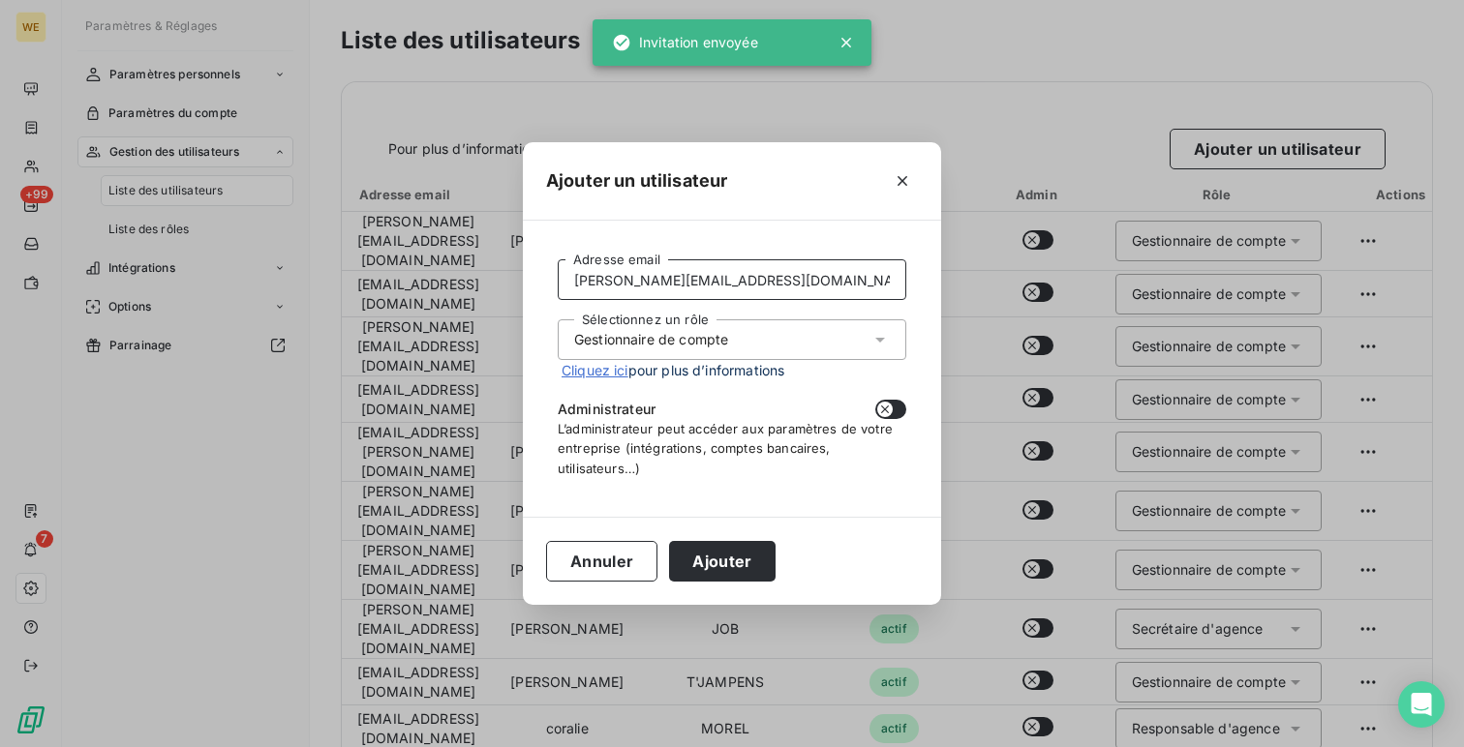
click at [784, 284] on input "yann.mouy@alsglobal.com" at bounding box center [732, 279] width 349 height 41
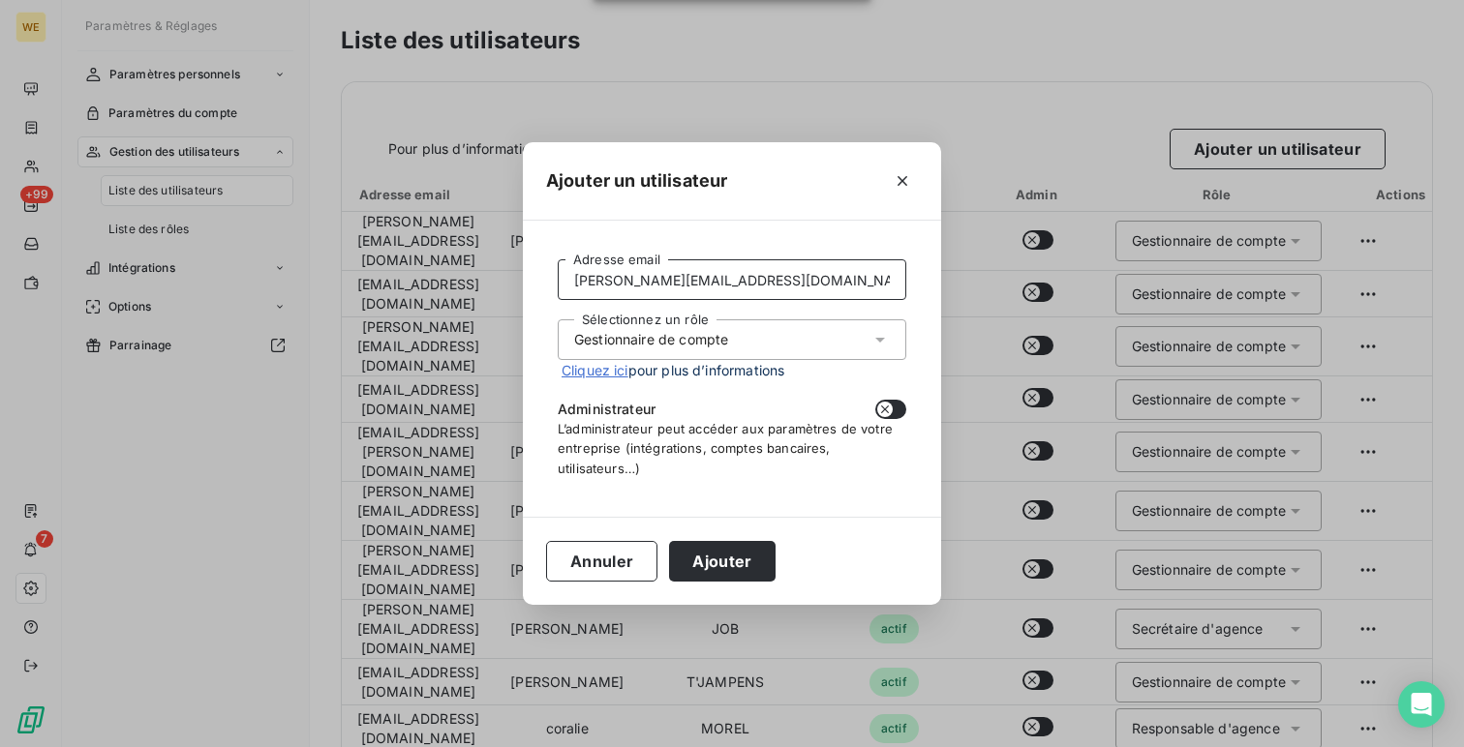
click at [784, 284] on input "yann.mouy@alsglobal.com" at bounding box center [732, 279] width 349 height 41
paste input "David.Paris"
click at [574, 275] on input "David.Paris@alsglobal.com" at bounding box center [732, 279] width 349 height 41
type input "david.paris@alsglobal.com"
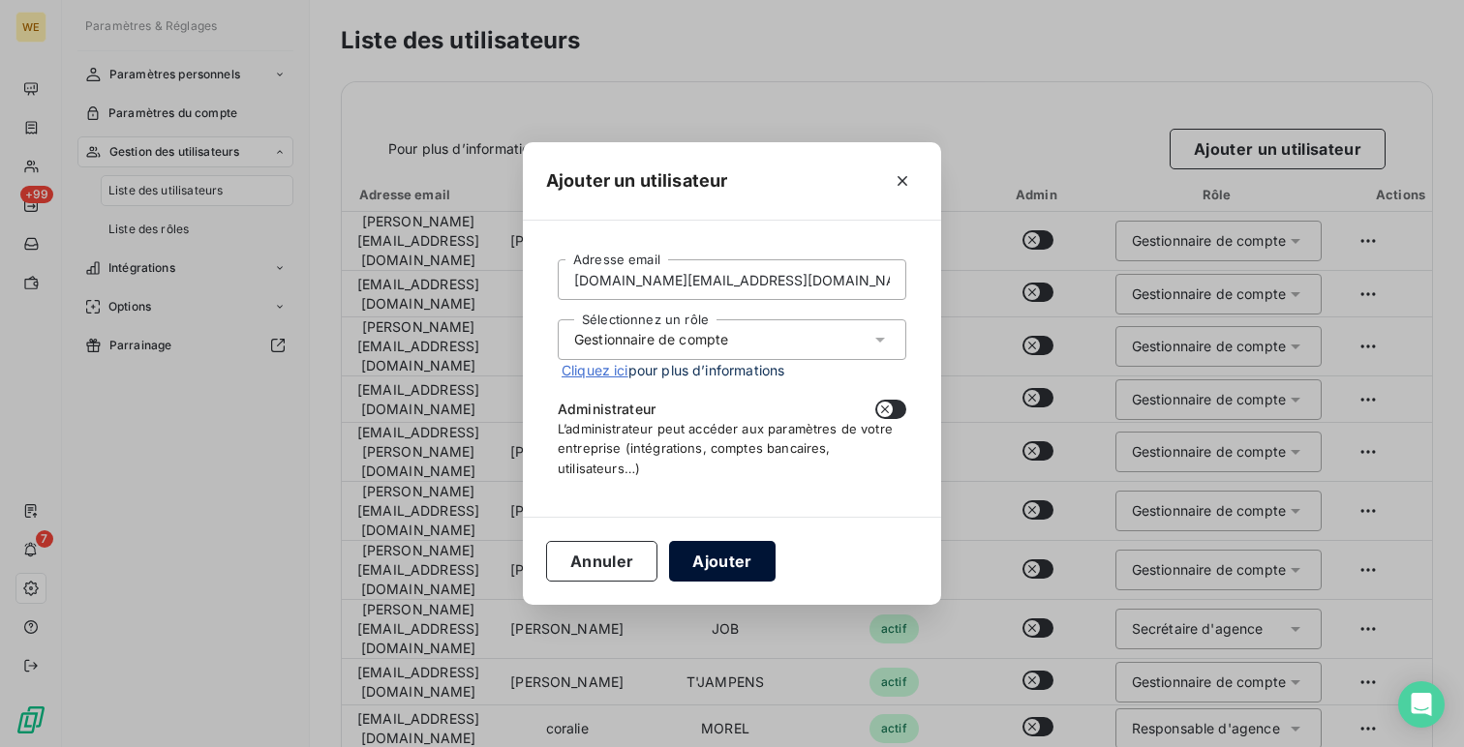
click at [742, 571] on button "Ajouter" at bounding box center [722, 561] width 106 height 41
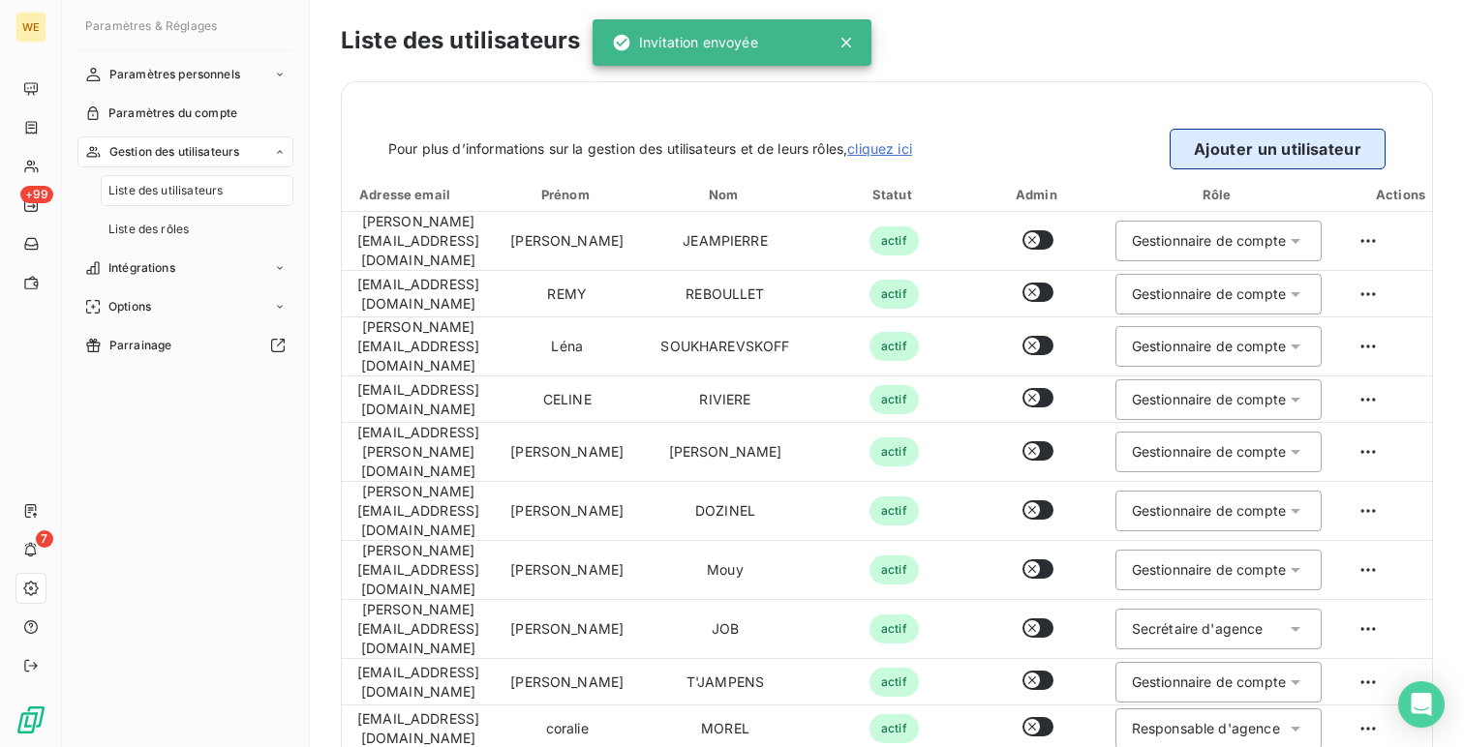
click at [1222, 142] on button "Ajouter un utilisateur" at bounding box center [1278, 149] width 216 height 41
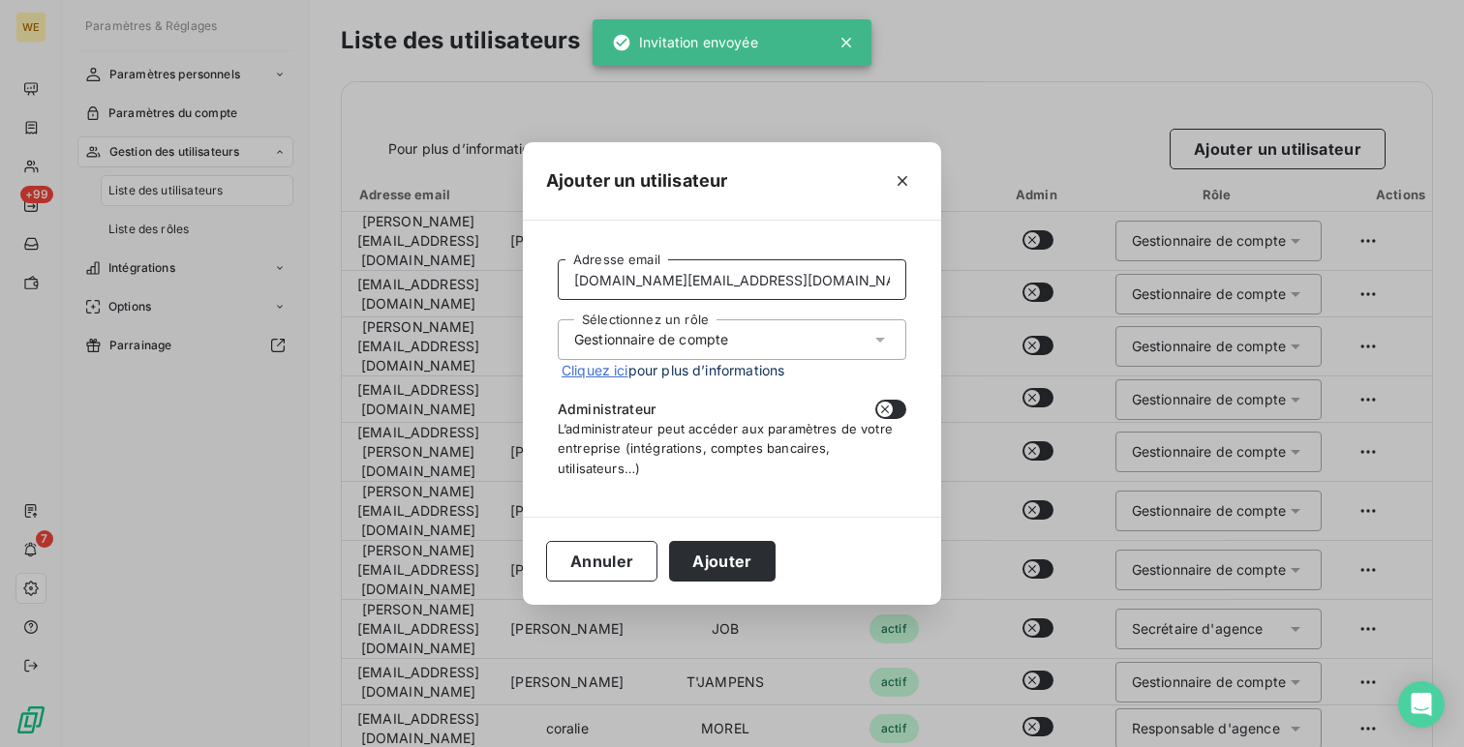
click at [692, 272] on input "david.paris@alsglobal.com" at bounding box center [732, 279] width 349 height 41
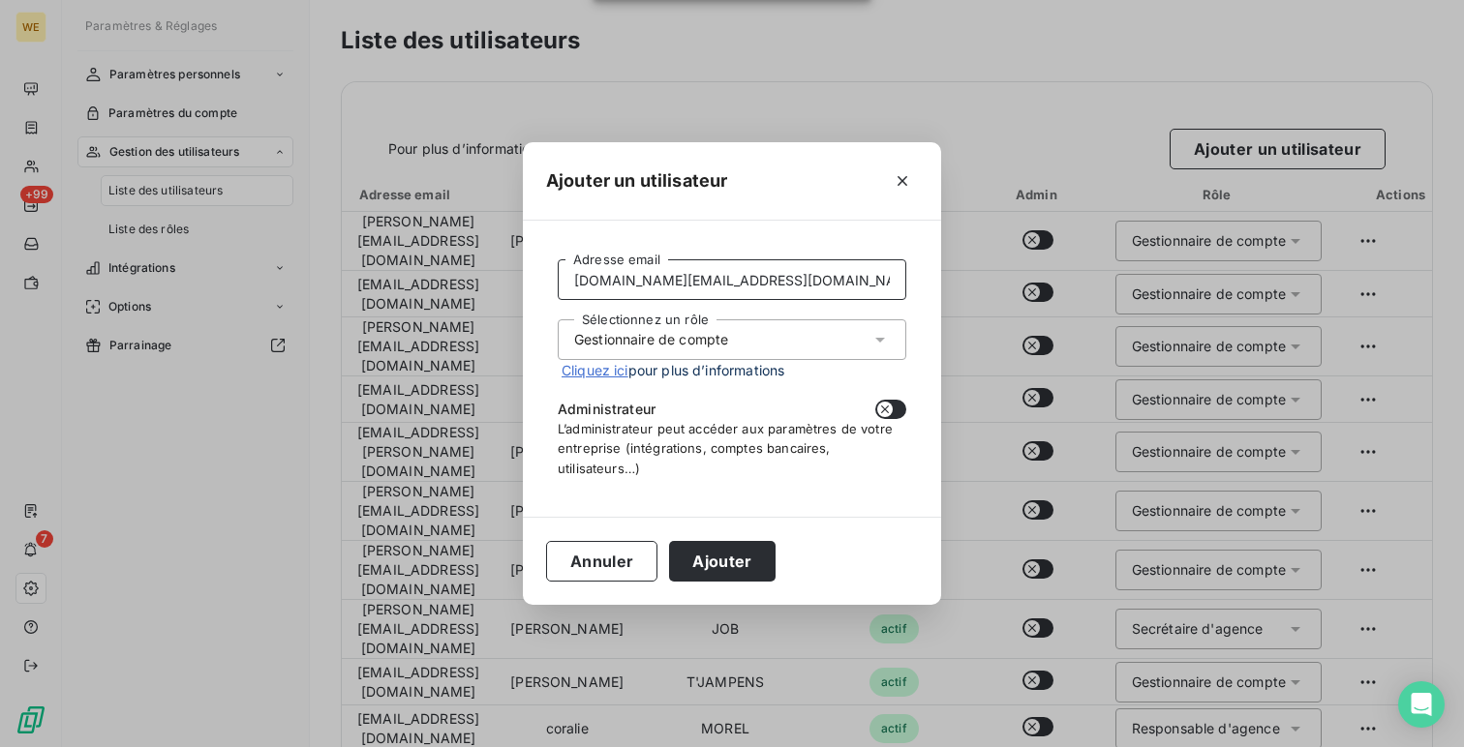
click at [692, 272] on input "david.paris@alsglobal.com" at bounding box center [732, 279] width 349 height 41
paste input "laura.pontille"
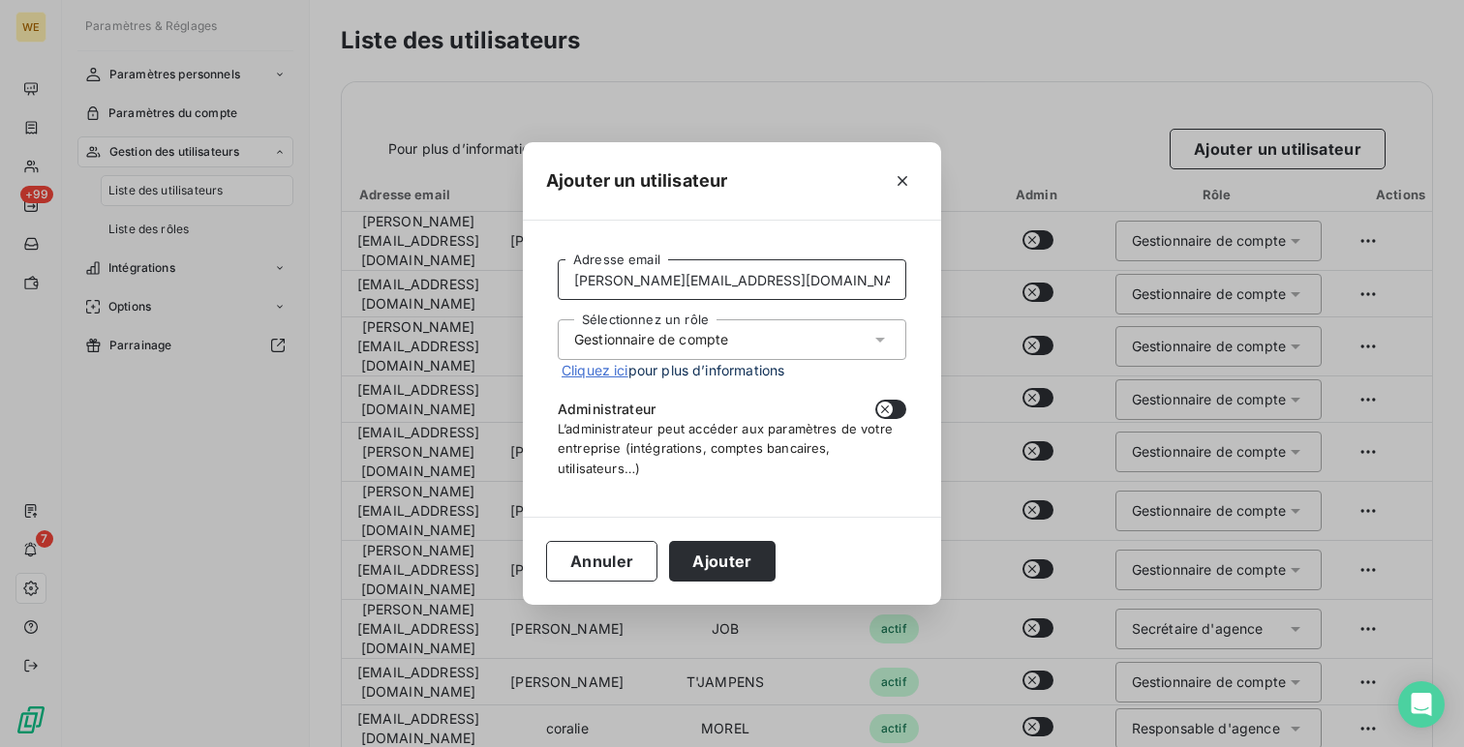
type input "laura.pontille@alsglobal.com"
click at [678, 325] on div "Sélectionnez un rôle Gestionnaire de compte" at bounding box center [732, 340] width 349 height 41
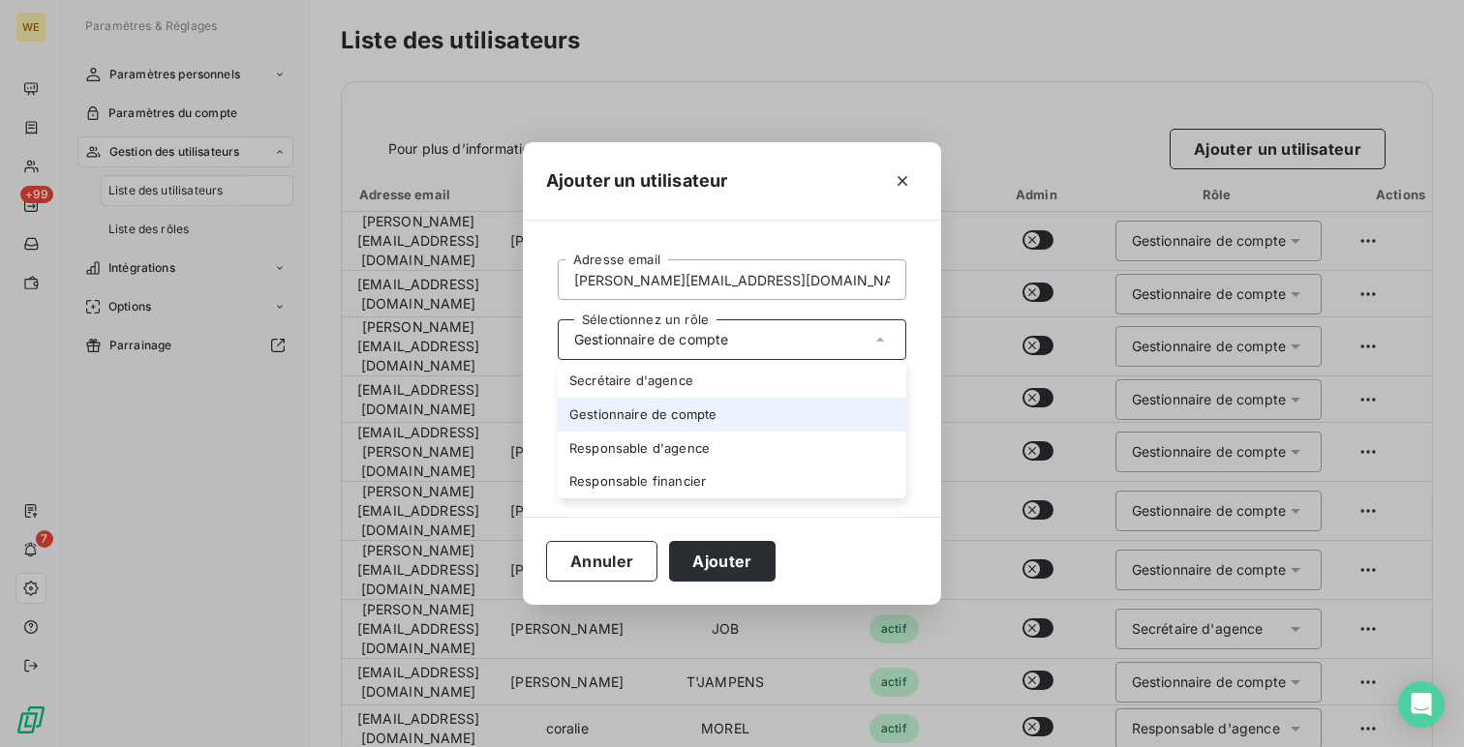
click at [692, 325] on div "Sélectionnez un rôle Gestionnaire de compte" at bounding box center [732, 340] width 349 height 41
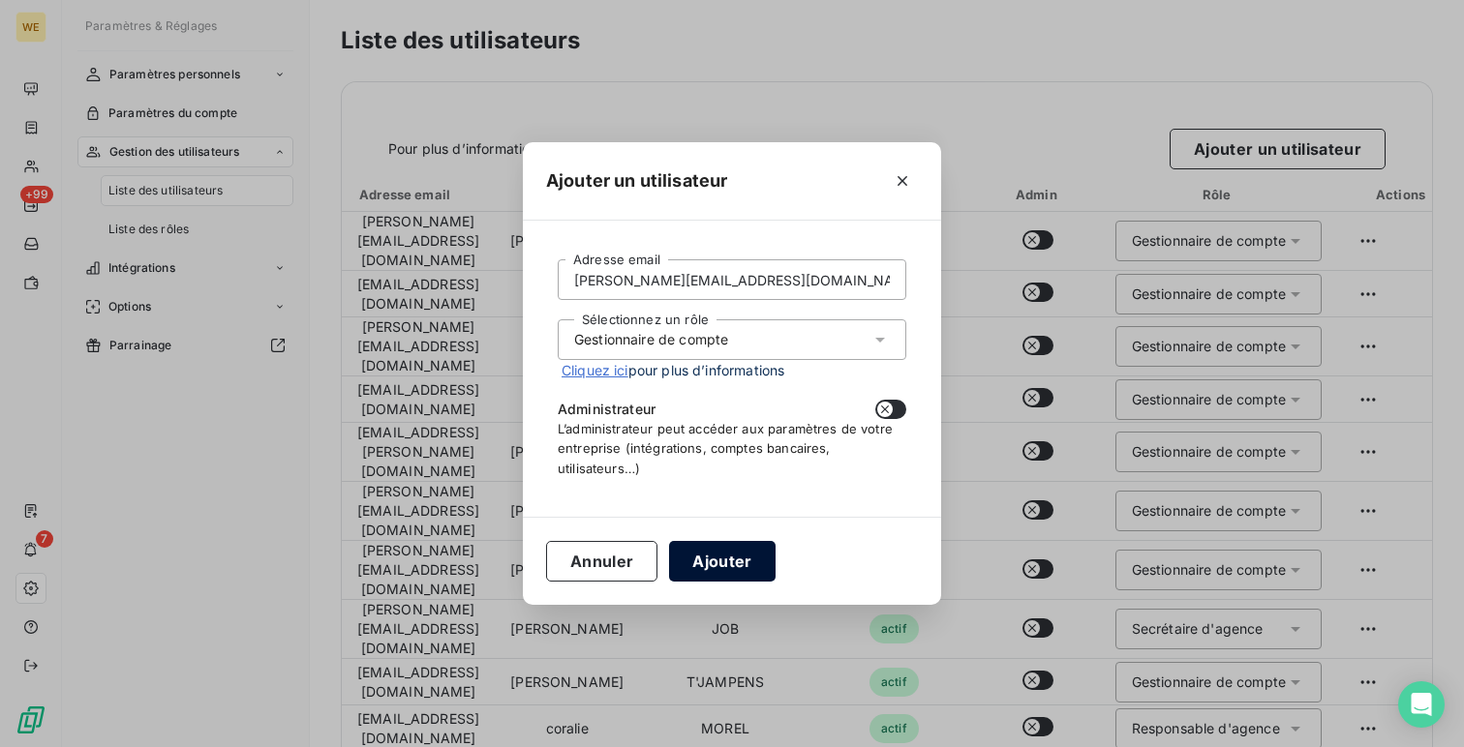
click at [720, 568] on button "Ajouter" at bounding box center [722, 561] width 106 height 41
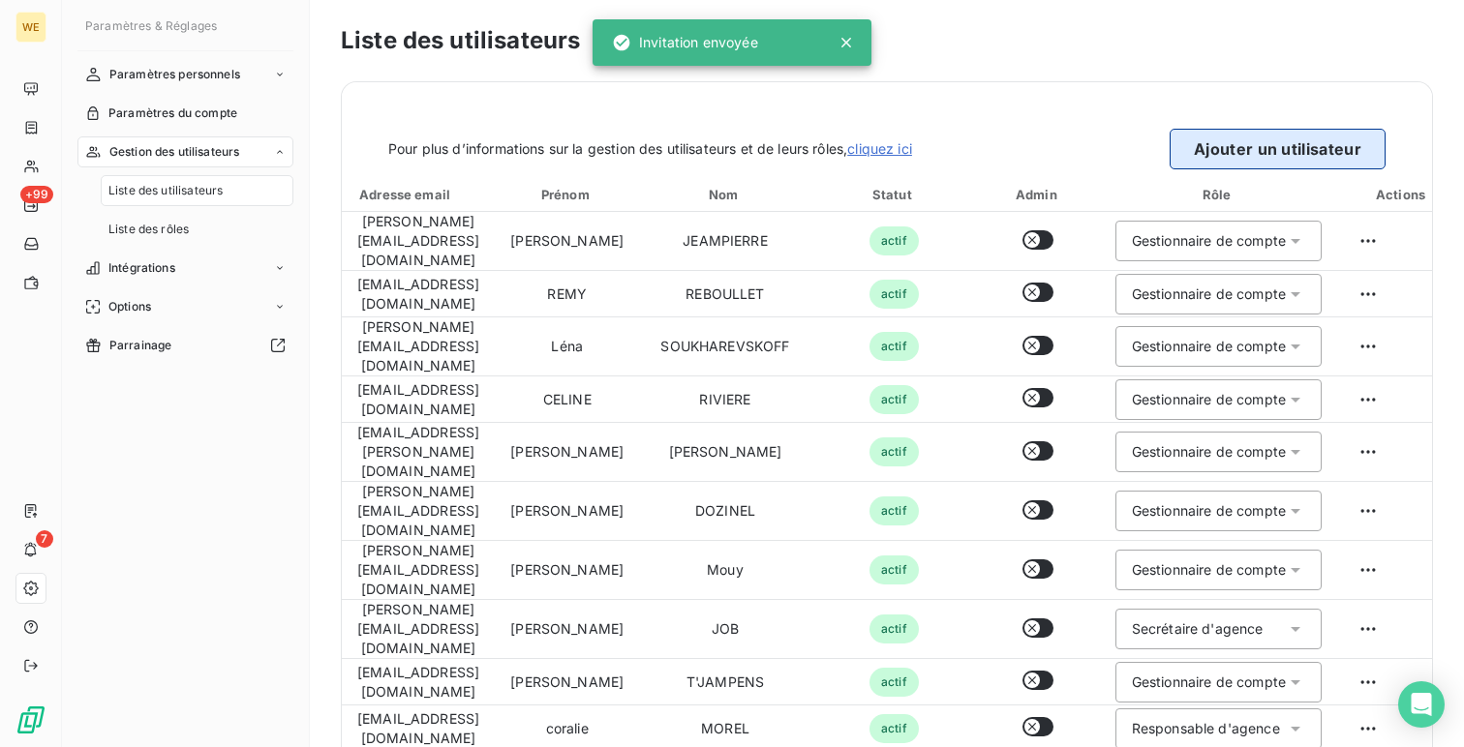
click at [1220, 150] on button "Ajouter un utilisateur" at bounding box center [1278, 149] width 216 height 41
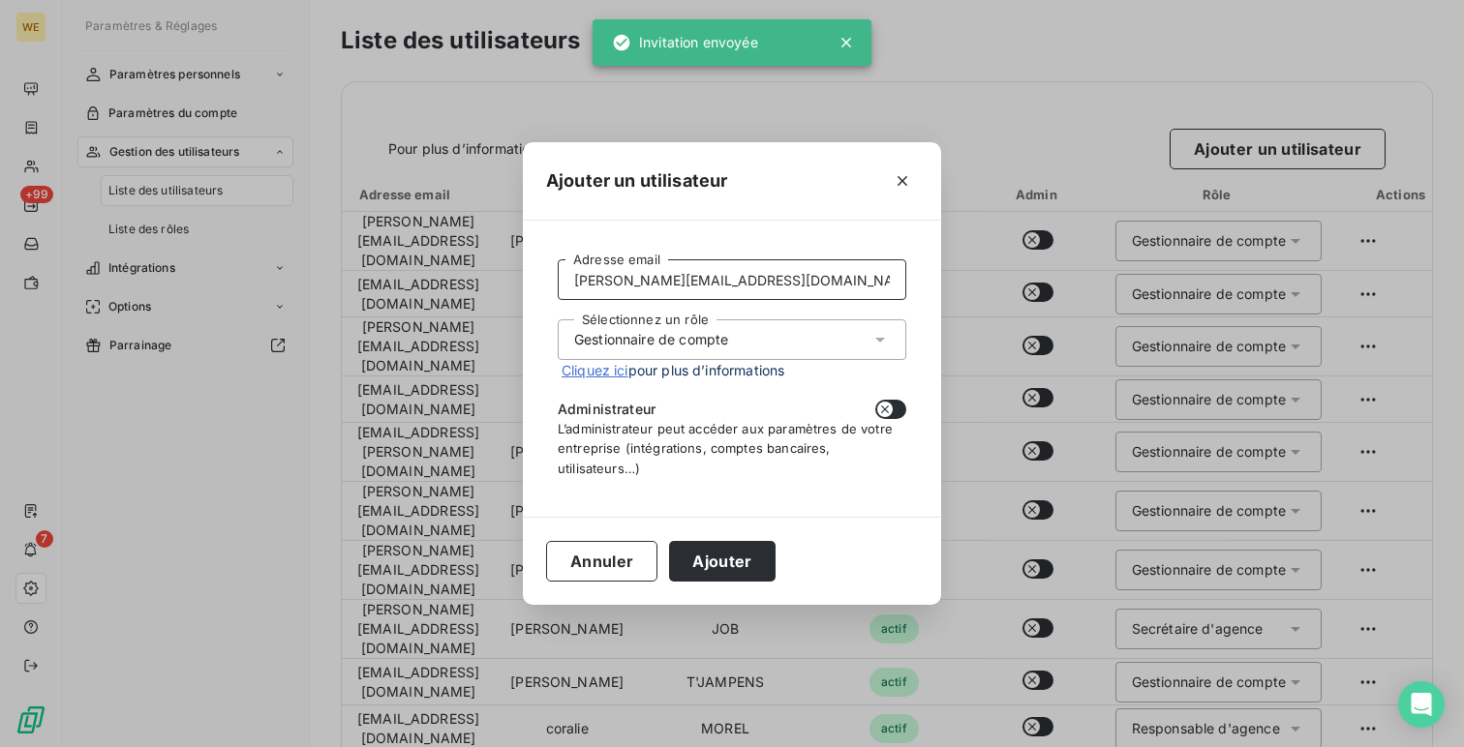
click at [638, 287] on input "laura.pontille@alsglobal.com" at bounding box center [732, 279] width 349 height 41
paste input "remy.reboullet"
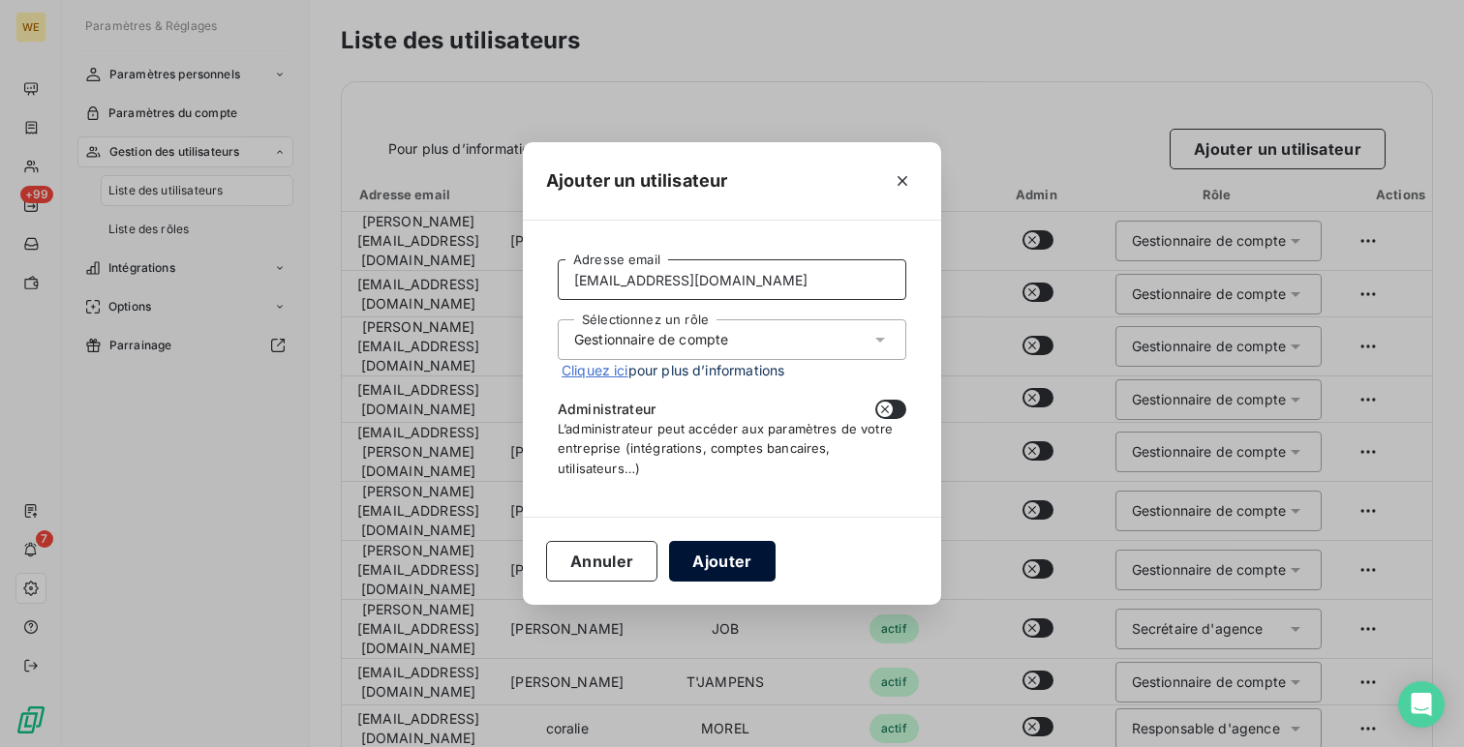
type input "remy.reboullet@alsglobal.com"
click at [716, 558] on button "Ajouter" at bounding box center [722, 561] width 106 height 41
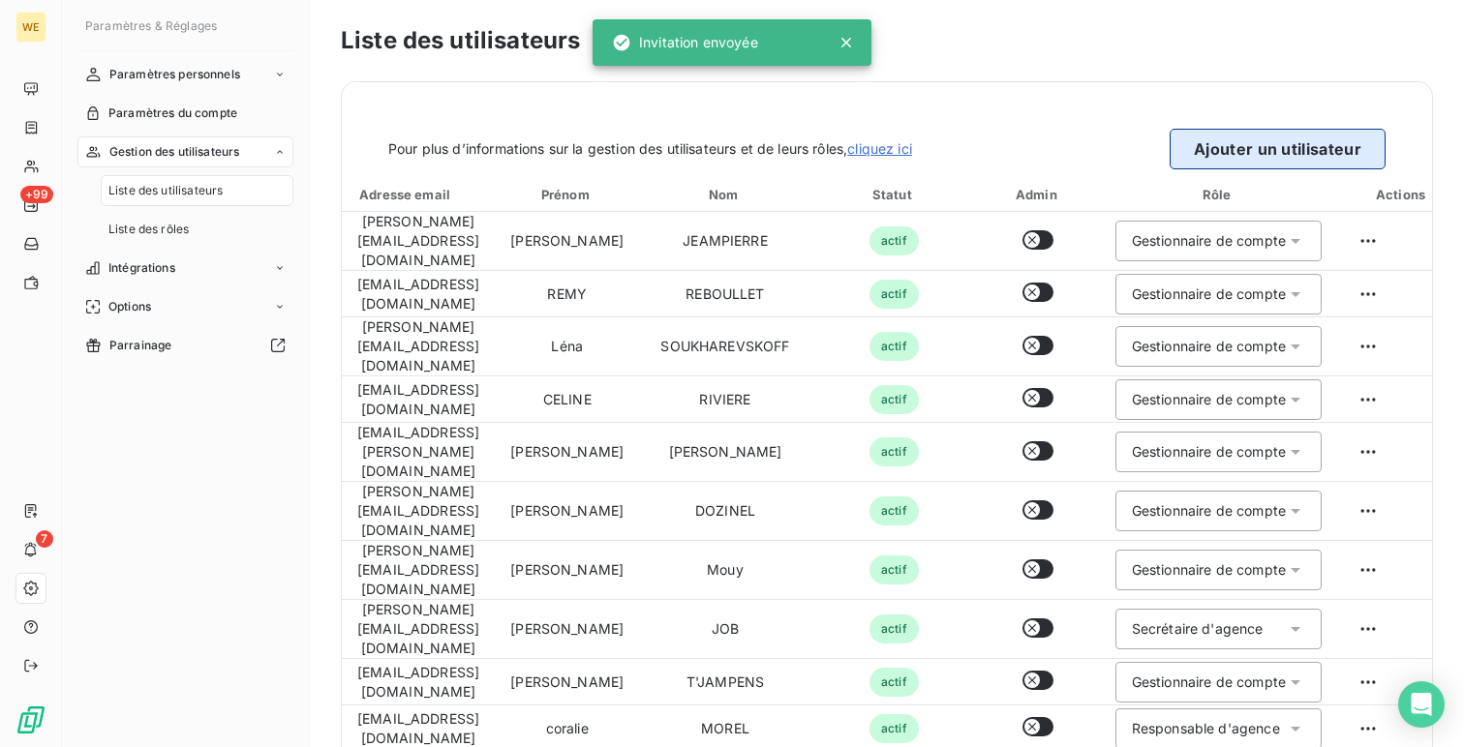
click at [1233, 150] on button "Ajouter un utilisateur" at bounding box center [1278, 149] width 216 height 41
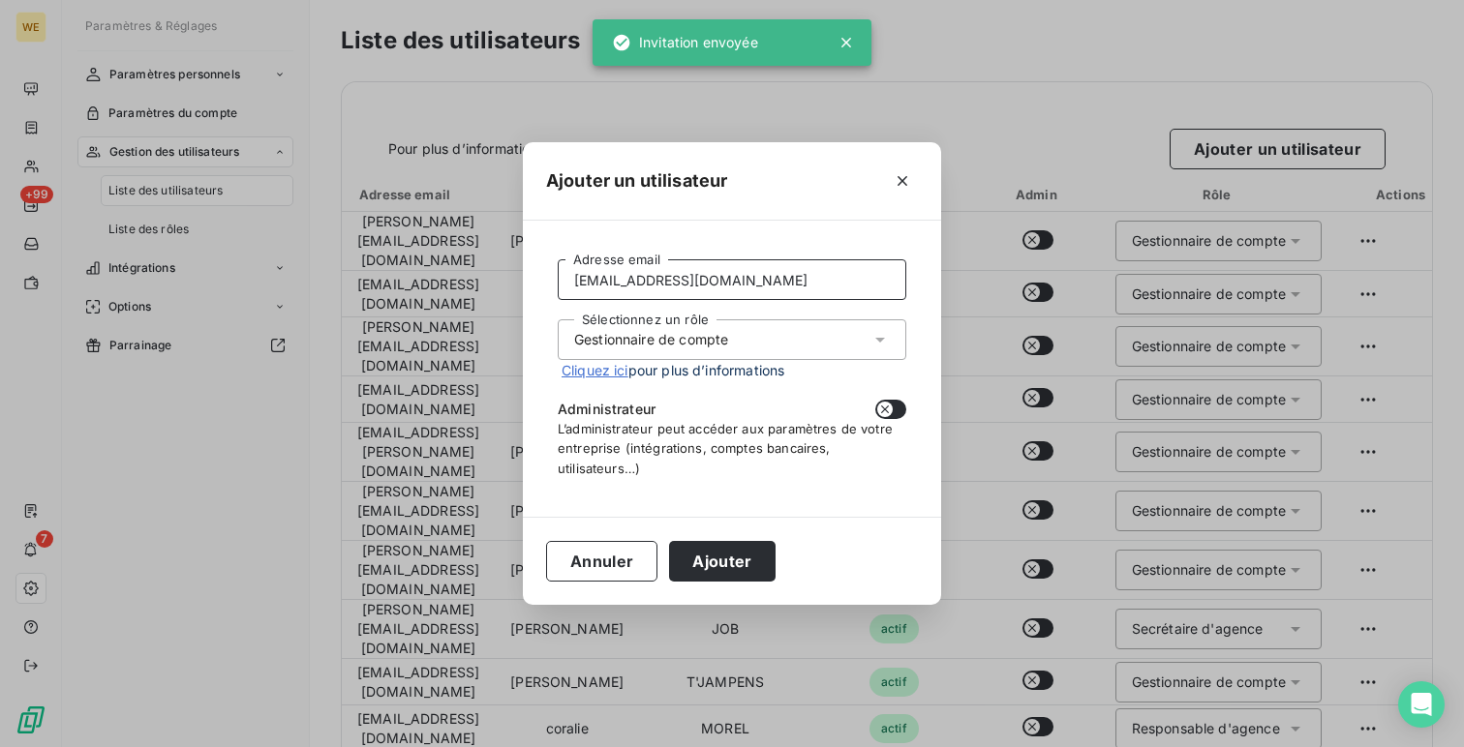
click at [682, 272] on input "remy.reboullet@alsglobal.com" at bounding box center [732, 279] width 349 height 41
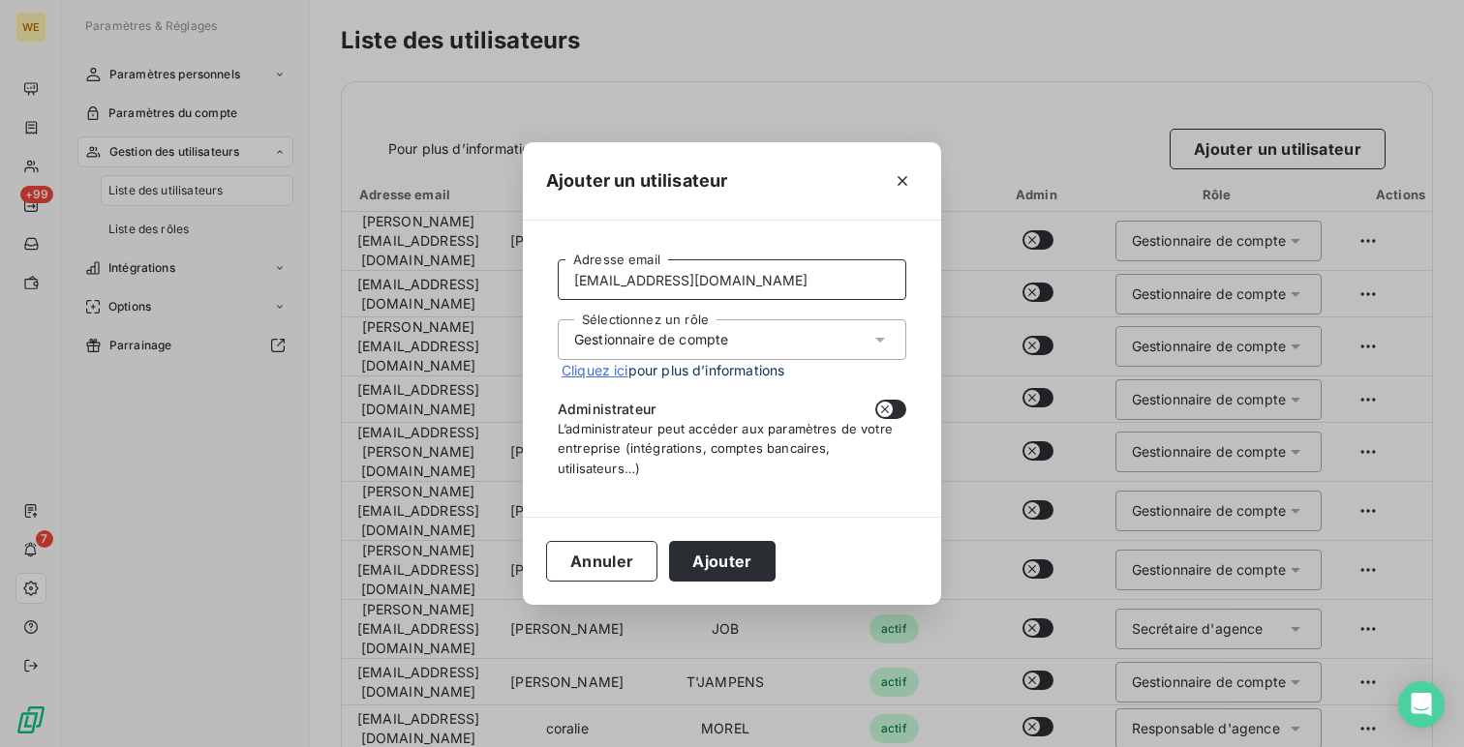
paste input "sarah-lou.redon"
type input "sarah-lou.redon@alsglobal.com"
click at [718, 549] on button "Ajouter" at bounding box center [722, 561] width 106 height 41
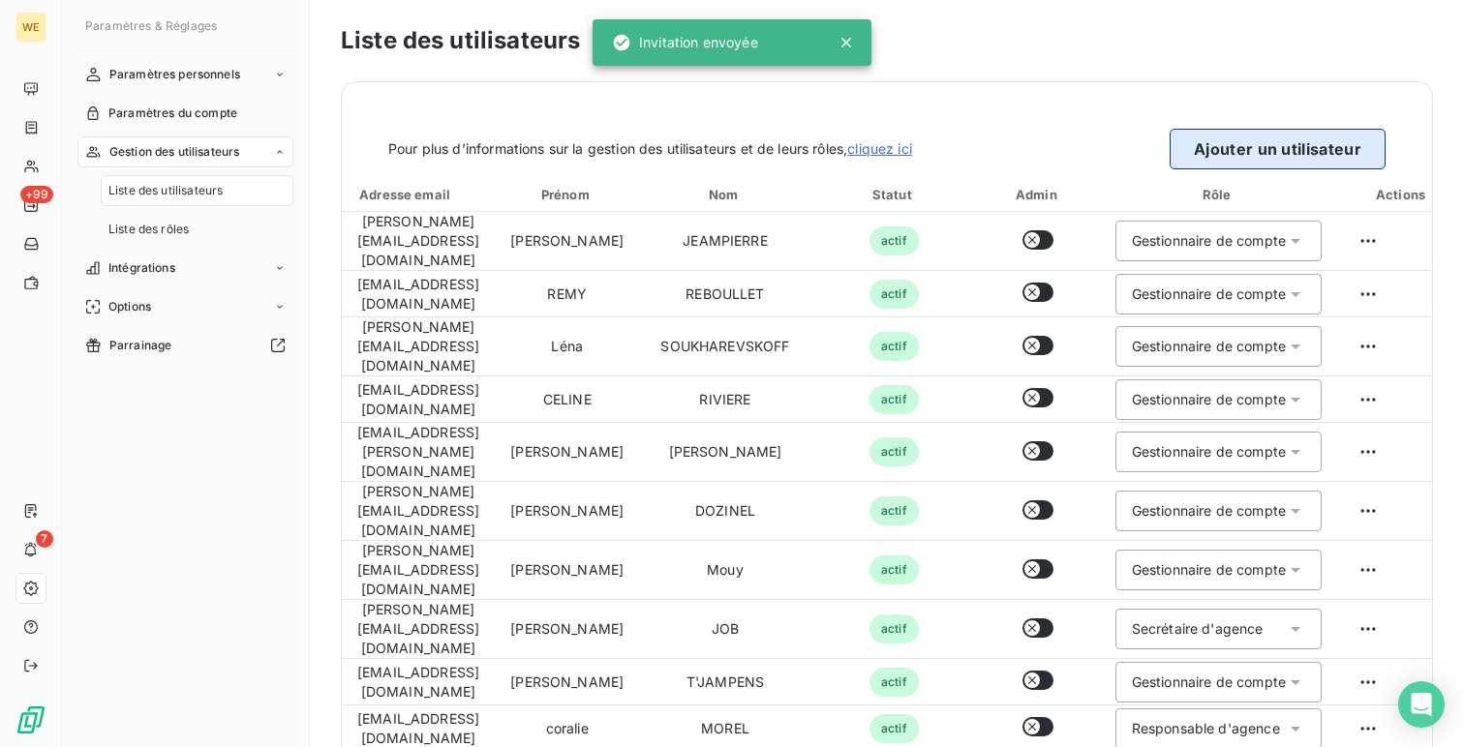
click at [1254, 160] on button "Ajouter un utilisateur" at bounding box center [1278, 149] width 216 height 41
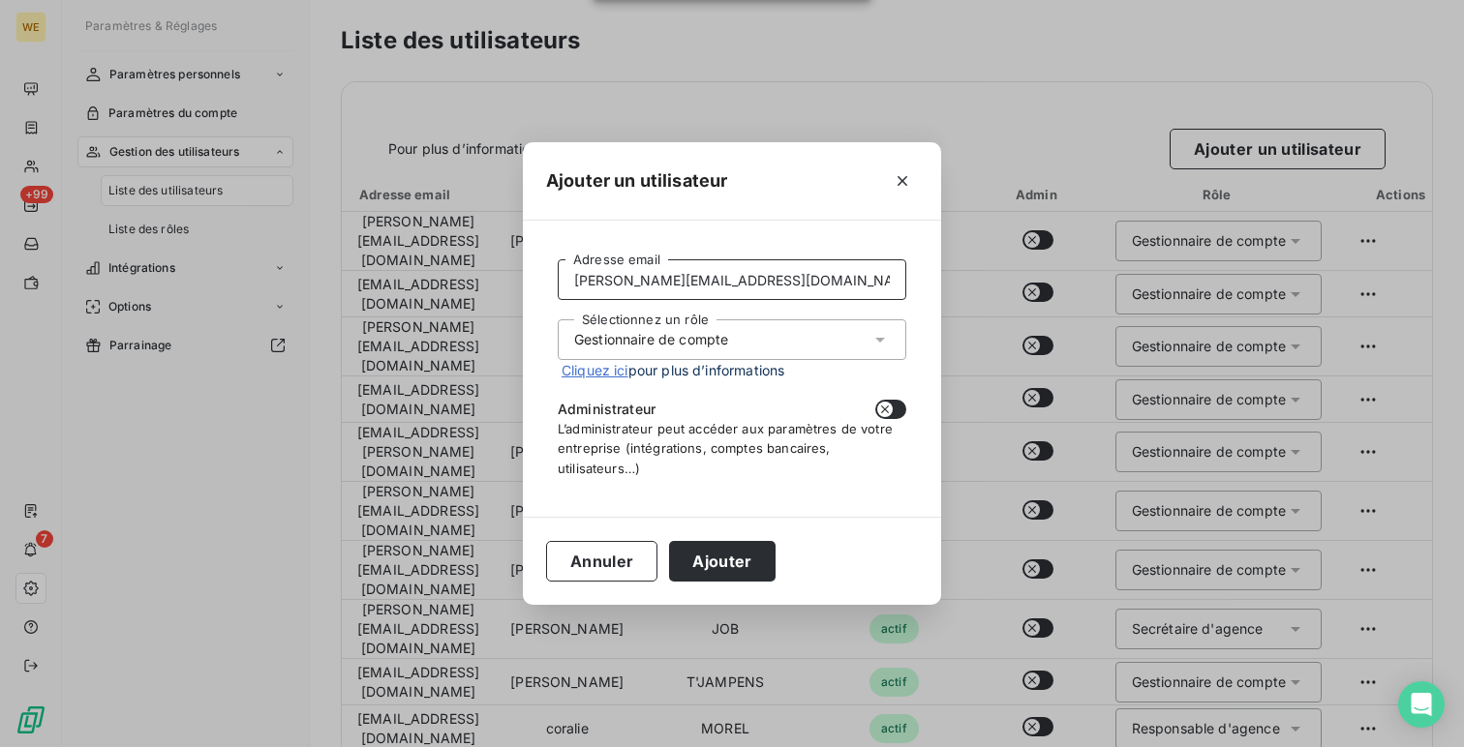
click at [776, 276] on input "sarah-lou.redon@alsglobal.com" at bounding box center [732, 279] width 349 height 41
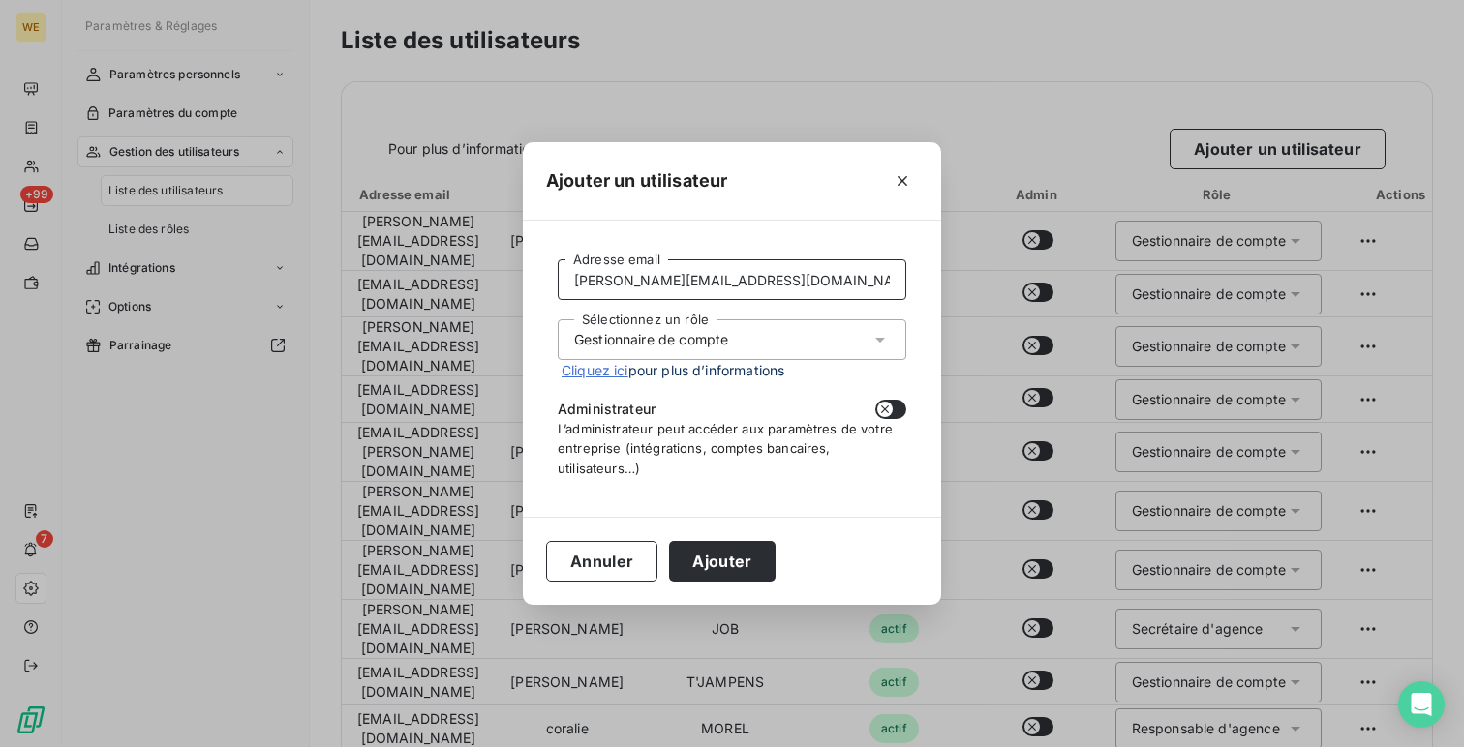
paste input "fabrice.reynaud"
type input "fabrice.reynaud@alsglobal.com"
click at [893, 403] on button "button" at bounding box center [890, 409] width 31 height 19
checkbox input "true"
click at [733, 331] on div "Sélectionnez un rôle Gestionnaire de compte" at bounding box center [732, 340] width 349 height 41
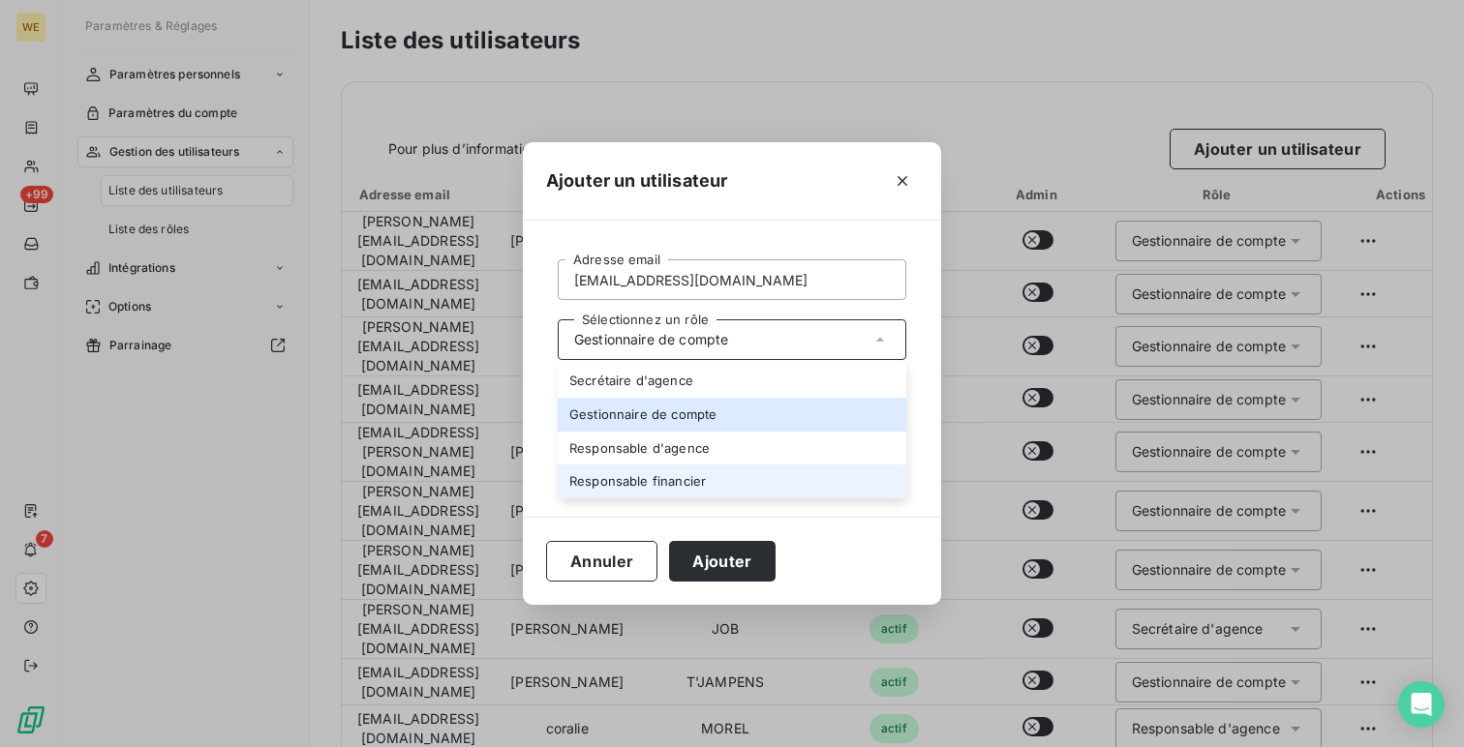
click at [698, 475] on li "Responsable financier" at bounding box center [732, 482] width 349 height 34
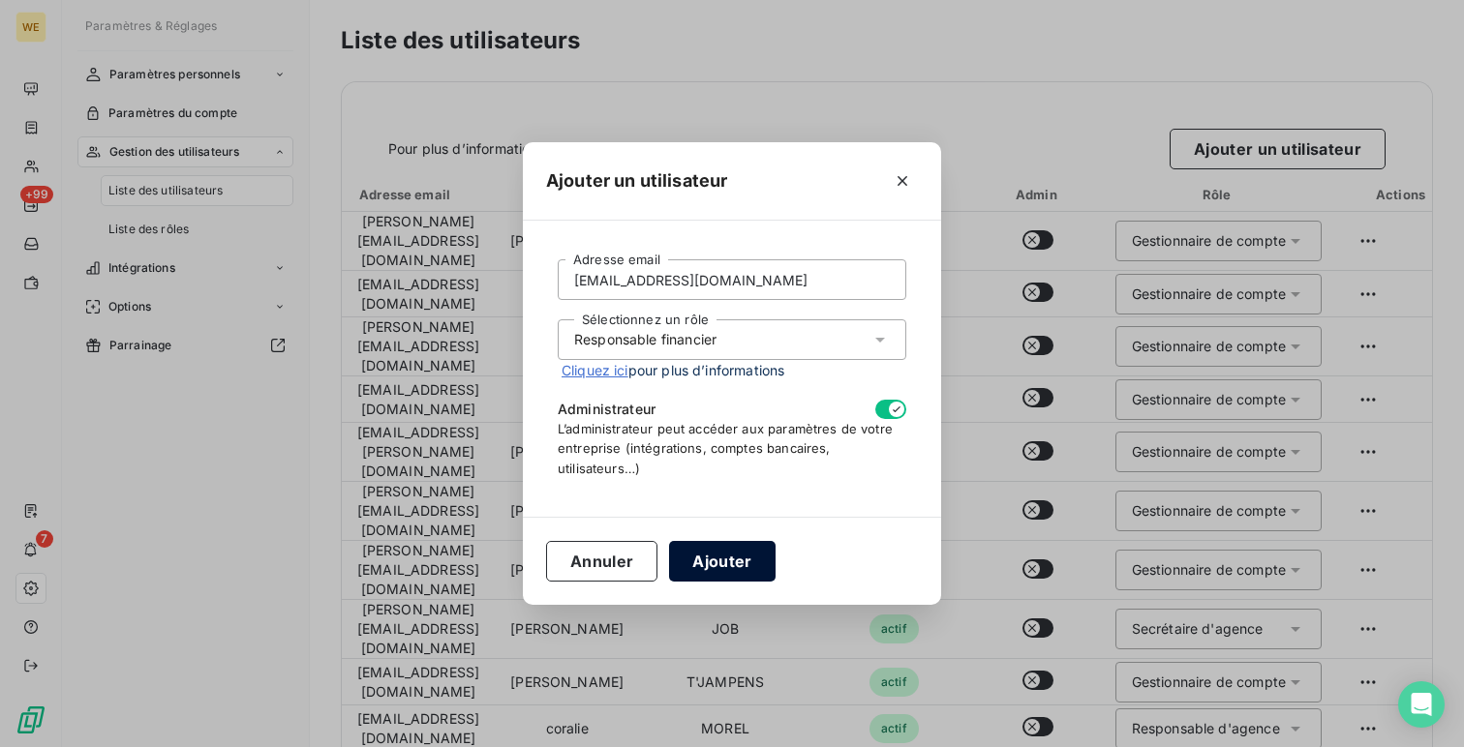
click at [716, 561] on button "Ajouter" at bounding box center [722, 561] width 106 height 41
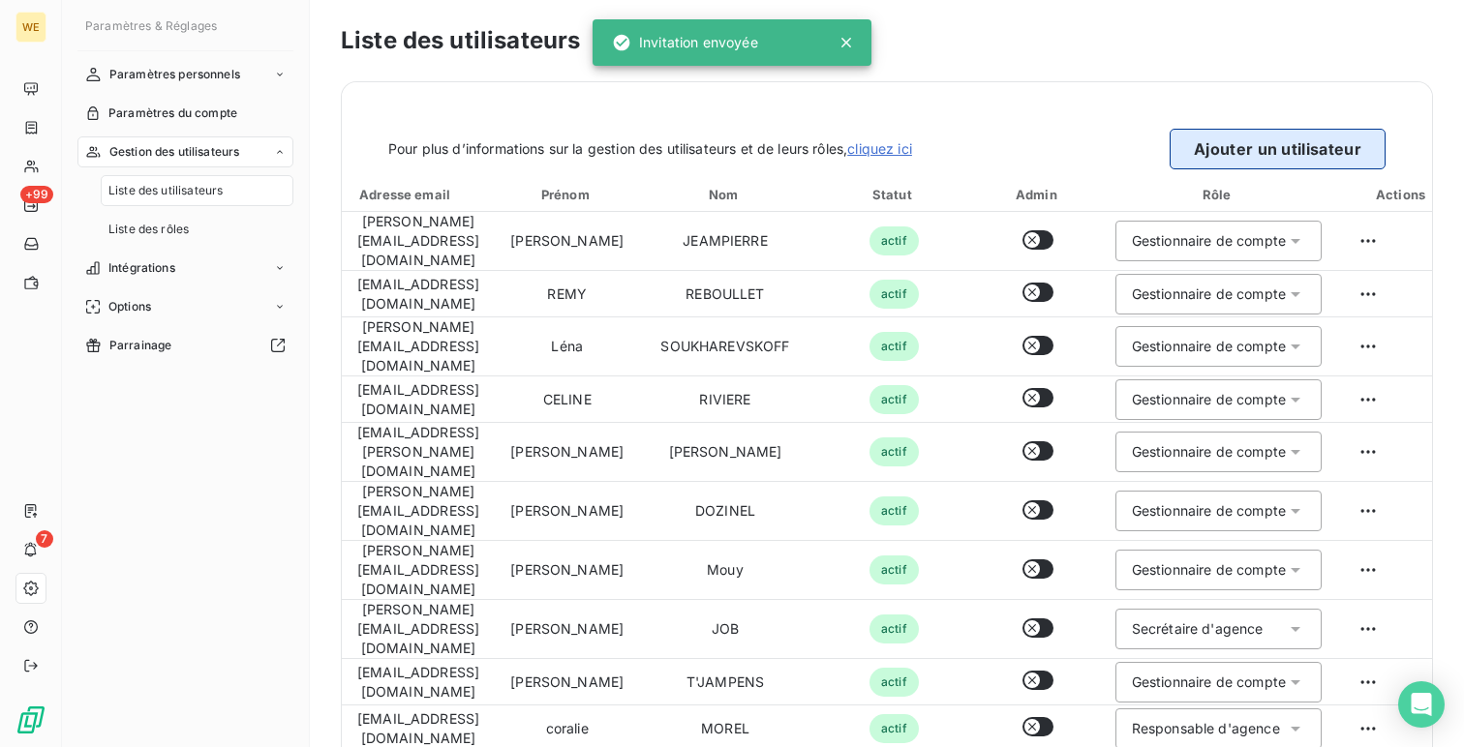
click at [1332, 154] on button "Ajouter un utilisateur" at bounding box center [1278, 149] width 216 height 41
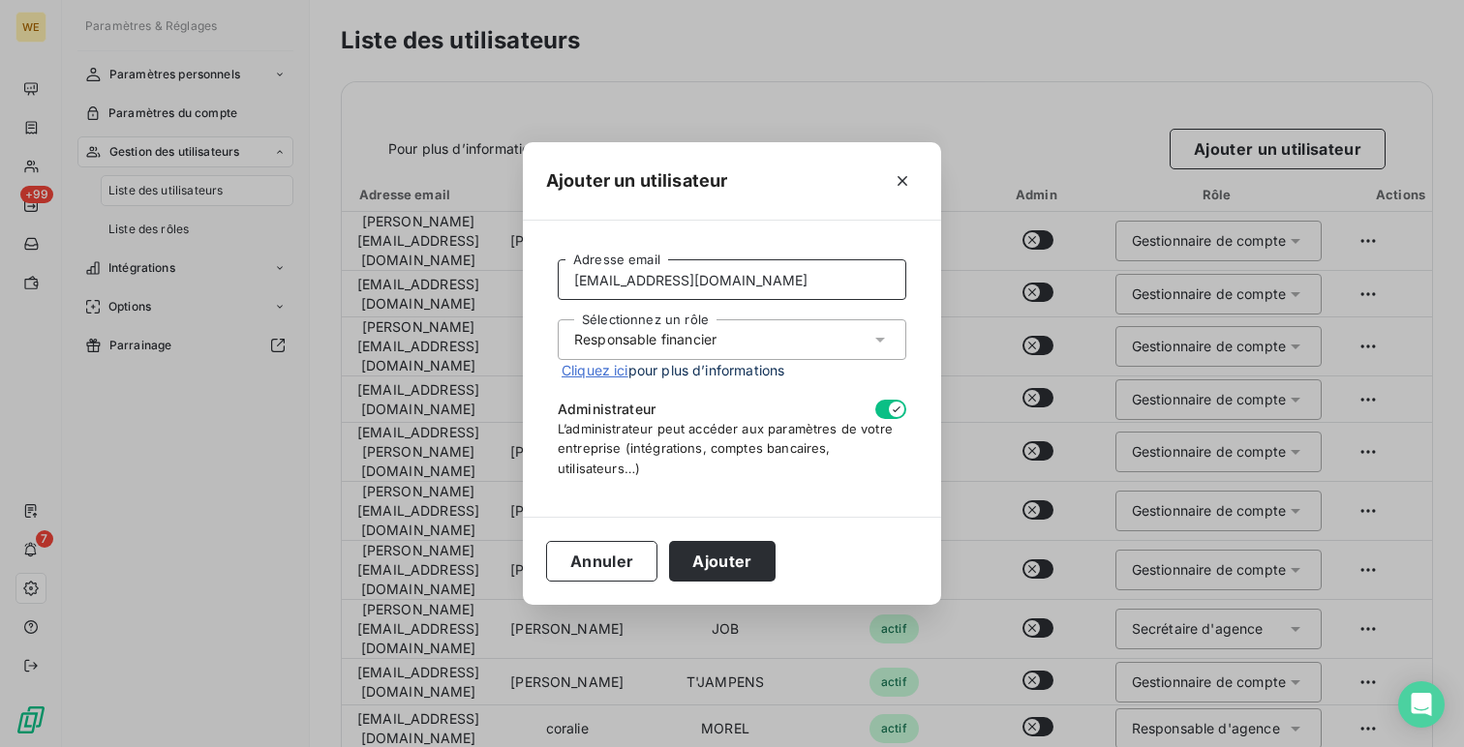
click at [661, 290] on input "fabrice.reynaud@alsglobal.com" at bounding box center [732, 279] width 349 height 41
paste input "celine.riviere"
type input "celine.riviere@alsglobal.com"
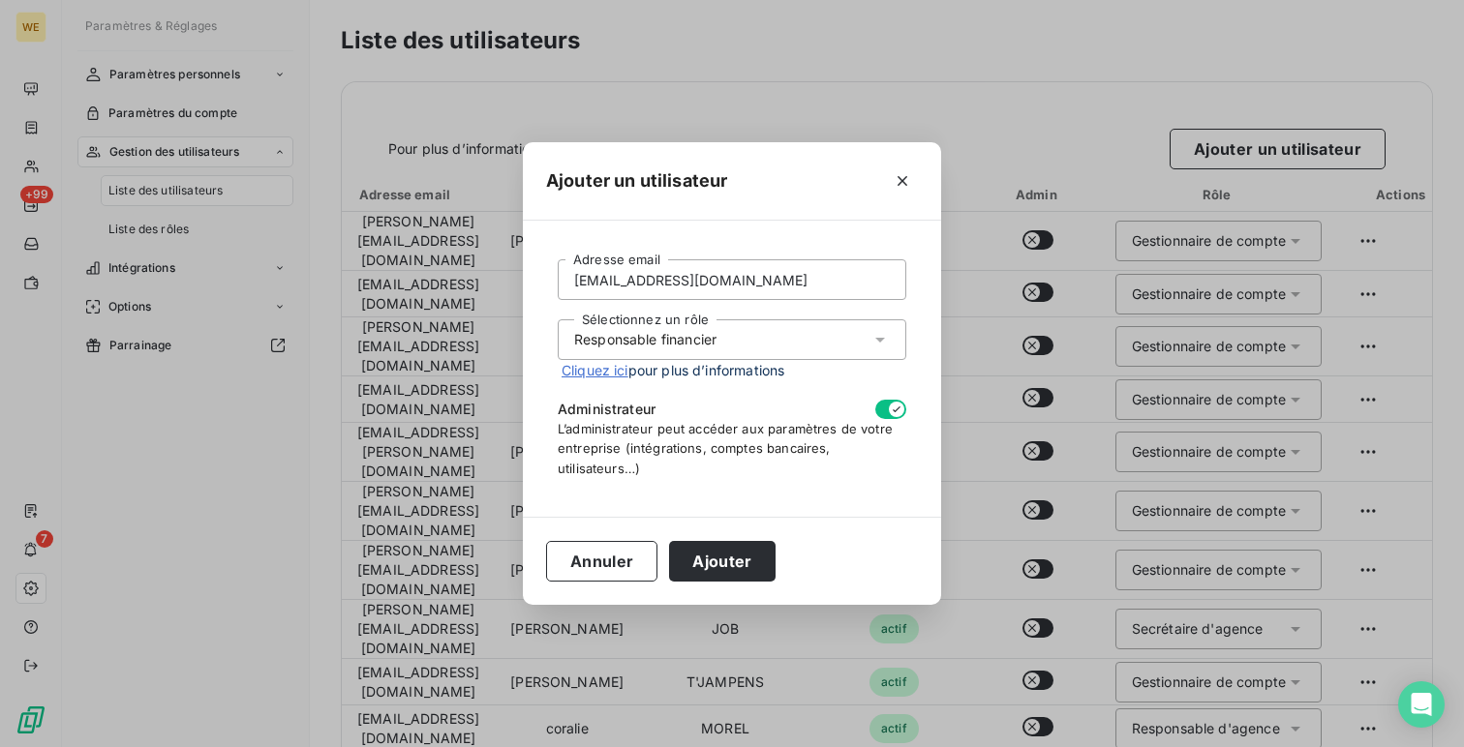
click at [660, 341] on div "Responsable financier" at bounding box center [645, 339] width 142 height 19
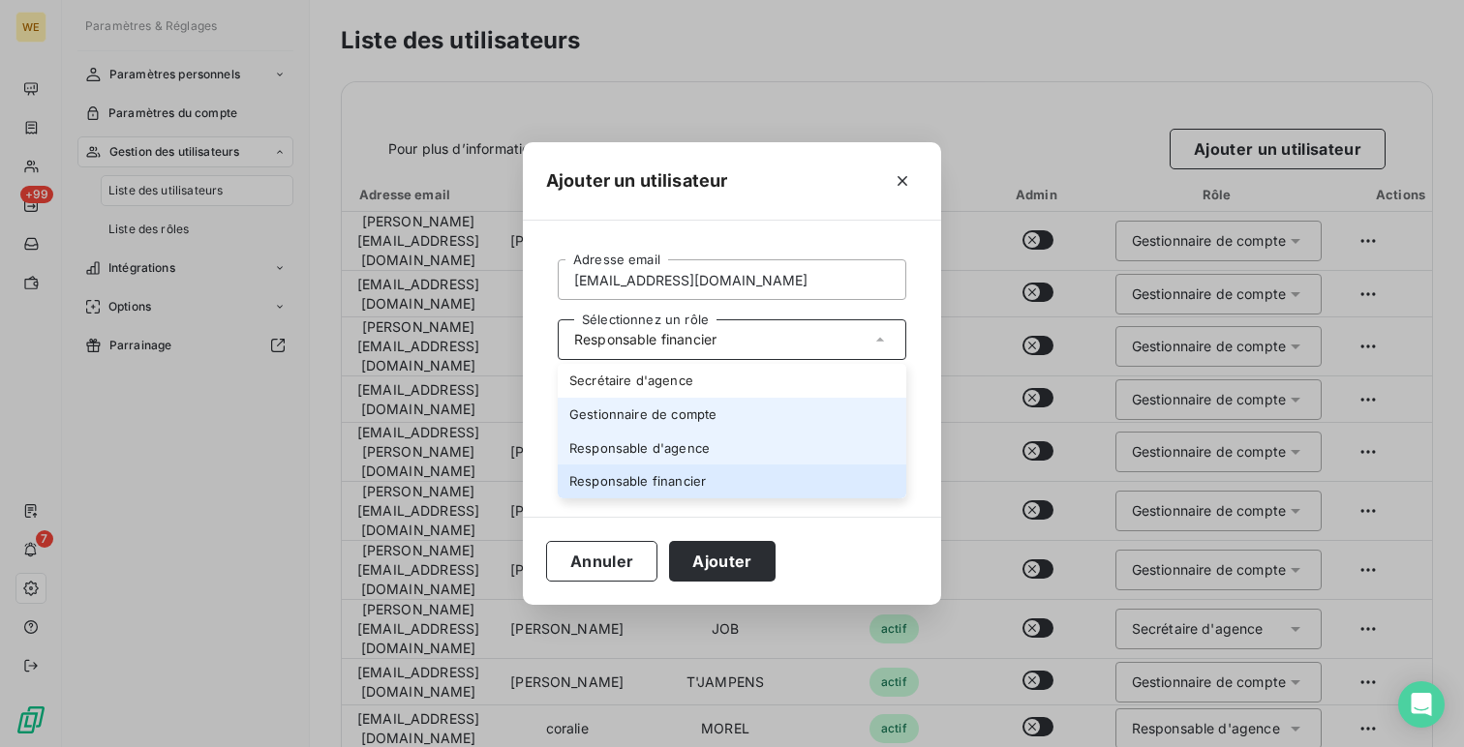
click at [655, 421] on li "Gestionnaire de compte" at bounding box center [732, 415] width 349 height 34
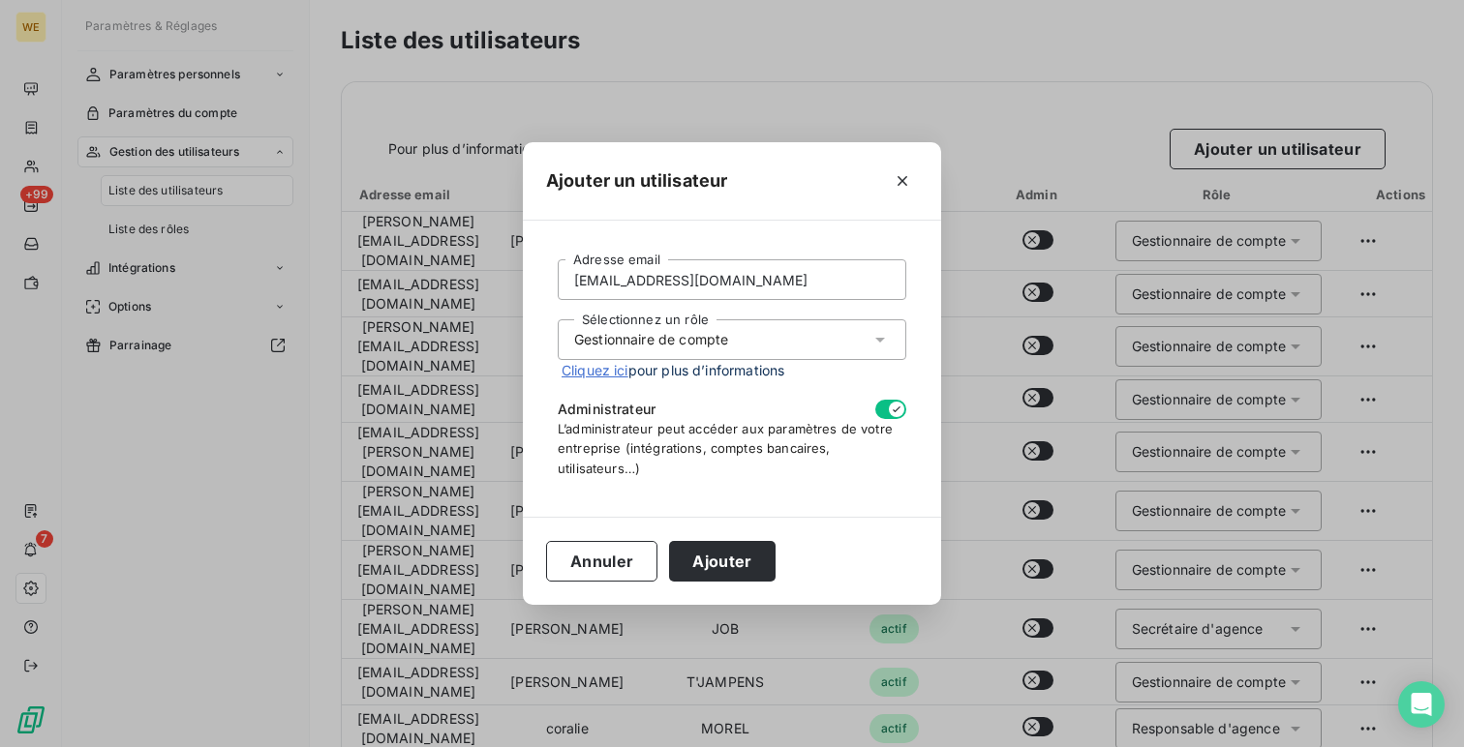
click at [896, 411] on icon "button" at bounding box center [896, 409] width 15 height 15
checkbox input "false"
click at [700, 575] on button "Ajouter" at bounding box center [722, 561] width 106 height 41
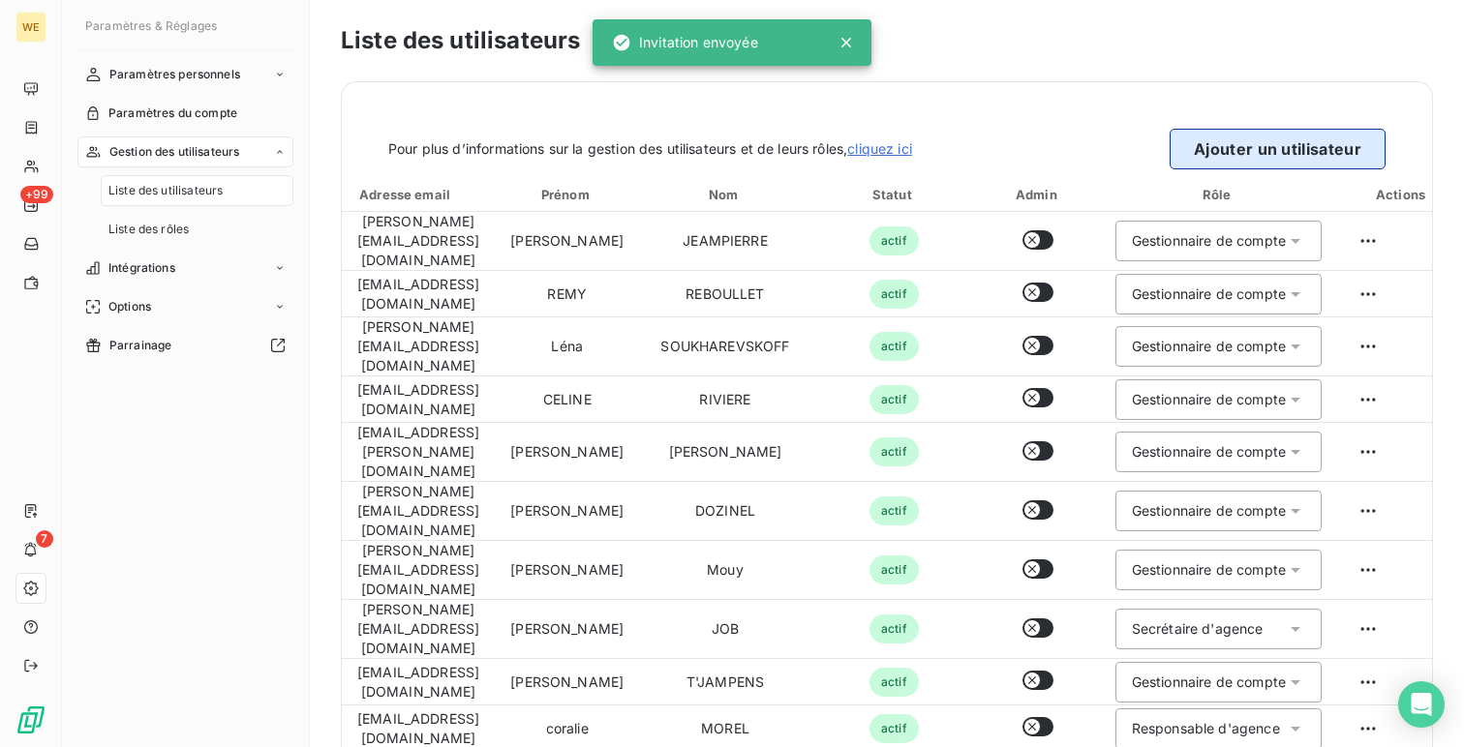
click at [1213, 137] on button "Ajouter un utilisateur" at bounding box center [1278, 149] width 216 height 41
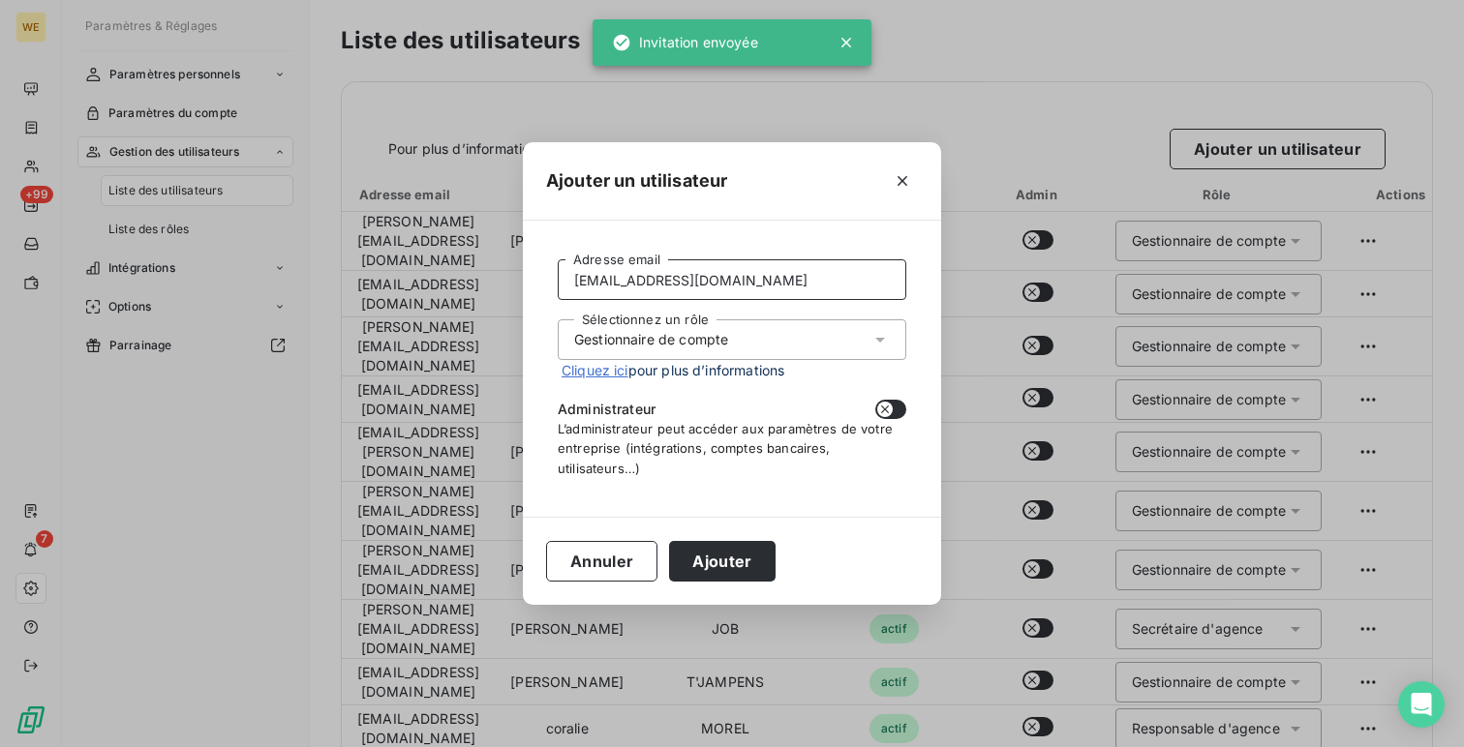
click at [614, 286] on input "celine.riviere@alsglobal.com" at bounding box center [732, 279] width 349 height 41
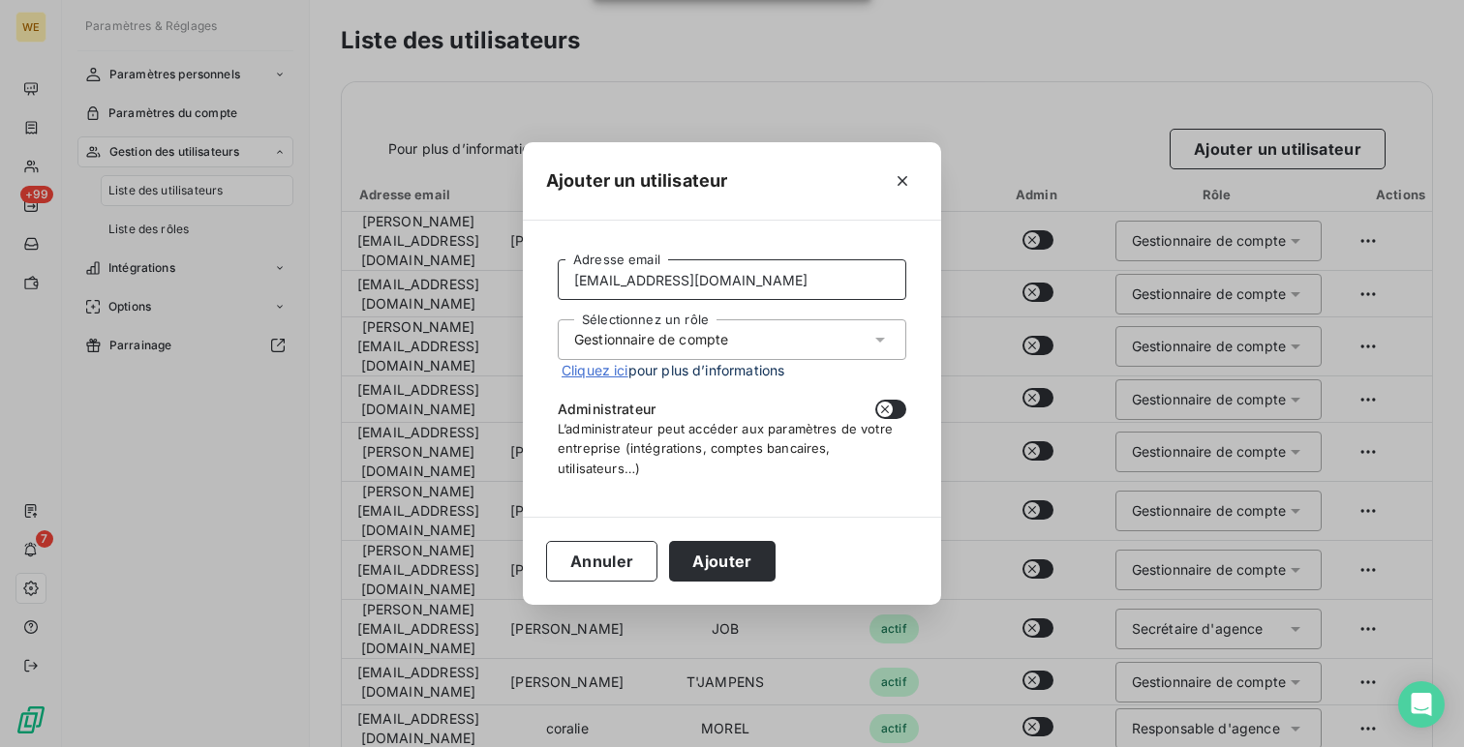
paste input "robin.rodriguez"
type input "robin.rodriguez@alsglobal.com"
click at [631, 358] on div "Sélectionnez un rôle Gestionnaire de compte" at bounding box center [732, 340] width 349 height 41
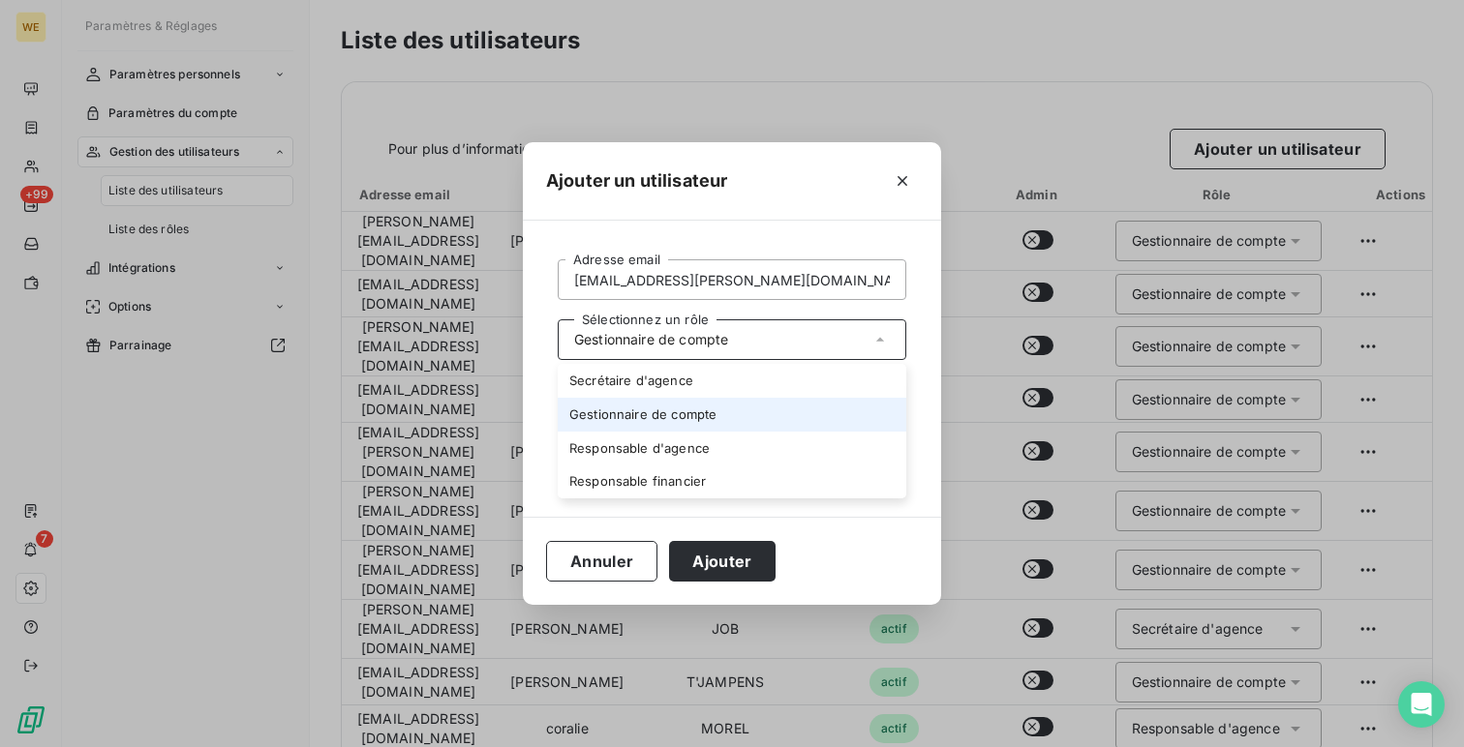
click at [637, 416] on li "Gestionnaire de compte" at bounding box center [732, 415] width 349 height 34
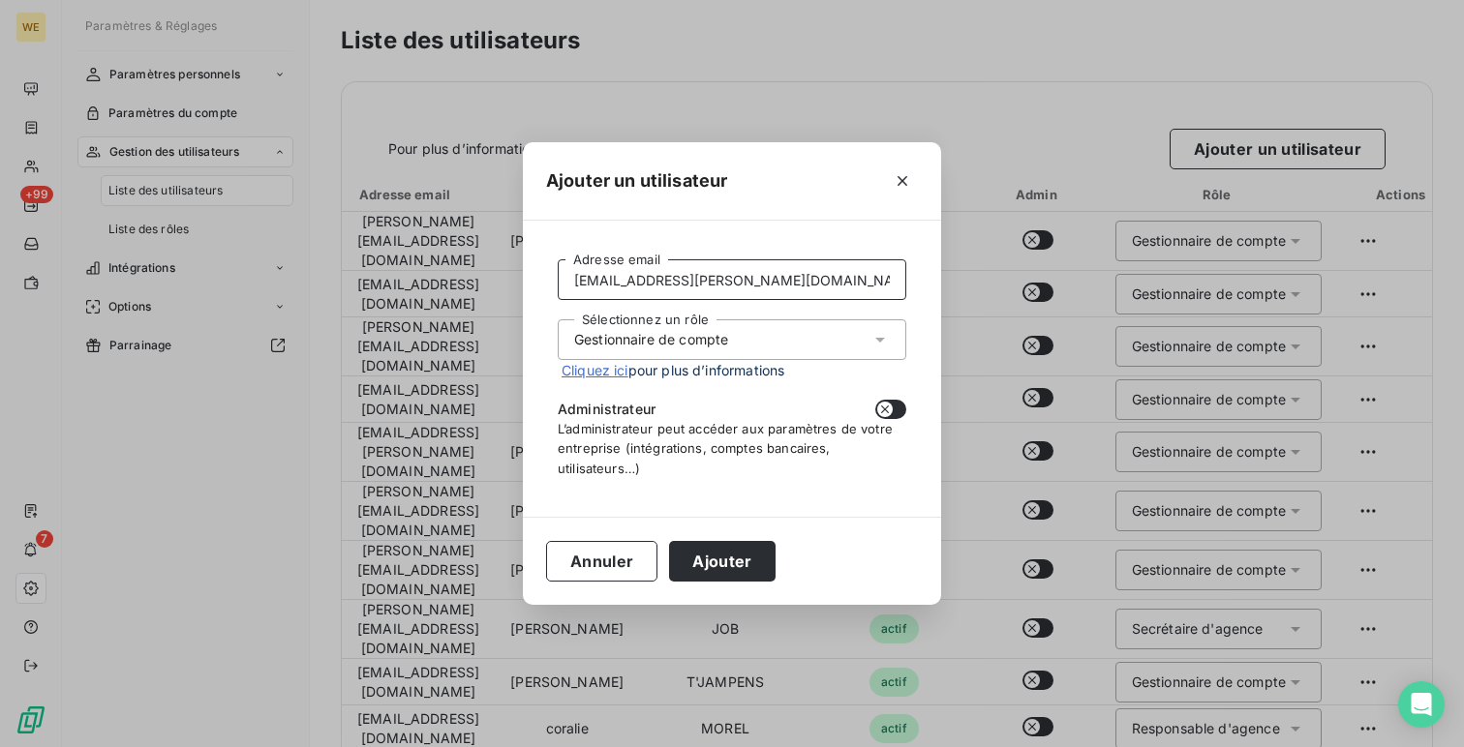
click at [806, 283] on input "robin.rodriguez@alsglobal.com" at bounding box center [732, 279] width 349 height 41
click at [709, 563] on button "Ajouter" at bounding box center [722, 561] width 106 height 41
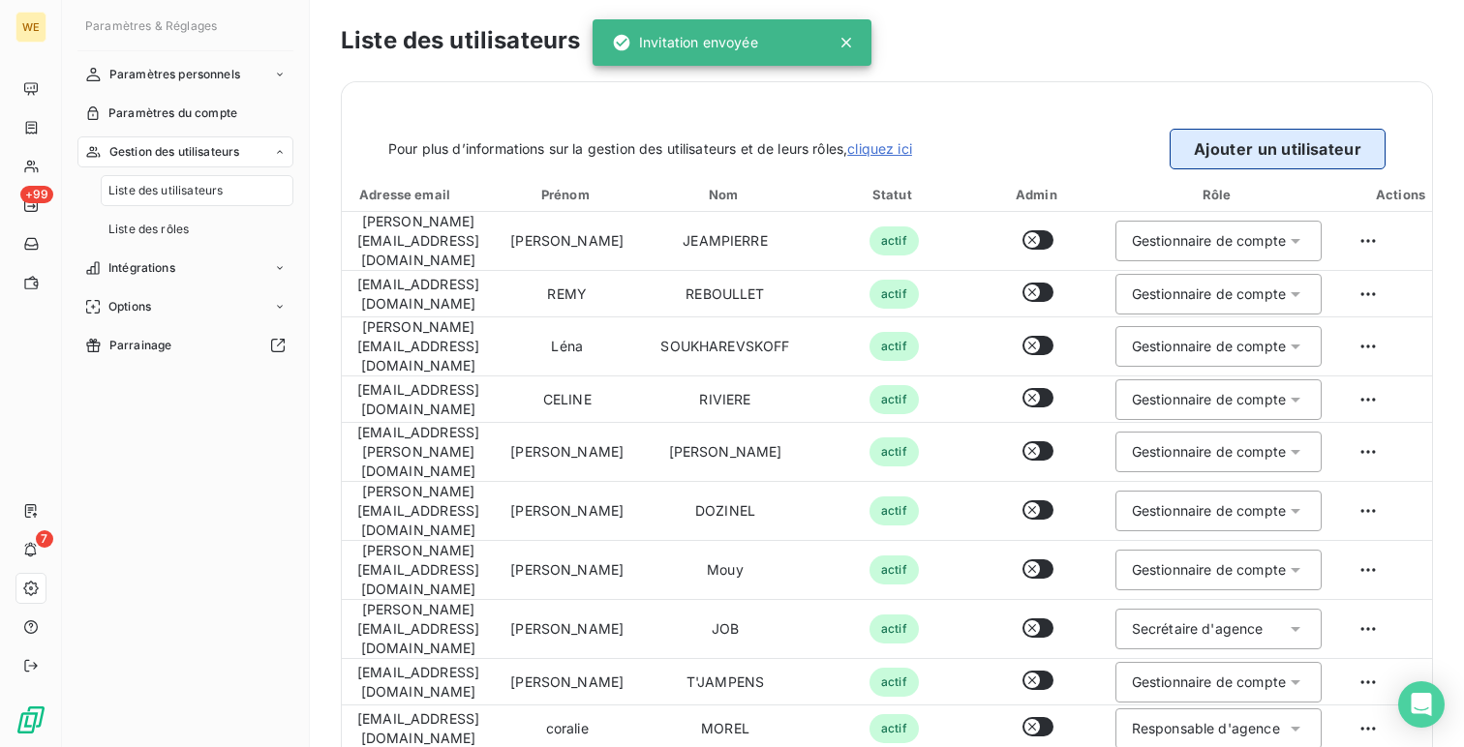
click at [1279, 144] on button "Ajouter un utilisateur" at bounding box center [1278, 149] width 216 height 41
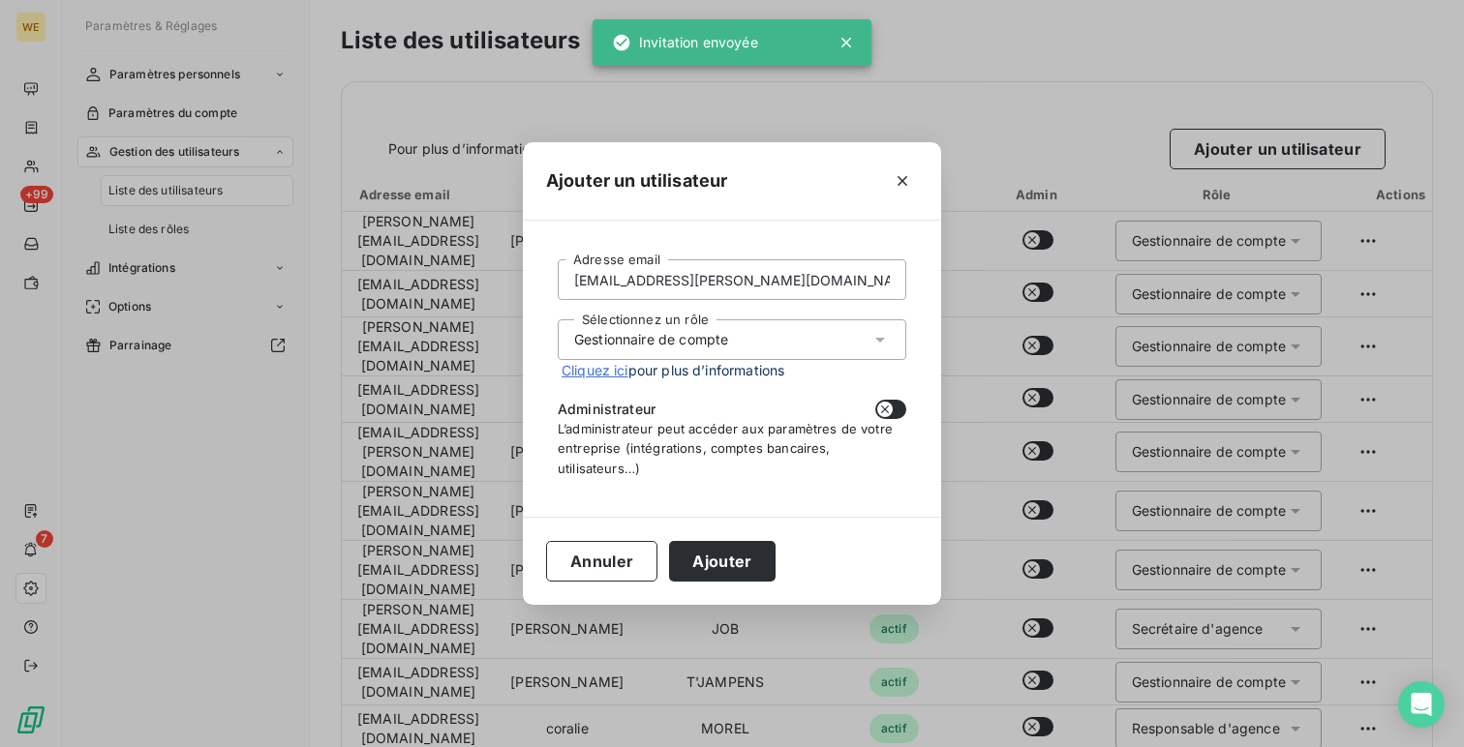
click at [631, 303] on form "robin.rodriguez@alsglobal.com Adresse email Sélectionnez un rôle Gestionnaire d…" at bounding box center [732, 368] width 349 height 218
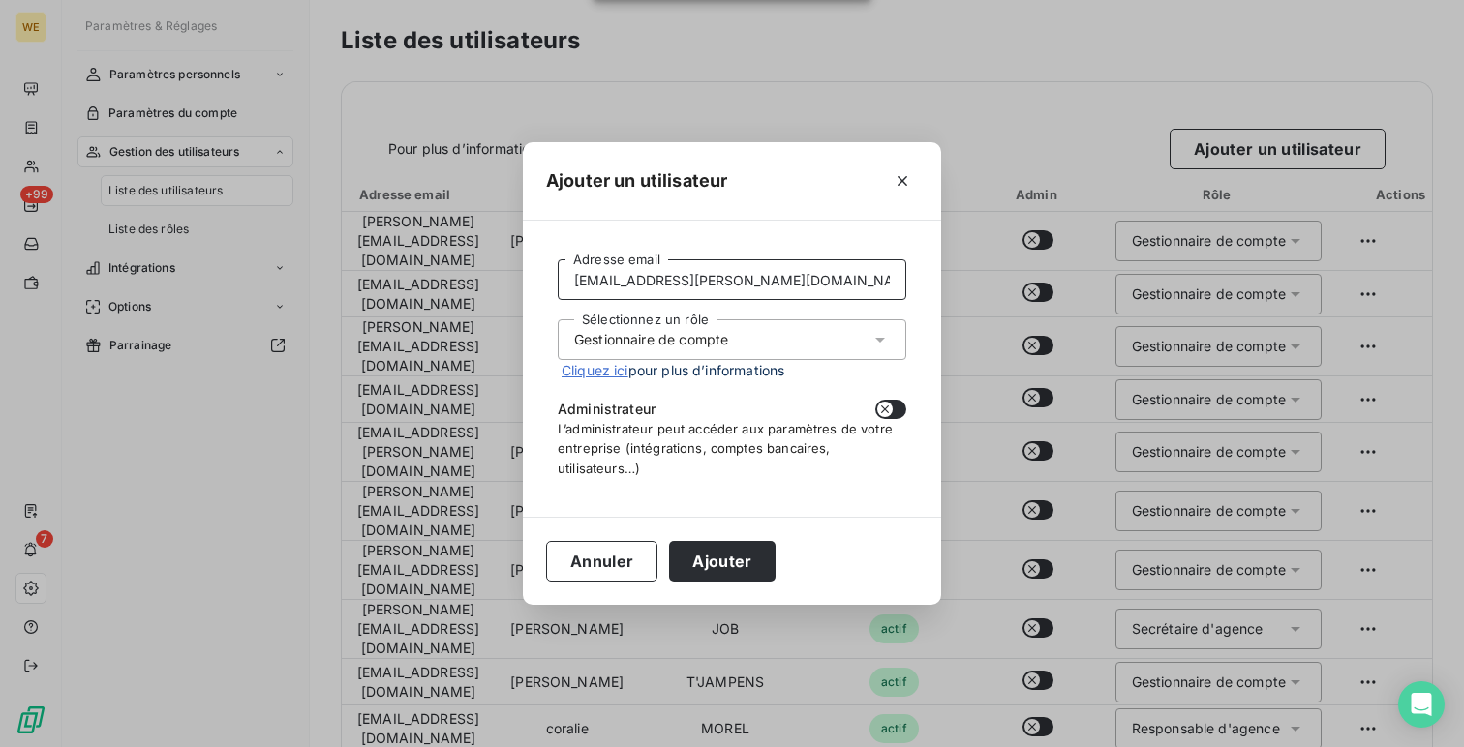
click at [647, 286] on input "robin.rodriguez@alsglobal.com" at bounding box center [732, 279] width 349 height 41
paste input "Lena.Soukharevskoff"
click at [580, 275] on input "Lena.Soukharevskoff@alsglobal.com" at bounding box center [732, 279] width 349 height 41
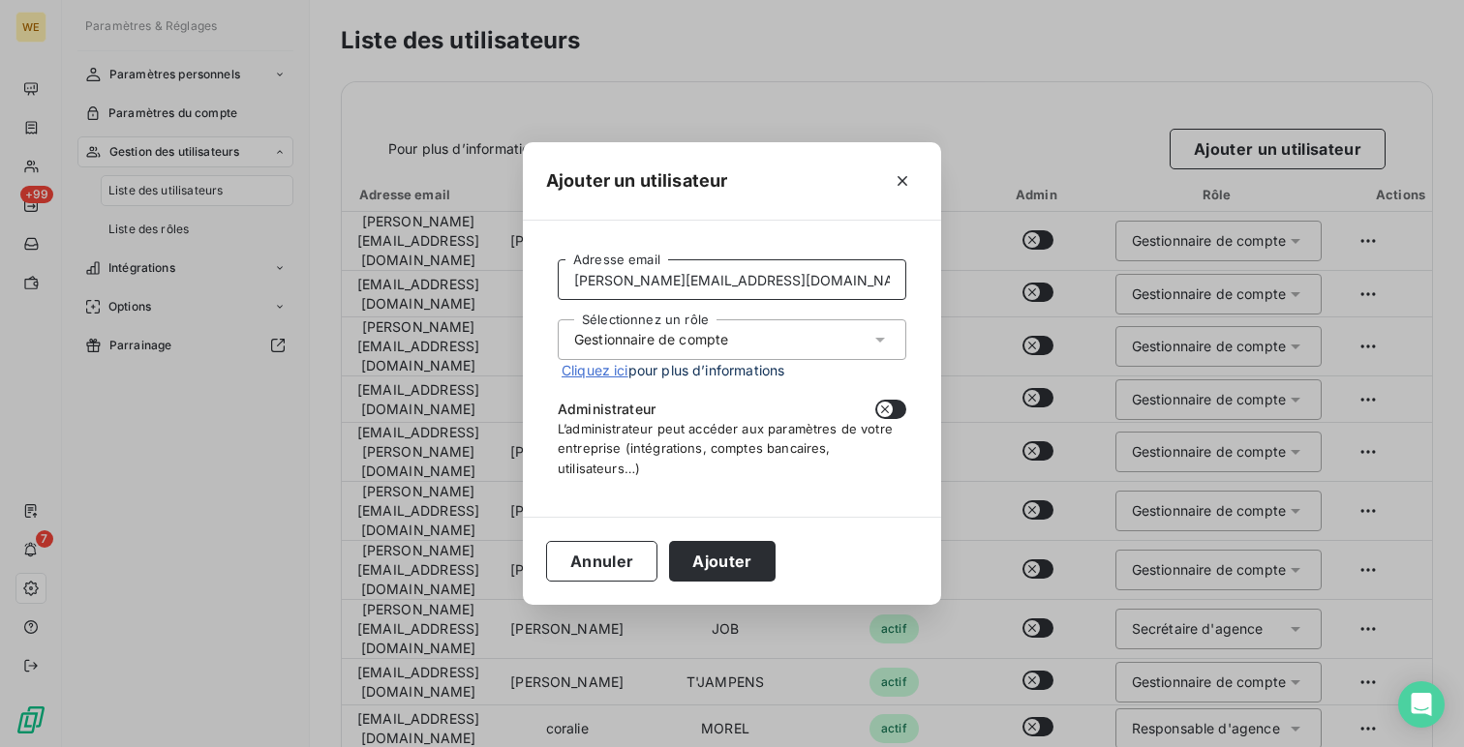
click at [619, 283] on input "lena.Soukharevskoff@alsglobal.com" at bounding box center [732, 279] width 349 height 41
type input "lena.soukharevskoff@alsglobal.com"
click at [717, 559] on button "Ajouter" at bounding box center [722, 561] width 106 height 41
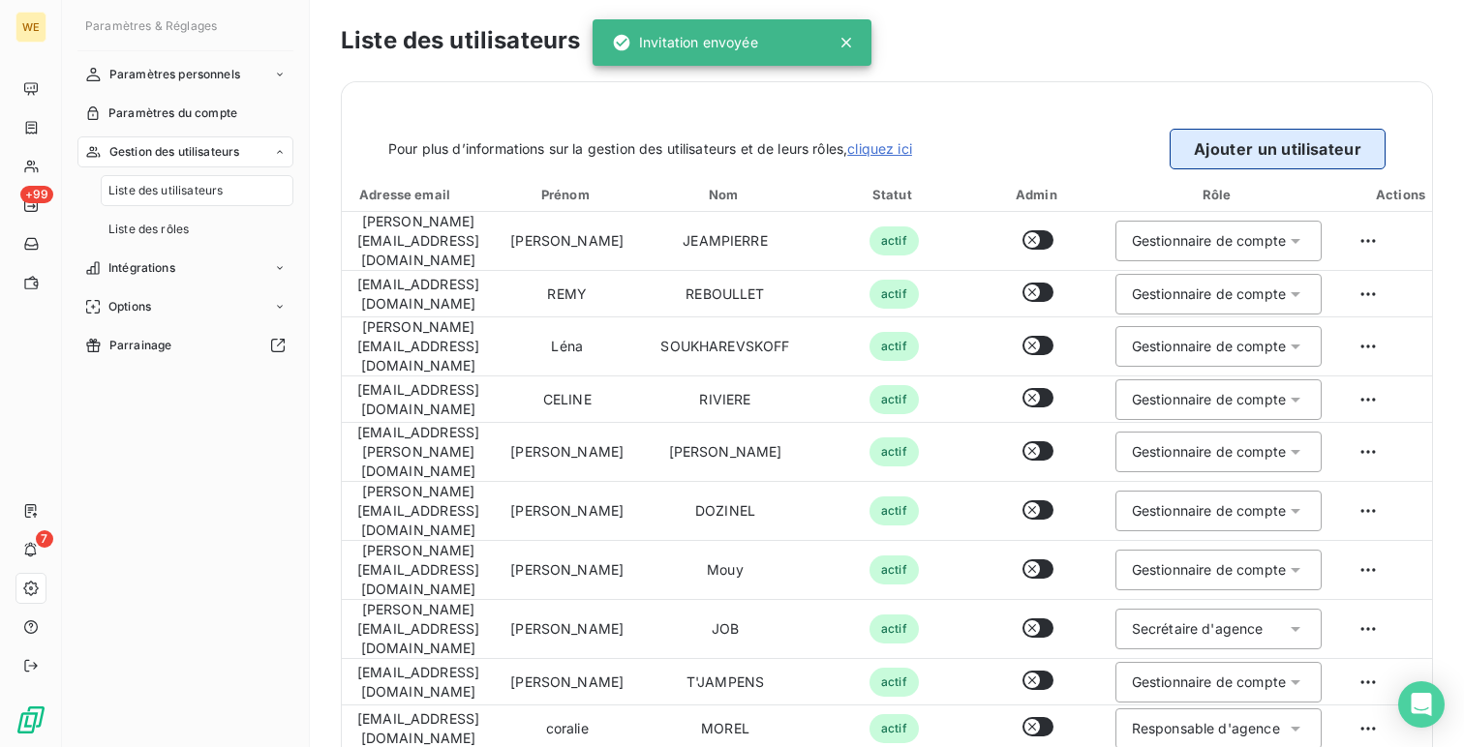
click at [1215, 150] on button "Ajouter un utilisateur" at bounding box center [1278, 149] width 216 height 41
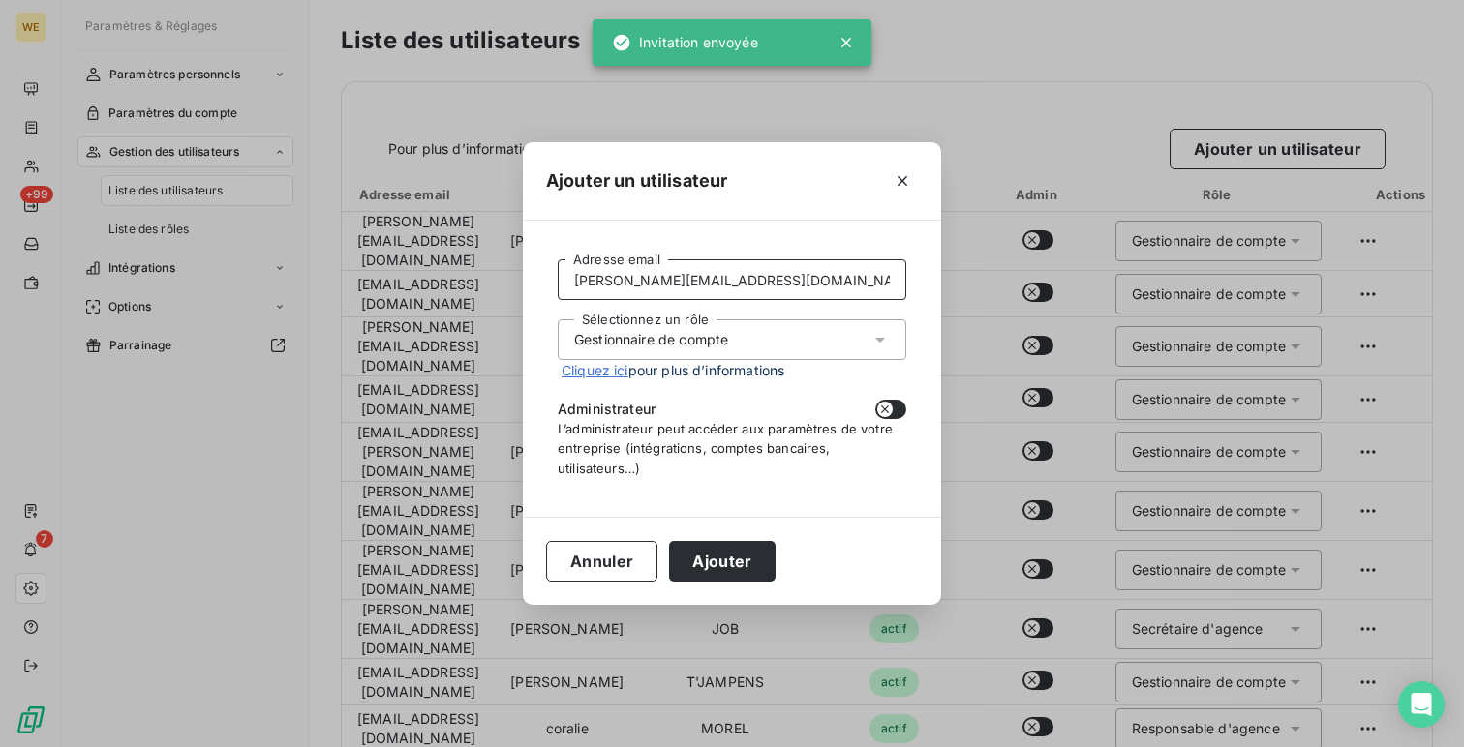
click at [612, 292] on input "lena.soukharevskoff@alsglobal.com" at bounding box center [732, 279] width 349 height 41
paste input "robin.tjampens"
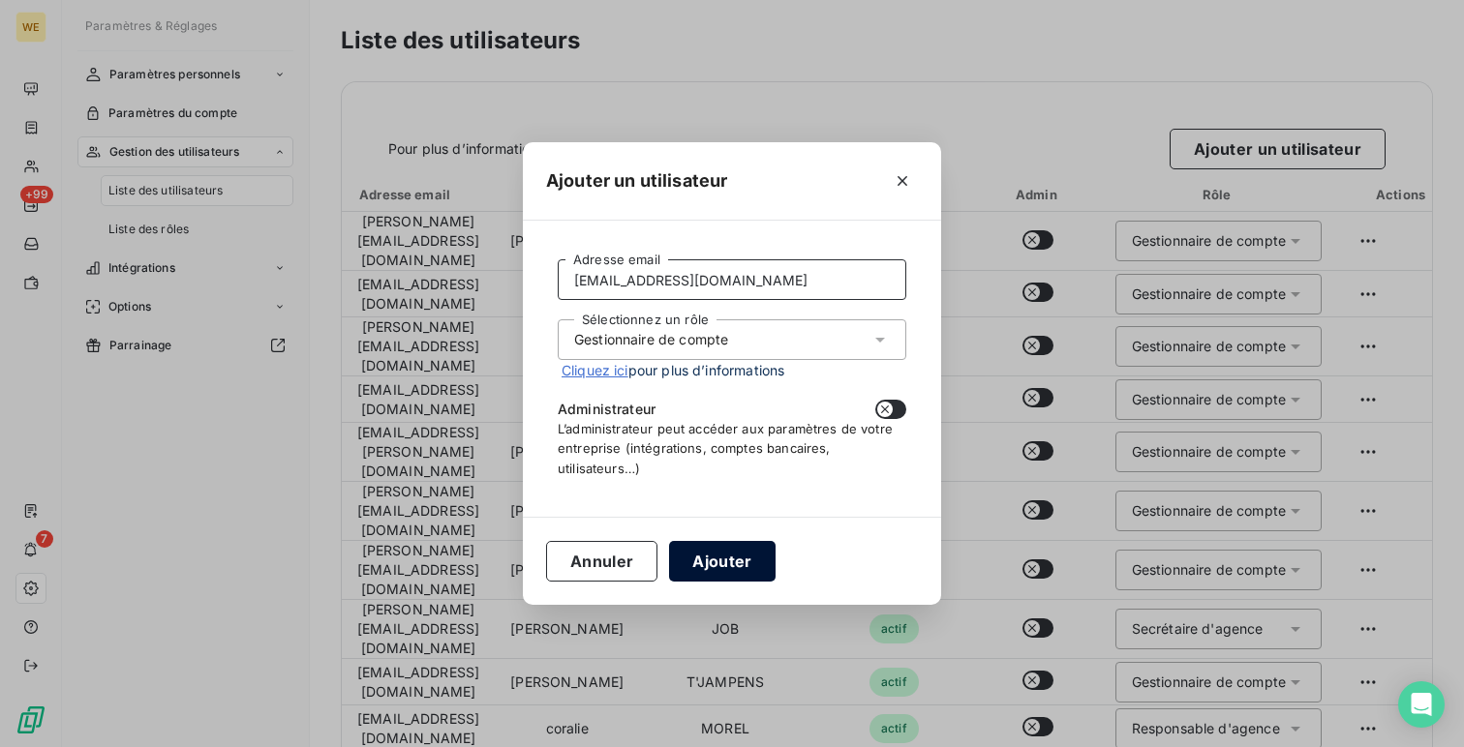
type input "robin.tjampens@alsglobal.com"
click at [697, 556] on button "Ajouter" at bounding box center [722, 561] width 106 height 41
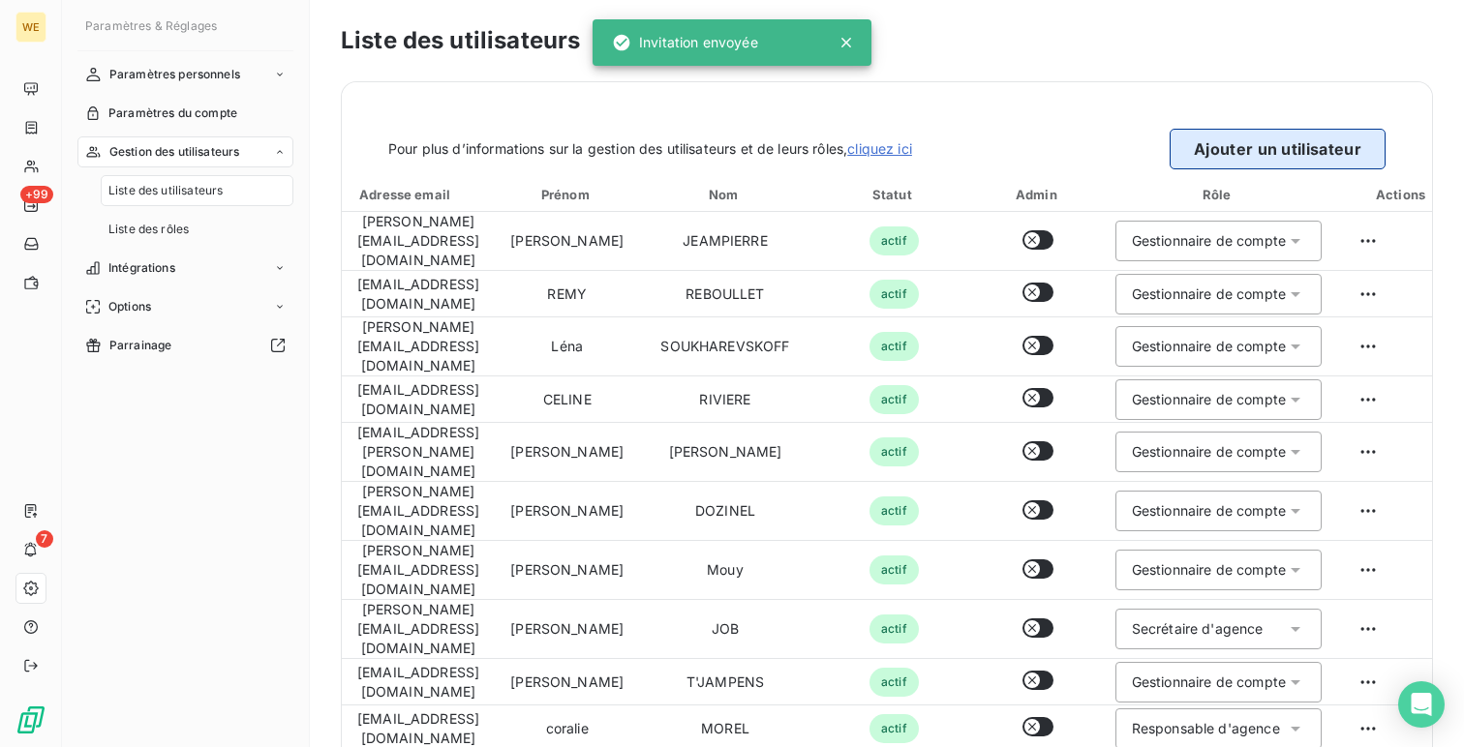
click at [1215, 161] on button "Ajouter un utilisateur" at bounding box center [1278, 149] width 216 height 41
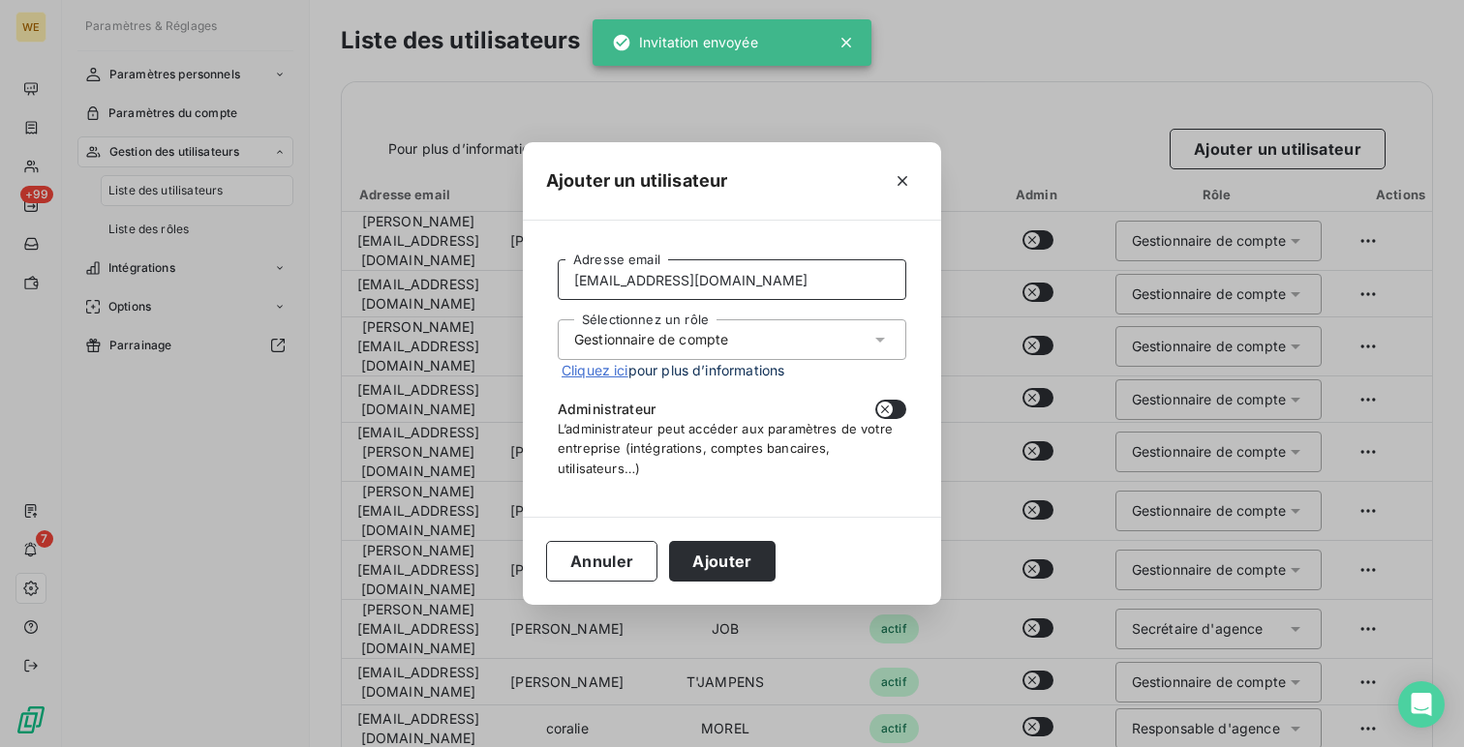
click at [736, 287] on input "robin.tjampens@alsglobal.com" at bounding box center [732, 279] width 349 height 41
paste input "francois.thevenard"
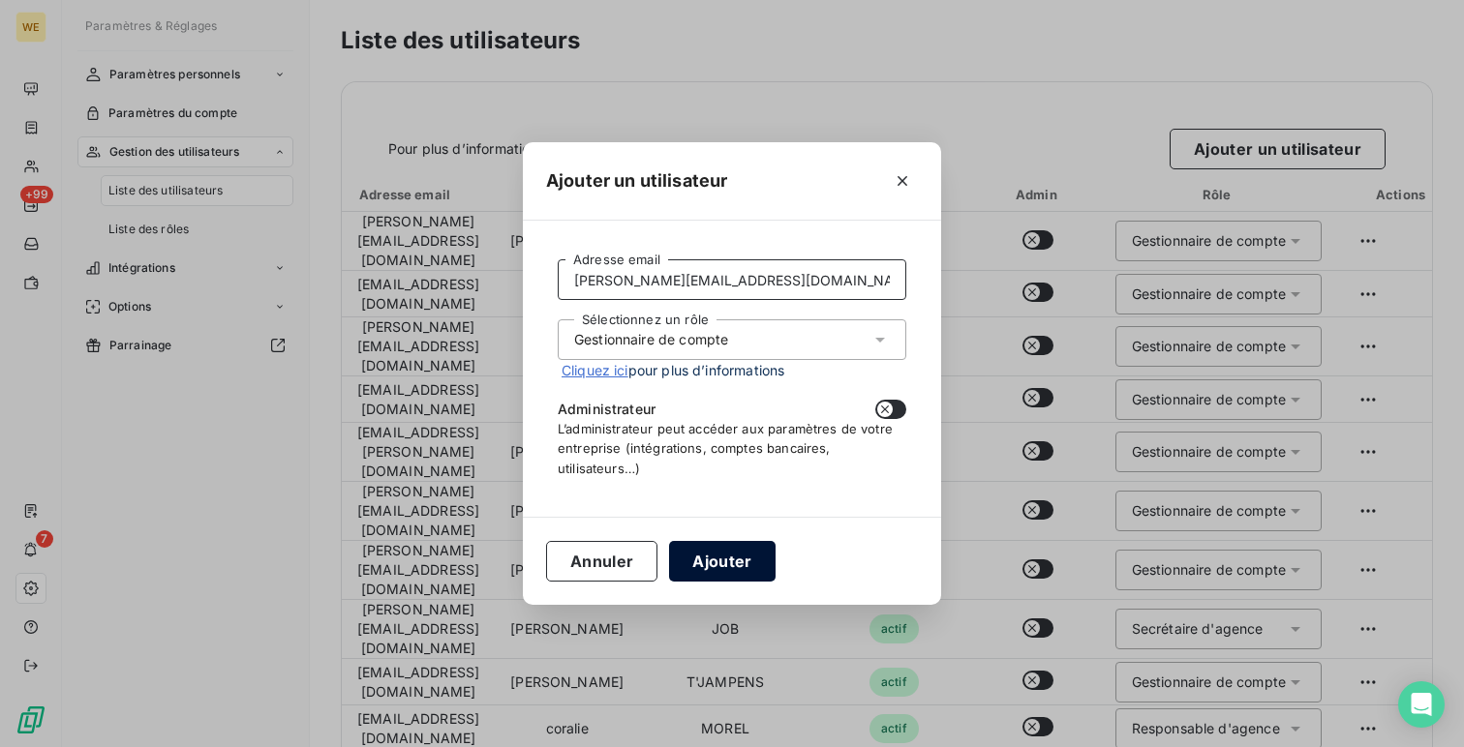
type input "francois.thevenard@alsglobal.com"
click at [712, 565] on button "Ajouter" at bounding box center [722, 561] width 106 height 41
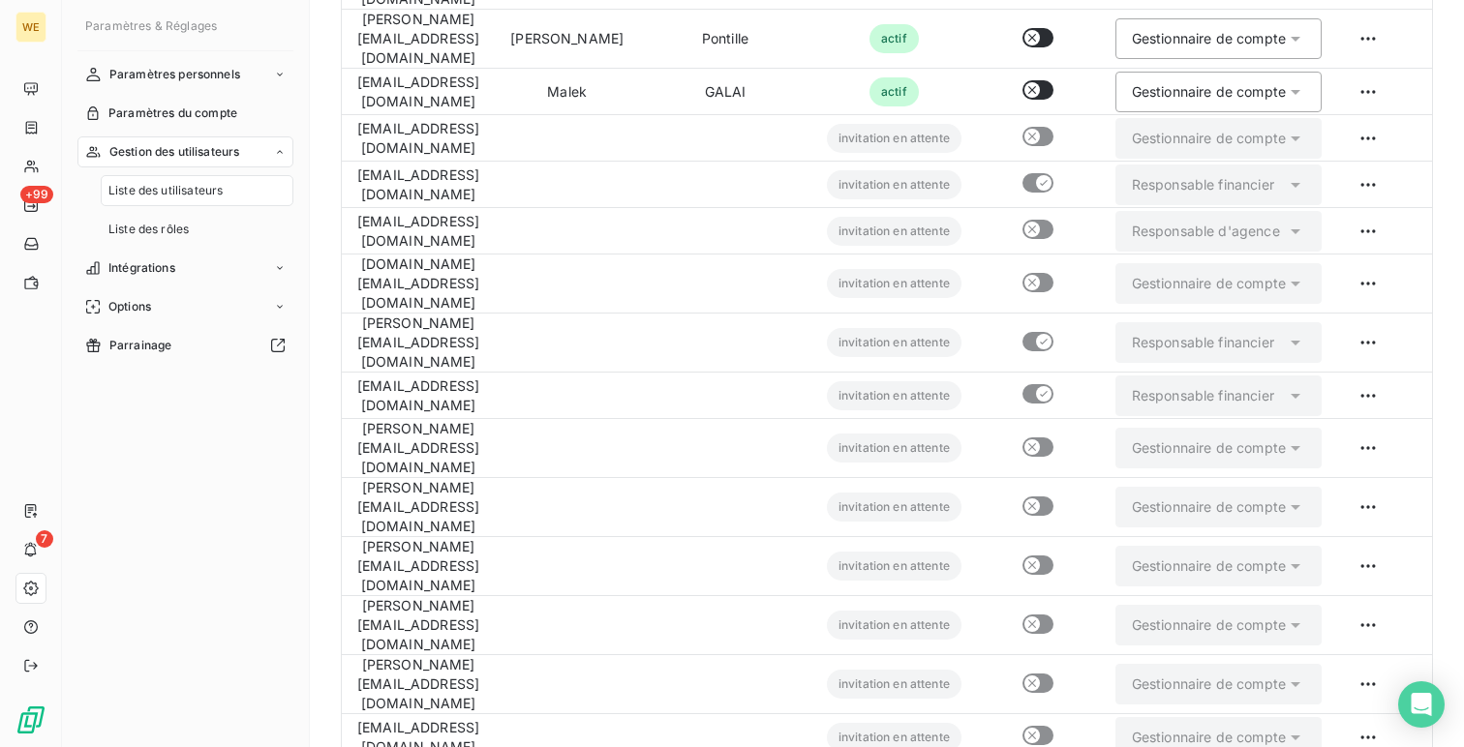
scroll to position [1401, 0]
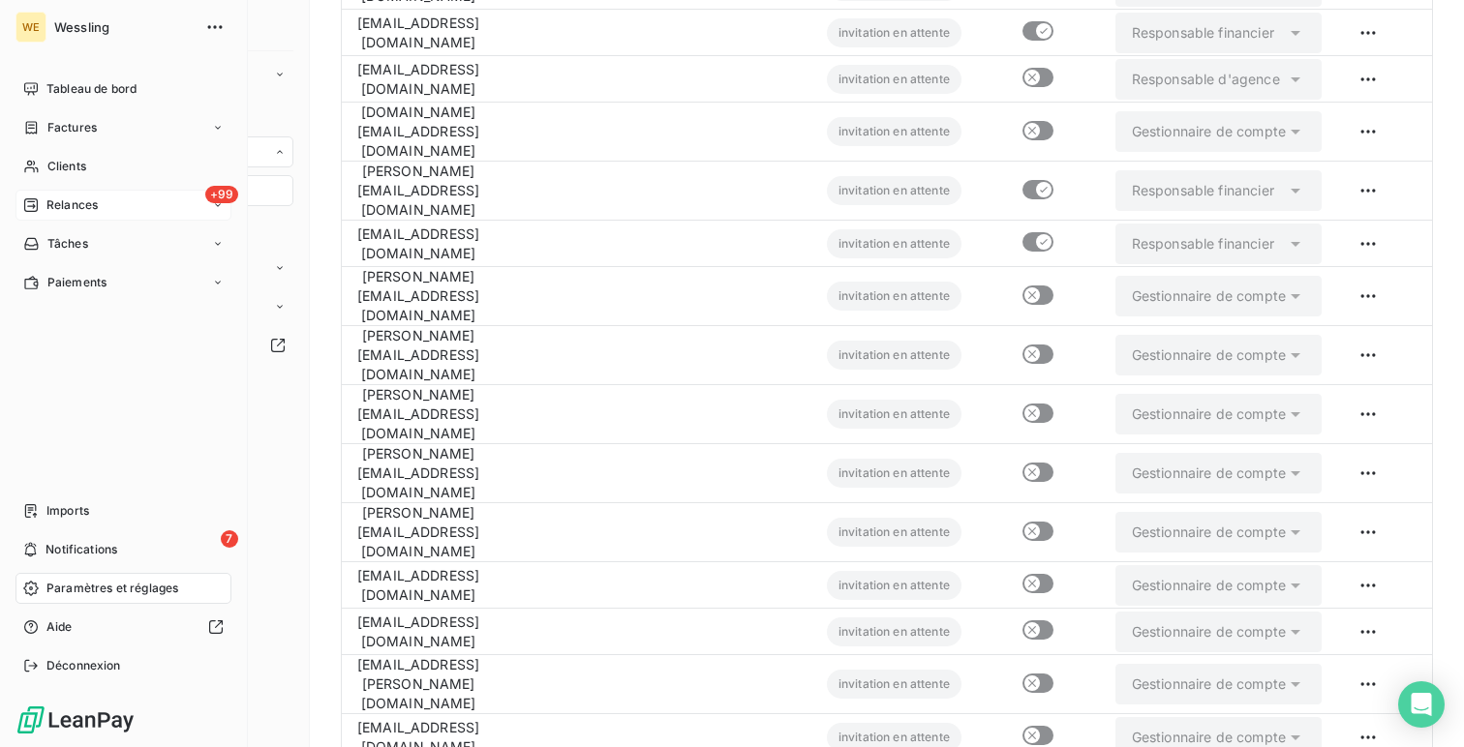
click at [115, 207] on div "+99 Relances" at bounding box center [123, 205] width 216 height 31
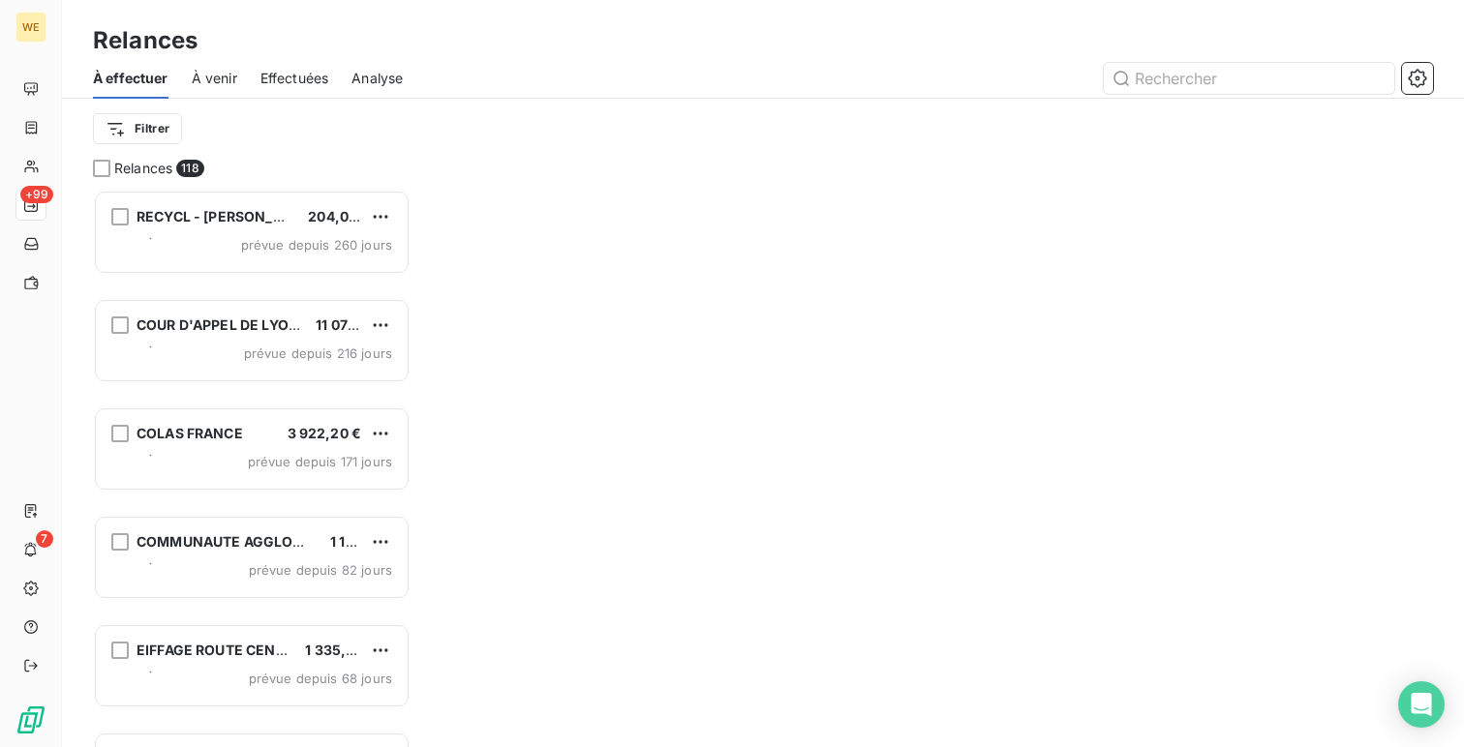
scroll to position [558, 318]
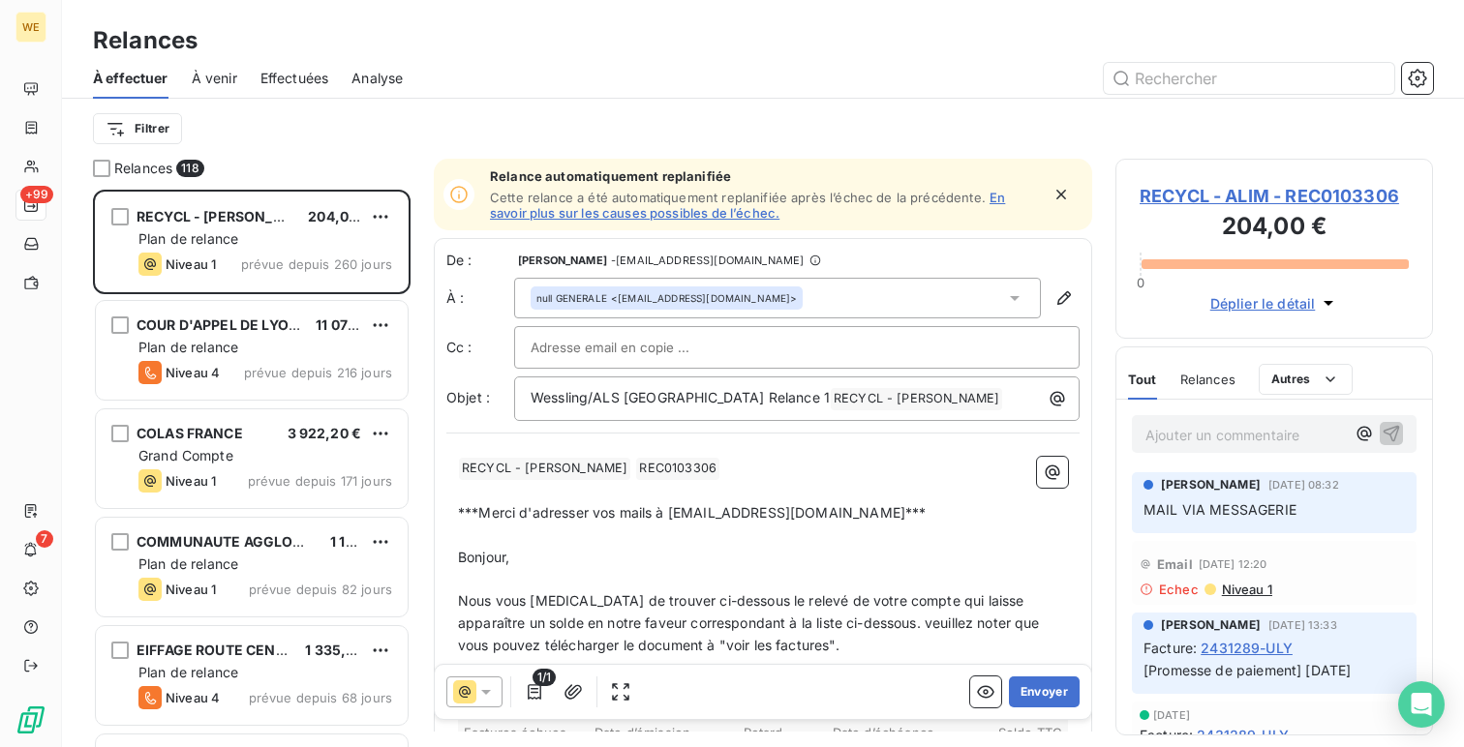
click at [288, 85] on span "Effectuées" at bounding box center [294, 78] width 69 height 19
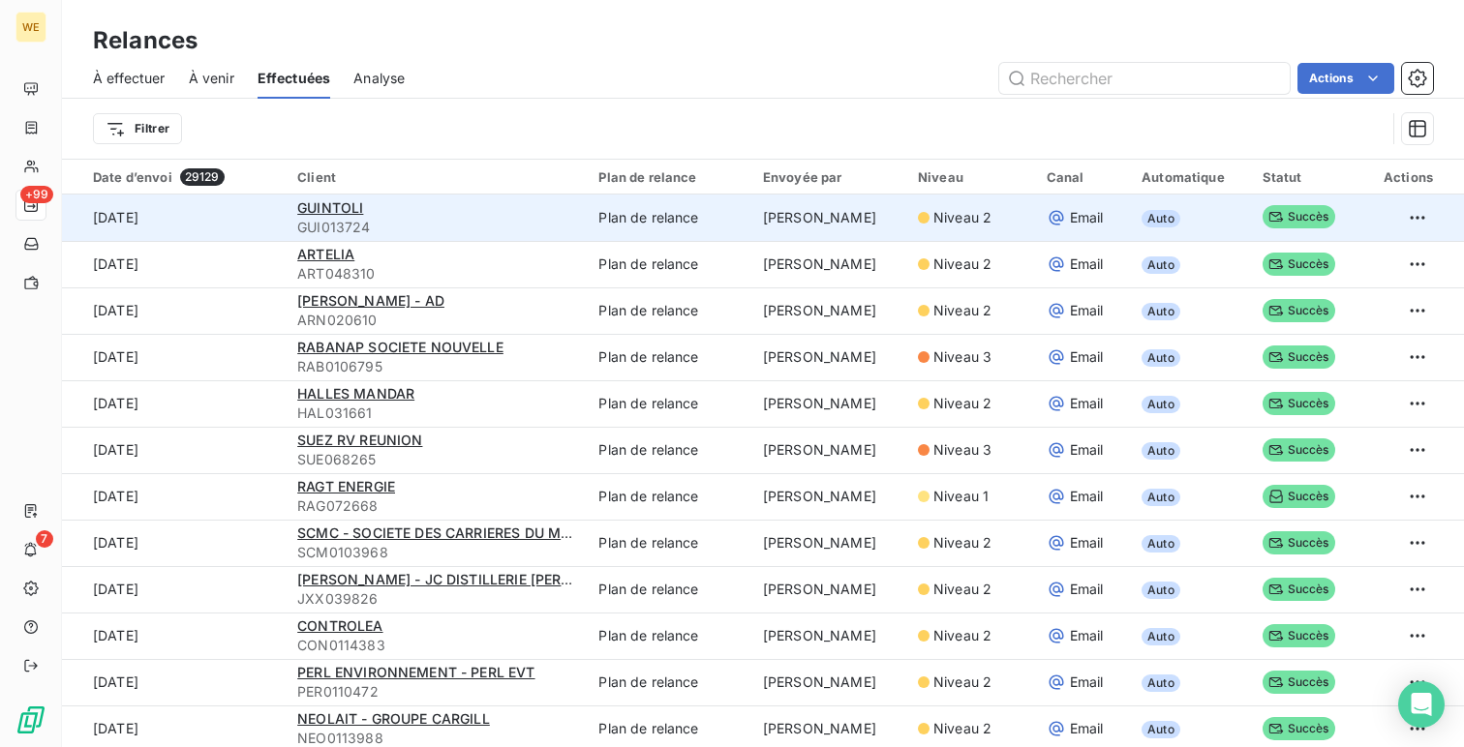
click at [637, 226] on td "Plan de relance" at bounding box center [669, 218] width 165 height 46
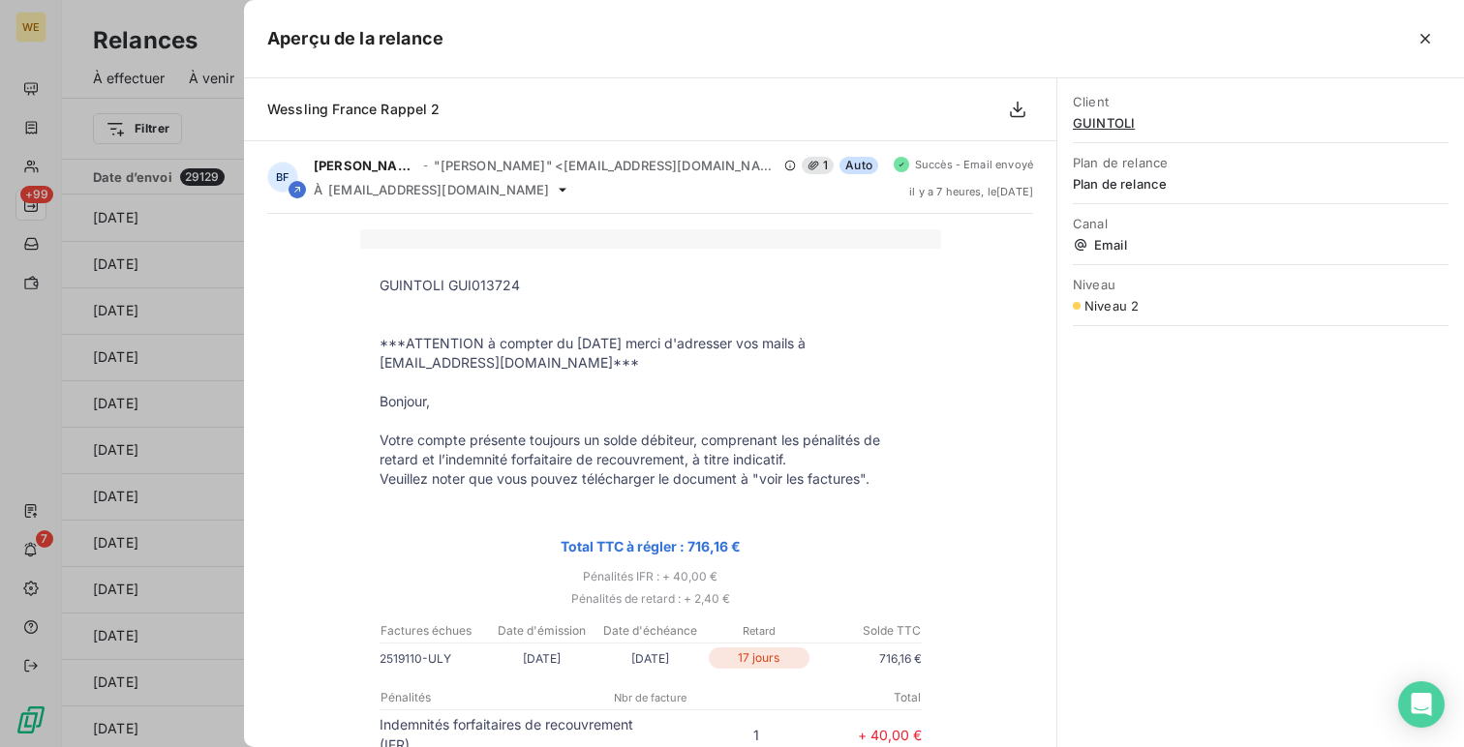
click at [15, 140] on div at bounding box center [732, 373] width 1464 height 747
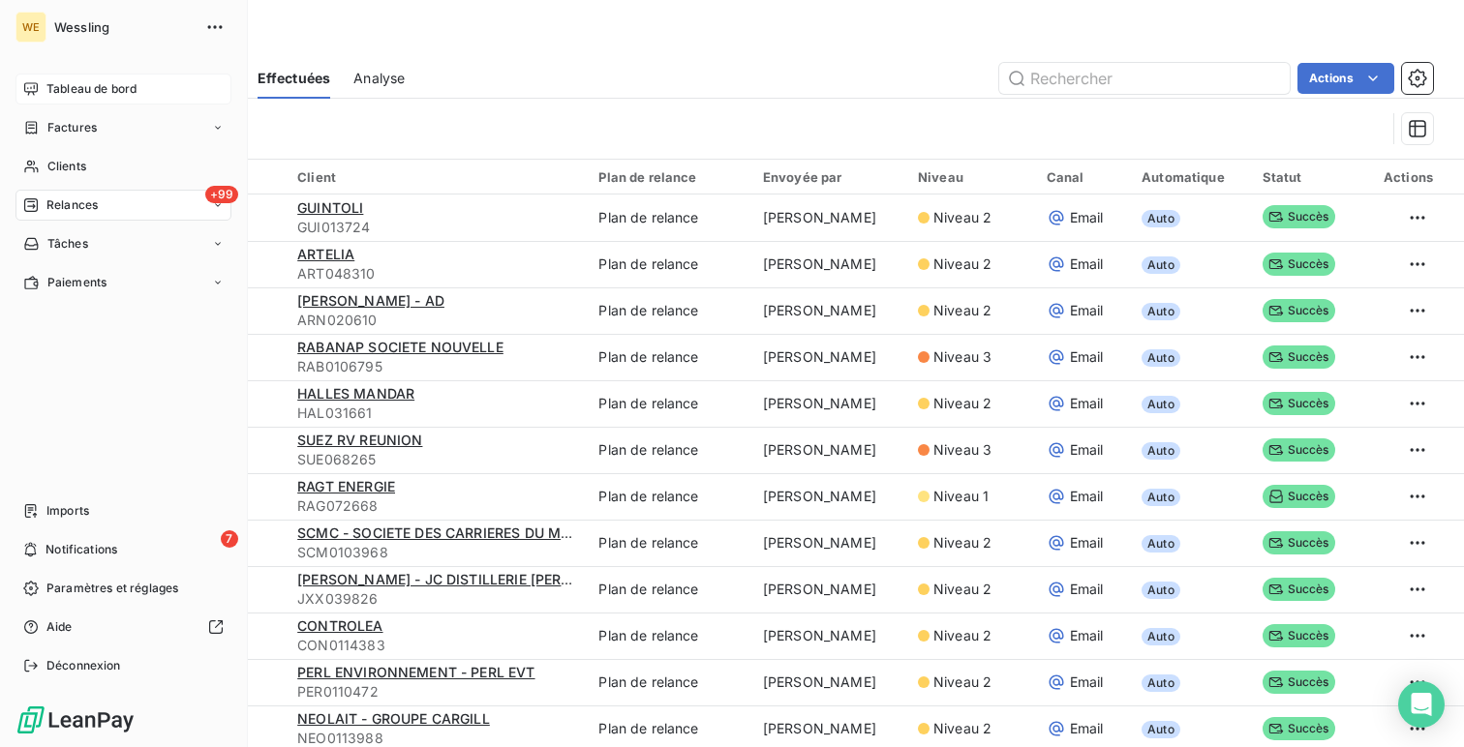
click at [43, 93] on div "Tableau de bord" at bounding box center [123, 89] width 216 height 31
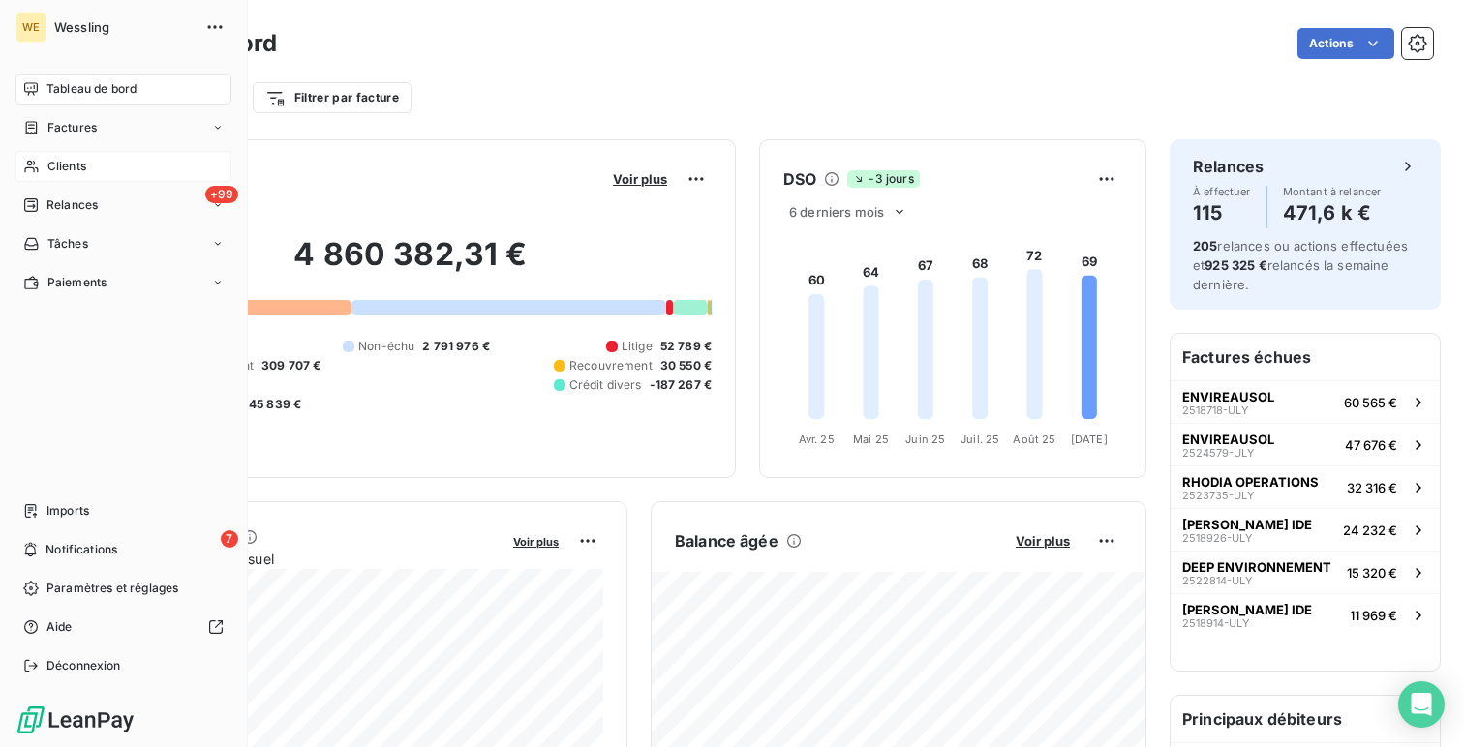
click at [86, 173] on span "Clients" at bounding box center [66, 166] width 39 height 17
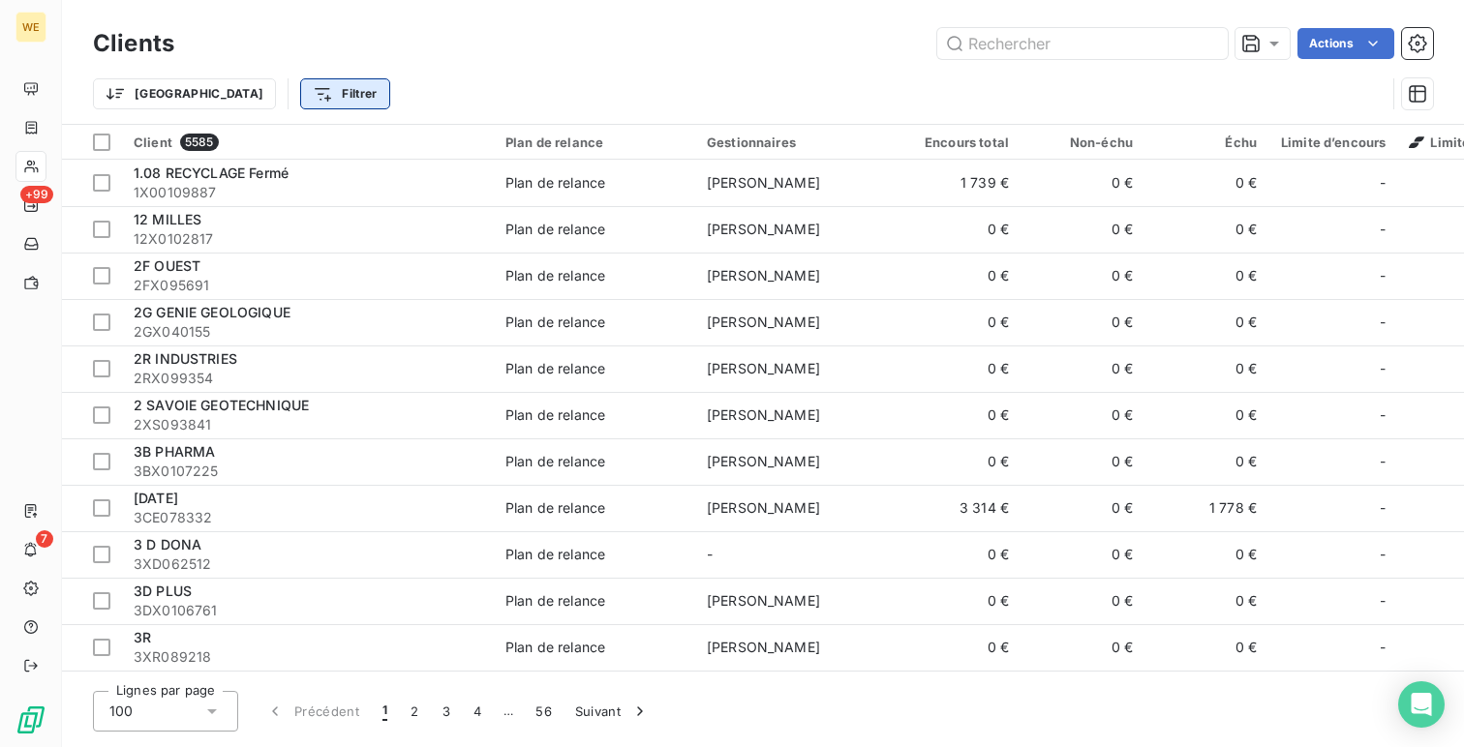
click at [224, 94] on html "WE +99 7 Clients Actions Trier Filtrer Client 5585 Plan de relance Gestionnaire…" at bounding box center [732, 373] width 1464 height 747
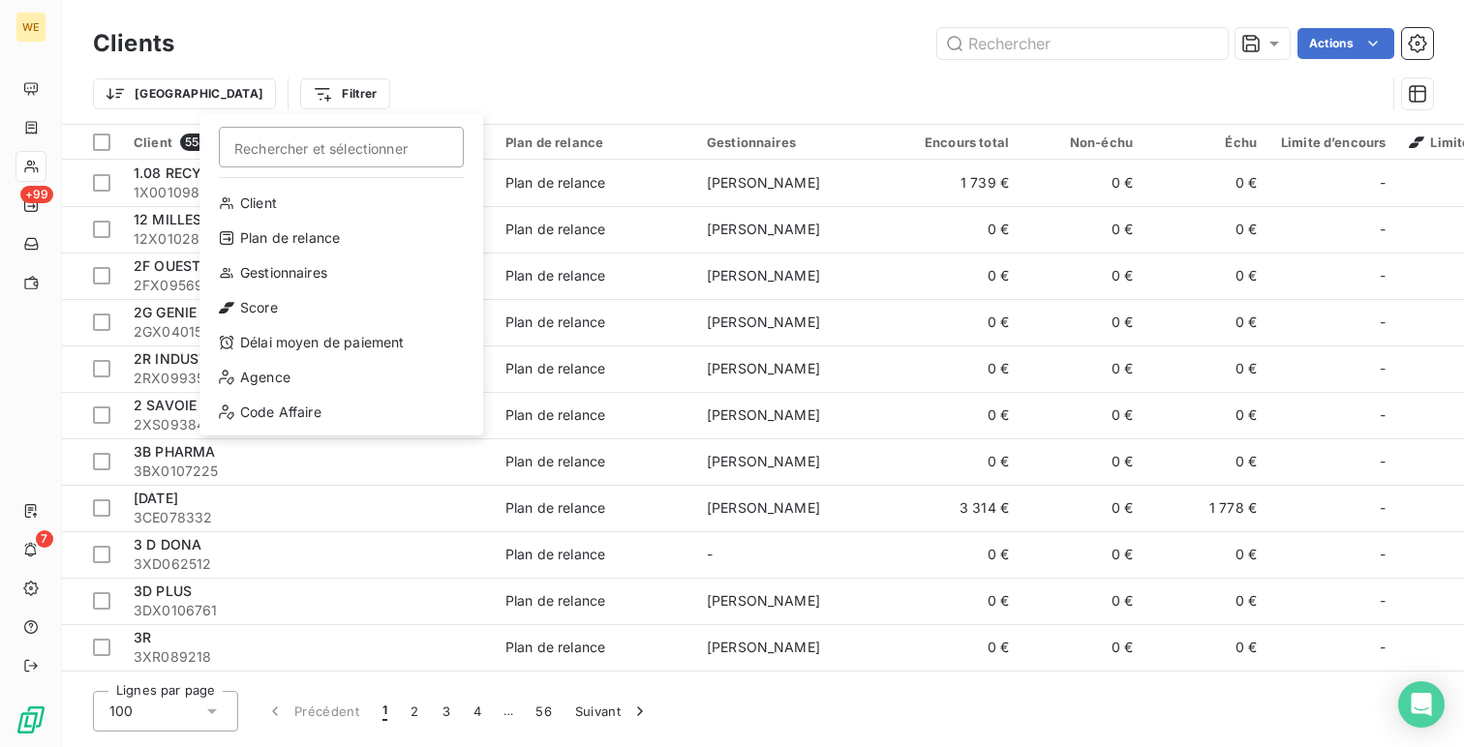
click at [294, 289] on div "Client Plan de relance Gestionnaires Score Délai moyen de paiement Agence Code …" at bounding box center [341, 308] width 268 height 240
click at [302, 282] on div "Gestionnaires" at bounding box center [341, 273] width 268 height 31
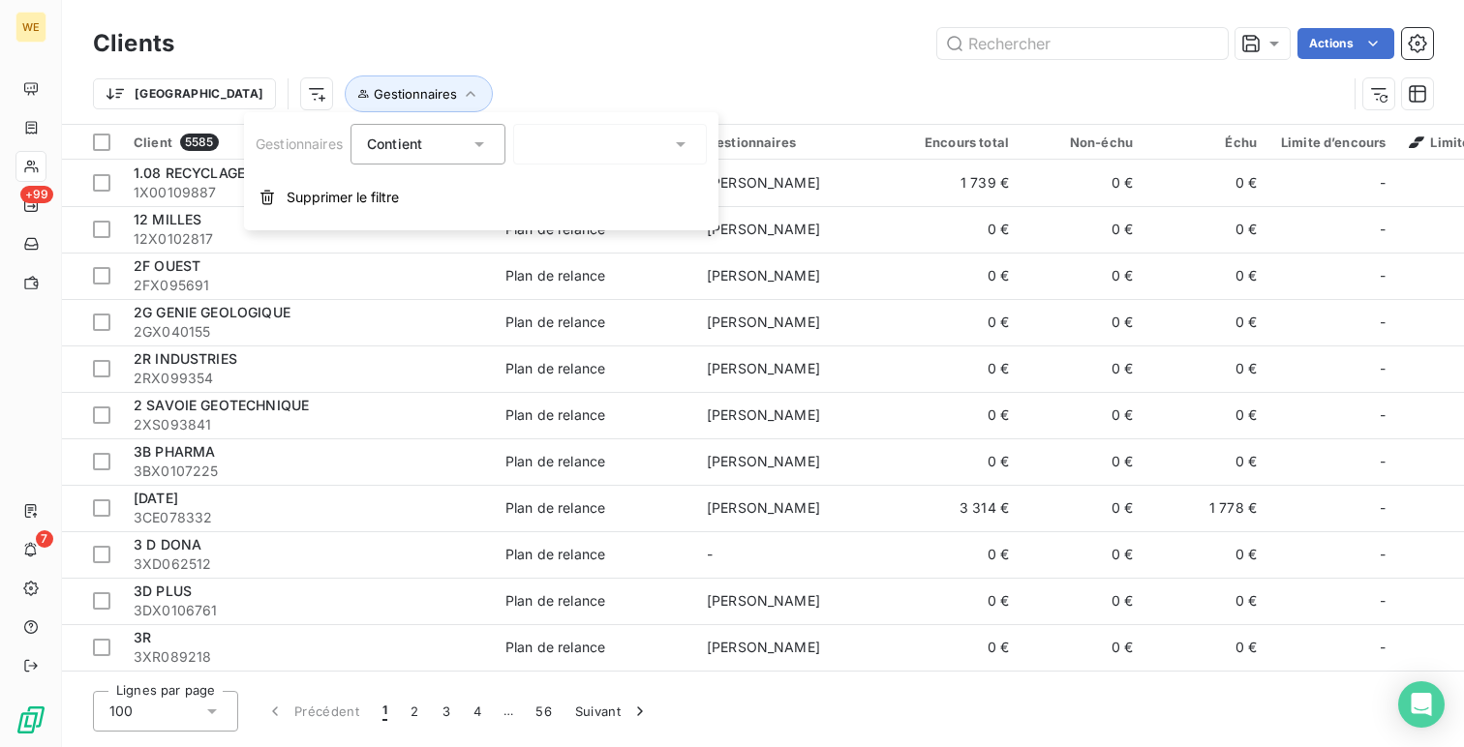
click at [552, 146] on div at bounding box center [610, 144] width 194 height 41
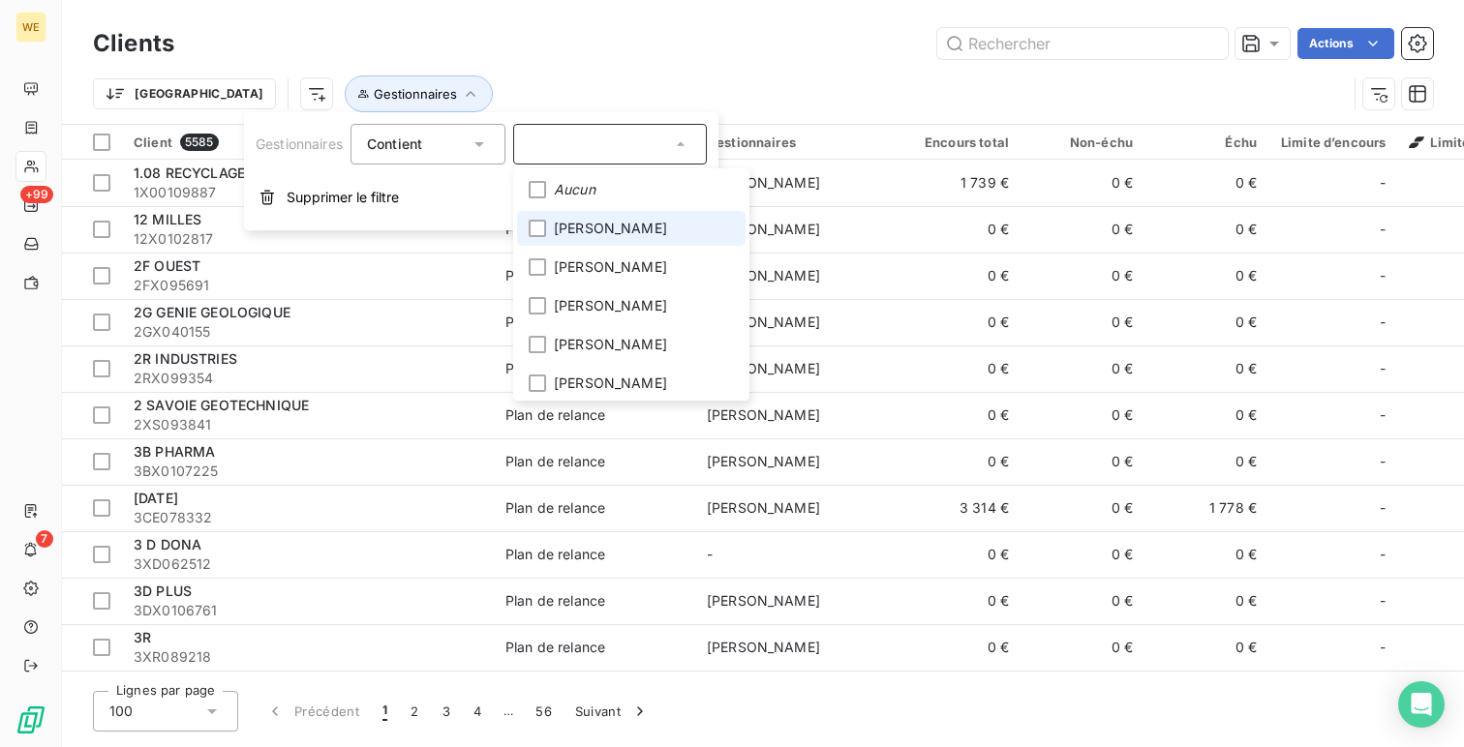
click at [602, 229] on span "FREDERIC JEAMPIERRE" at bounding box center [610, 228] width 113 height 19
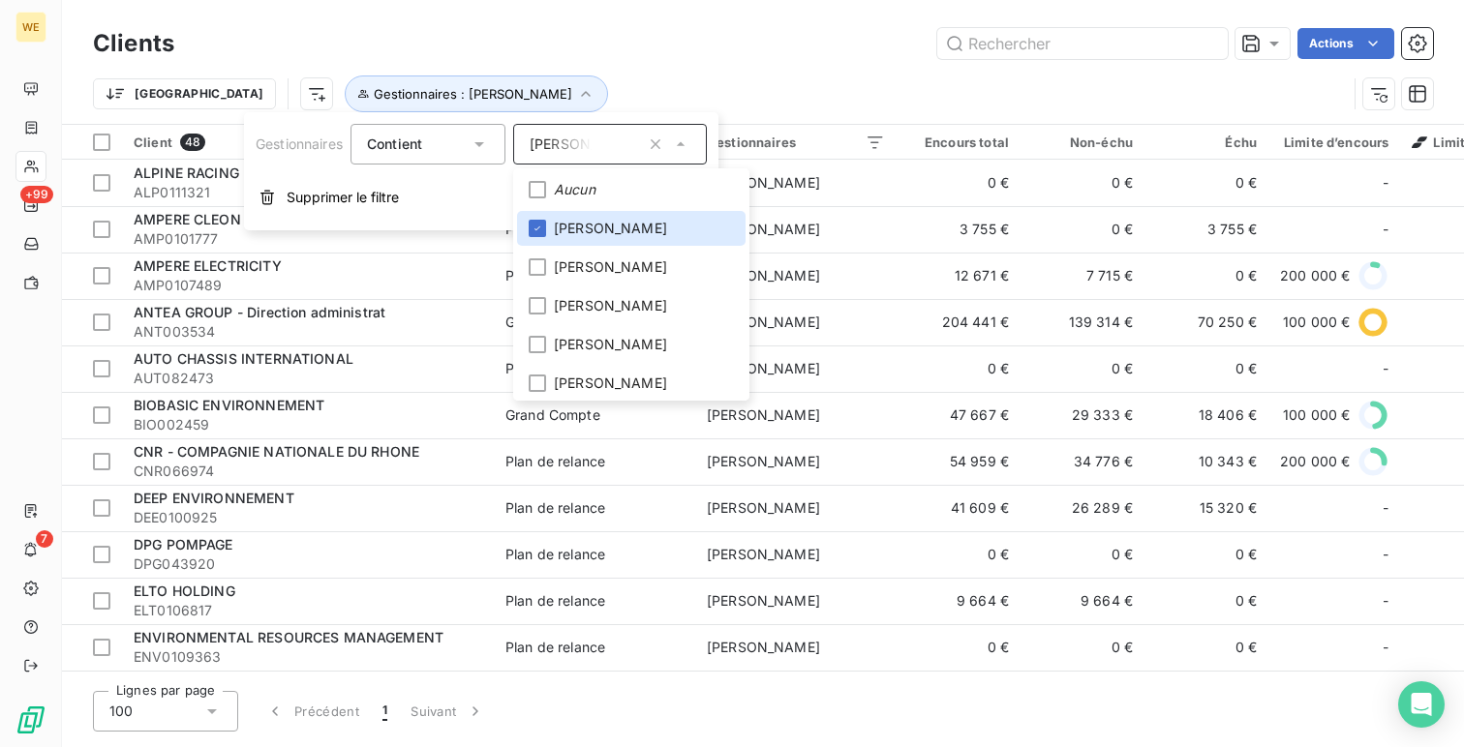
click at [822, 76] on div "Trier Gestionnaires : FREDERIC JEAMPIERRE" at bounding box center [720, 94] width 1254 height 37
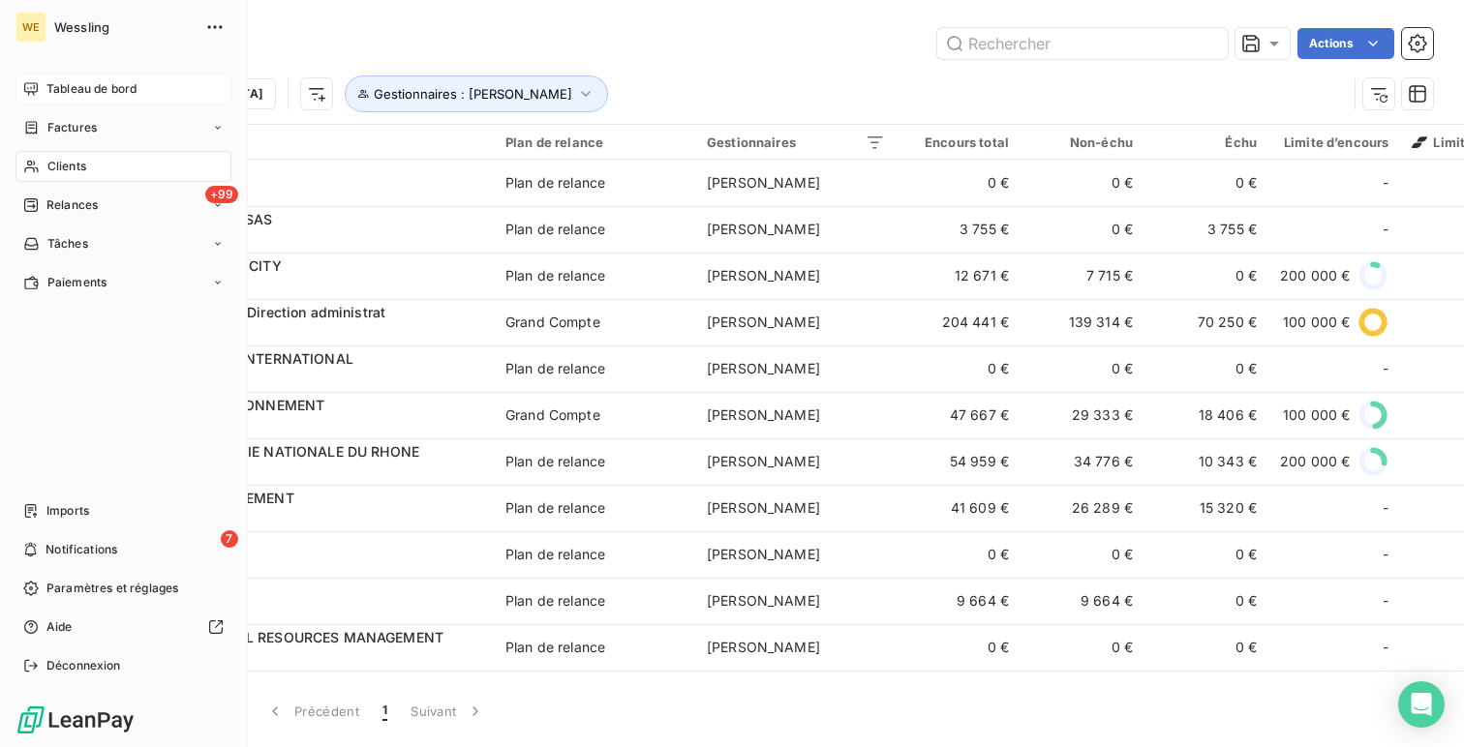
click at [46, 82] on span "Tableau de bord" at bounding box center [91, 88] width 90 height 17
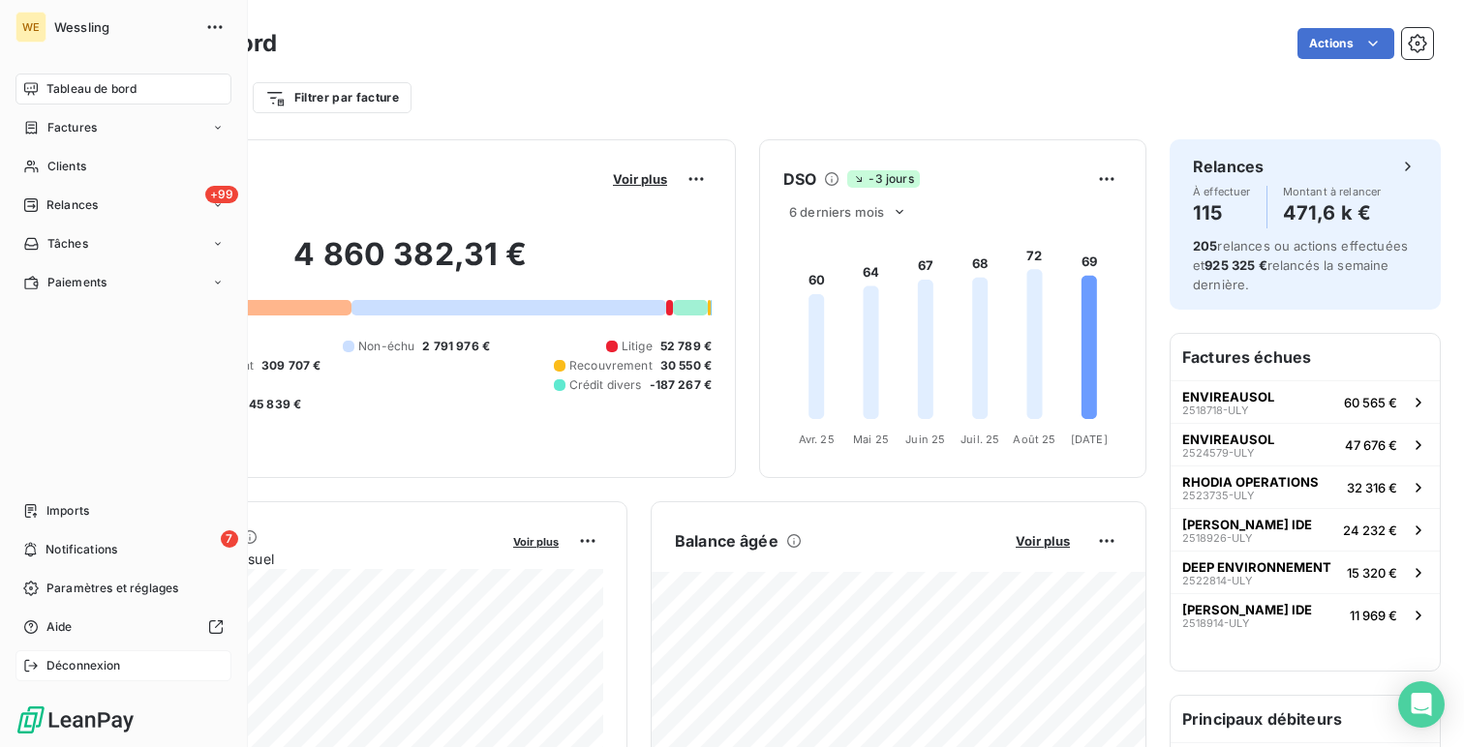
click at [35, 680] on div "Déconnexion" at bounding box center [123, 666] width 216 height 31
